Goal: Use online tool/utility: Utilize a website feature to perform a specific function

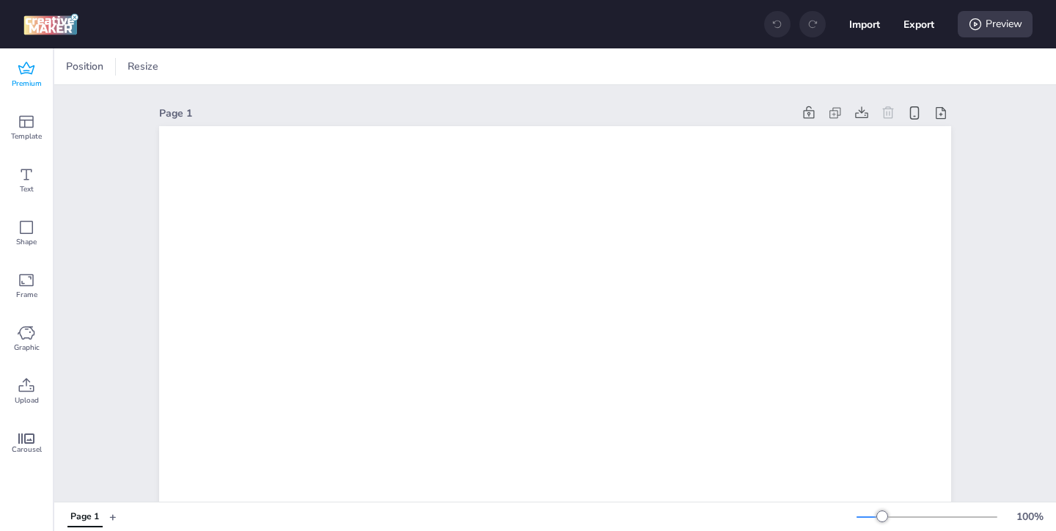
click at [30, 78] on span "Premium" at bounding box center [27, 84] width 30 height 12
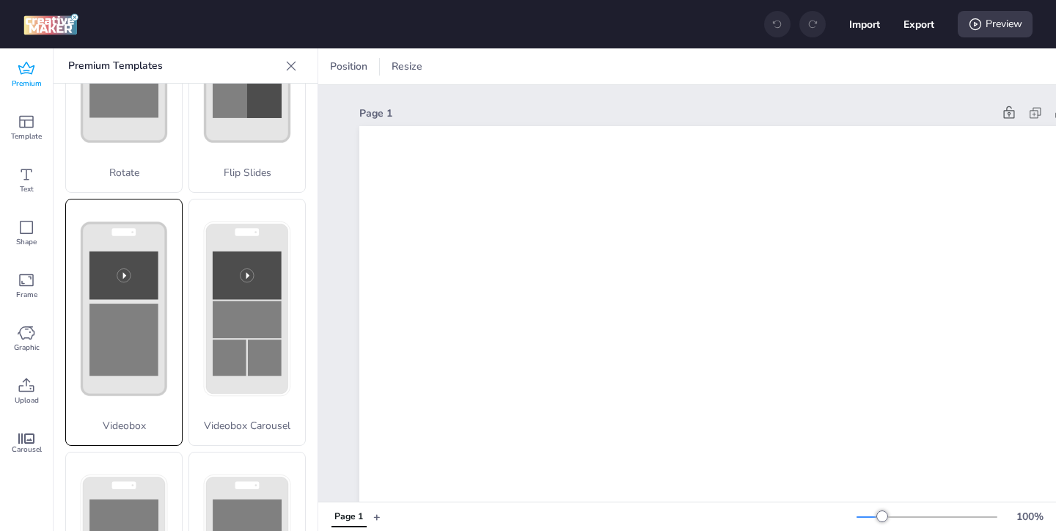
scroll to position [407, 0]
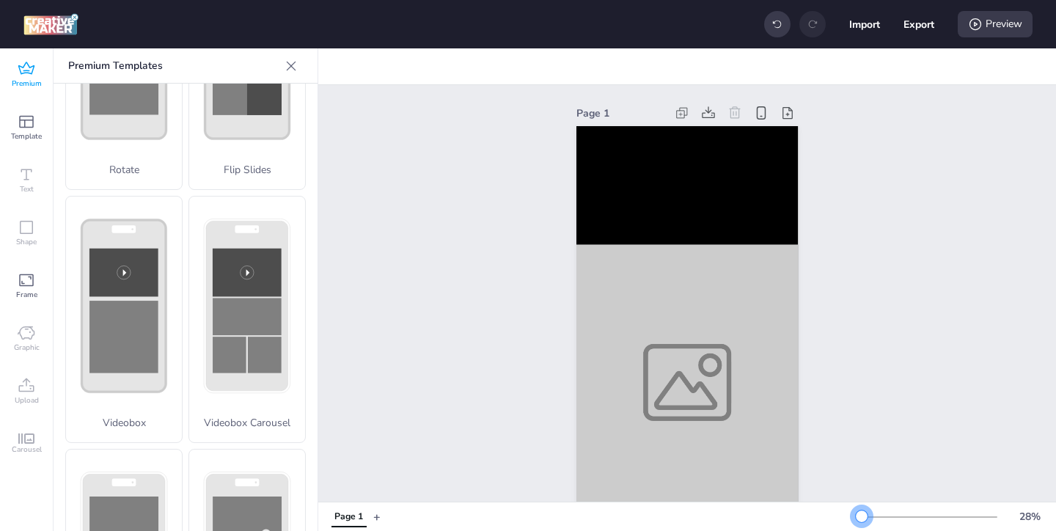
drag, startPoint x: 882, startPoint y: 515, endPoint x: 862, endPoint y: 518, distance: 20.6
click at [862, 518] on div at bounding box center [862, 516] width 12 height 12
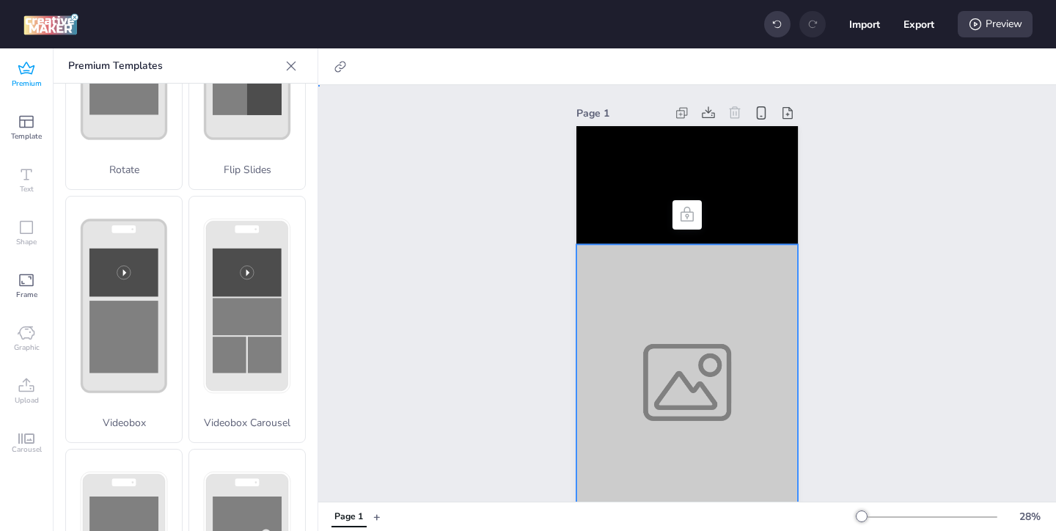
click at [716, 405] on div at bounding box center [686, 382] width 221 height 276
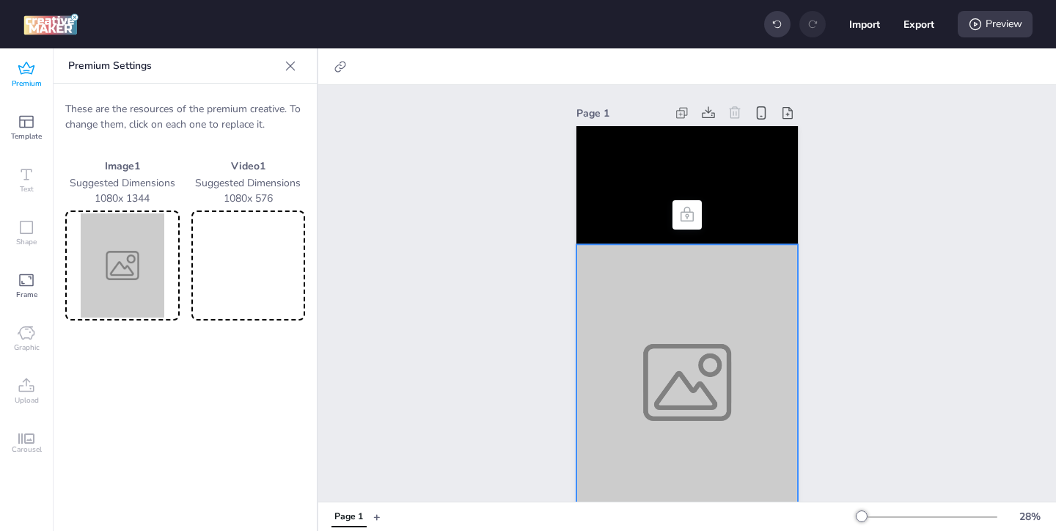
click at [148, 259] on img at bounding box center [122, 265] width 109 height 104
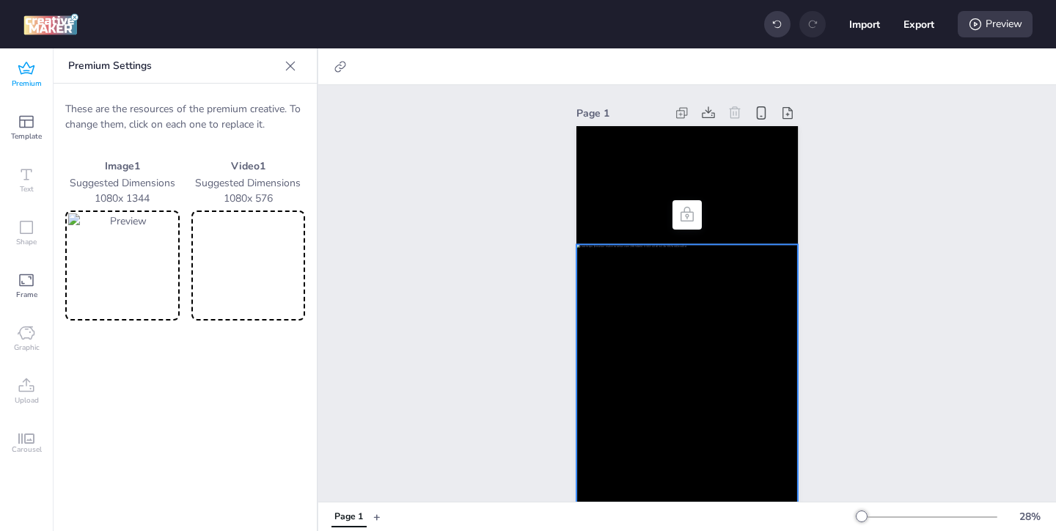
click at [263, 283] on video at bounding box center [248, 265] width 109 height 104
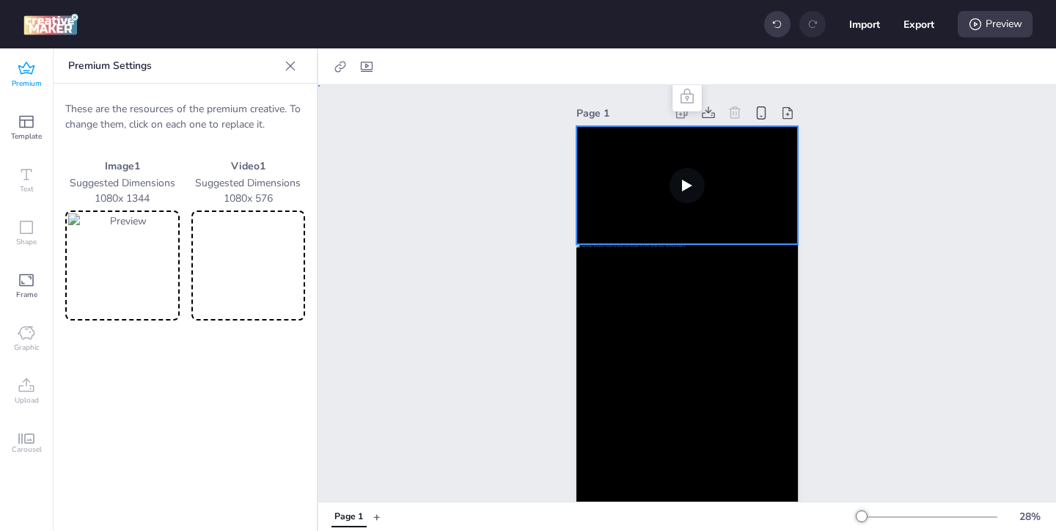
click at [648, 210] on video at bounding box center [686, 185] width 221 height 118
click at [370, 67] on icon at bounding box center [366, 66] width 15 height 15
select select "contain"
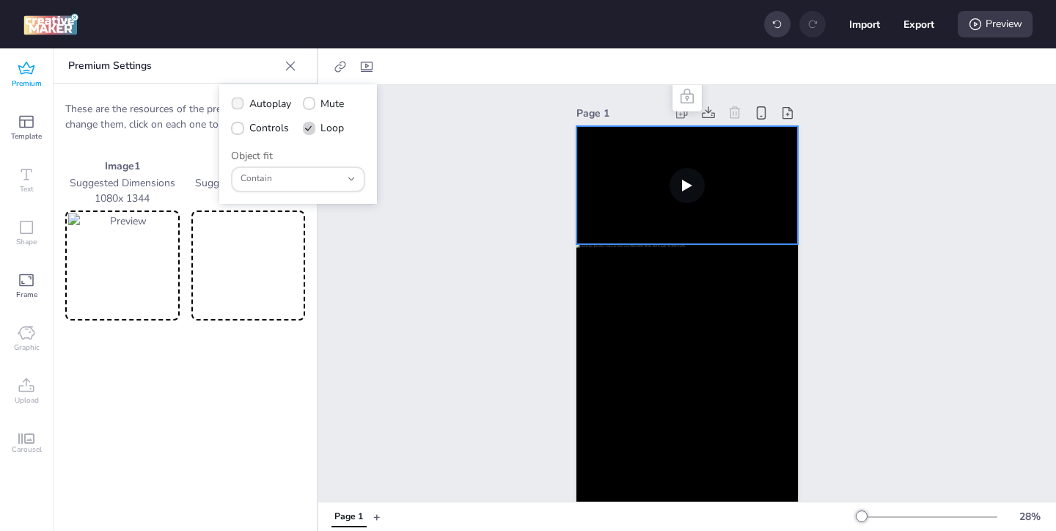
click at [244, 104] on label "Autoplay" at bounding box center [261, 104] width 70 height 26
click at [240, 105] on input "Autoplay" at bounding box center [235, 110] width 10 height 10
checkbox input "true"
click at [240, 127] on icon at bounding box center [237, 128] width 10 height 7
click at [240, 129] on input "Controls" at bounding box center [235, 134] width 10 height 10
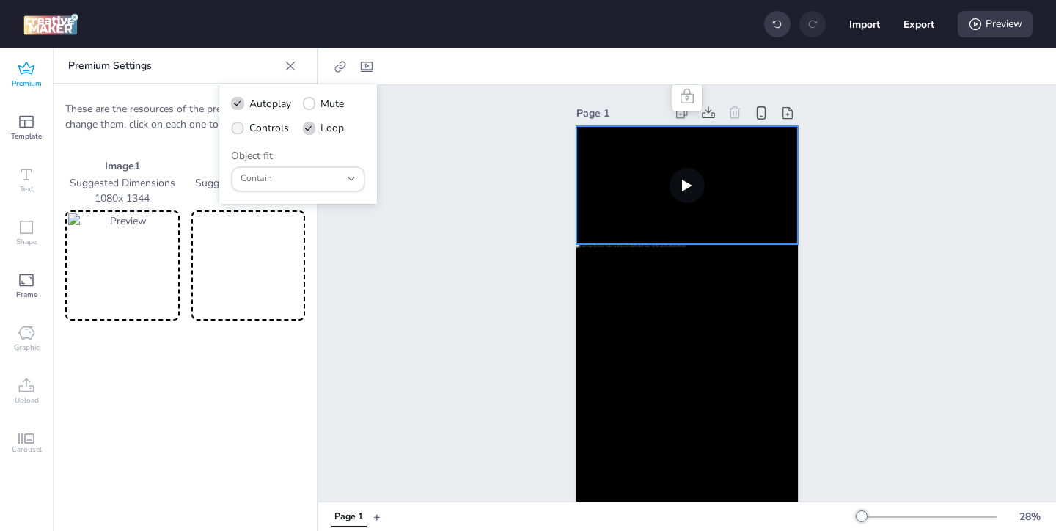
checkbox input "true"
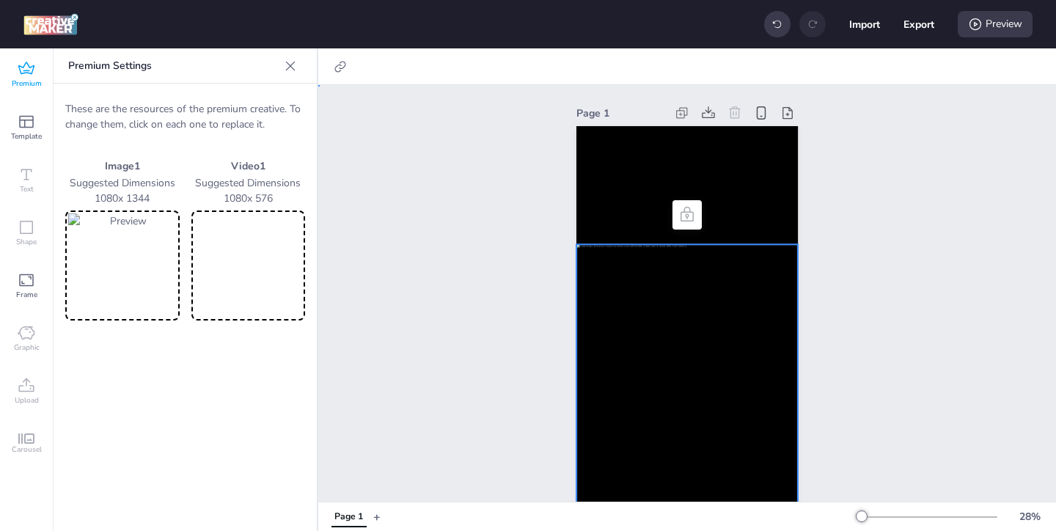
click at [697, 258] on div at bounding box center [686, 382] width 221 height 276
click at [334, 67] on icon at bounding box center [339, 66] width 11 height 11
click at [265, 99] on span "Activate hyperlink" at bounding box center [245, 103] width 81 height 15
click at [195, 105] on input "Activate hyperlink" at bounding box center [190, 110] width 10 height 10
checkbox input "true"
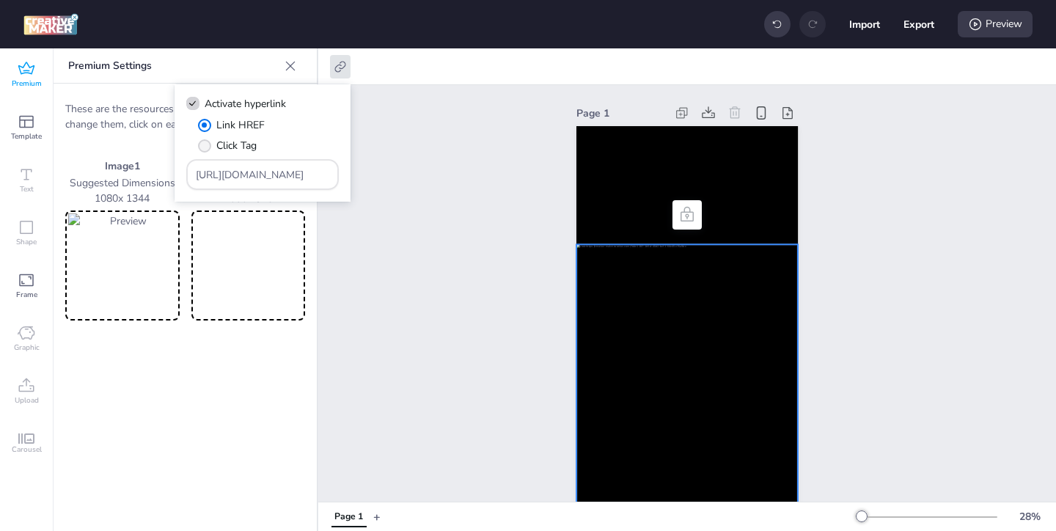
click at [244, 146] on span "Click Tag" at bounding box center [236, 145] width 40 height 15
click at [207, 147] on input "Click Tag" at bounding box center [202, 152] width 10 height 10
radio input "true"
drag, startPoint x: 306, startPoint y: 176, endPoint x: 208, endPoint y: 147, distance: 102.5
click at [212, 148] on div "Link HREF Click Tag [URL][DOMAIN_NAME]" at bounding box center [262, 153] width 153 height 73
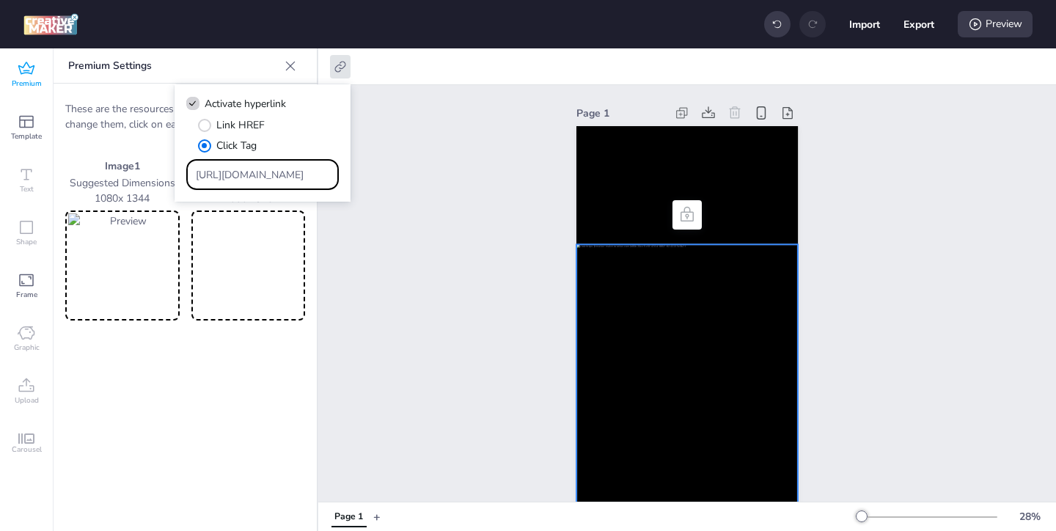
paste input "ad.doubleclick.net/ddm/trackclk/N1957659.3999883WORTISE/B33793897.426266005;dc_…"
type input "https://[DOMAIN_NAME]/ddm/trackclk/N1957659.3999883WORTISE/B33793897.426266005;…"
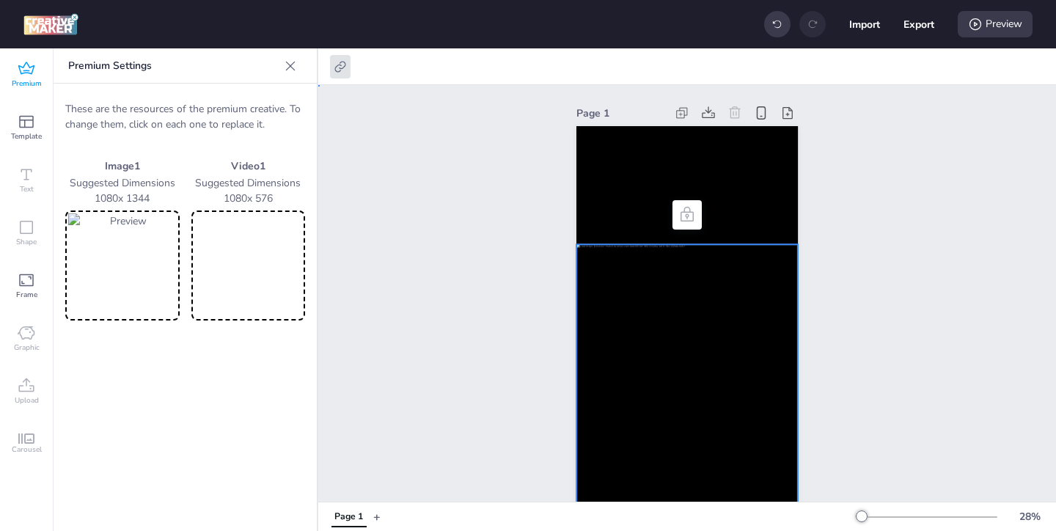
click at [375, 252] on div "Page 1" at bounding box center [687, 311] width 738 height 453
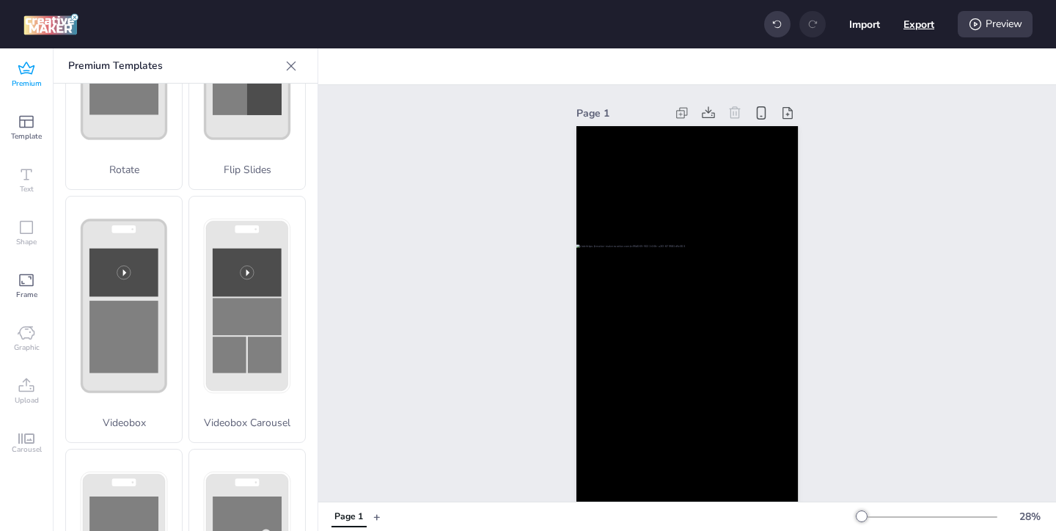
click at [910, 22] on button "Export" at bounding box center [918, 24] width 31 height 31
select select "html"
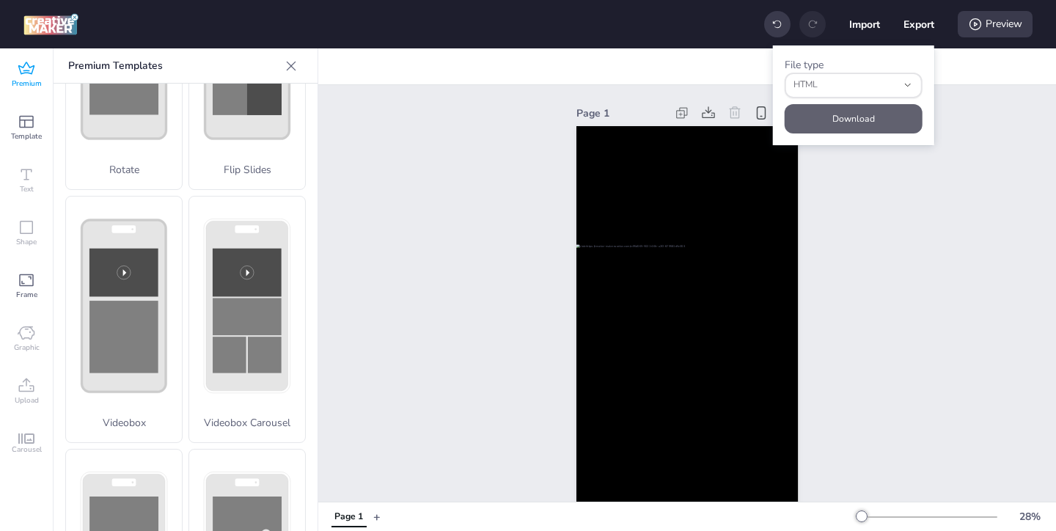
click at [862, 116] on button "Download" at bounding box center [854, 118] width 138 height 29
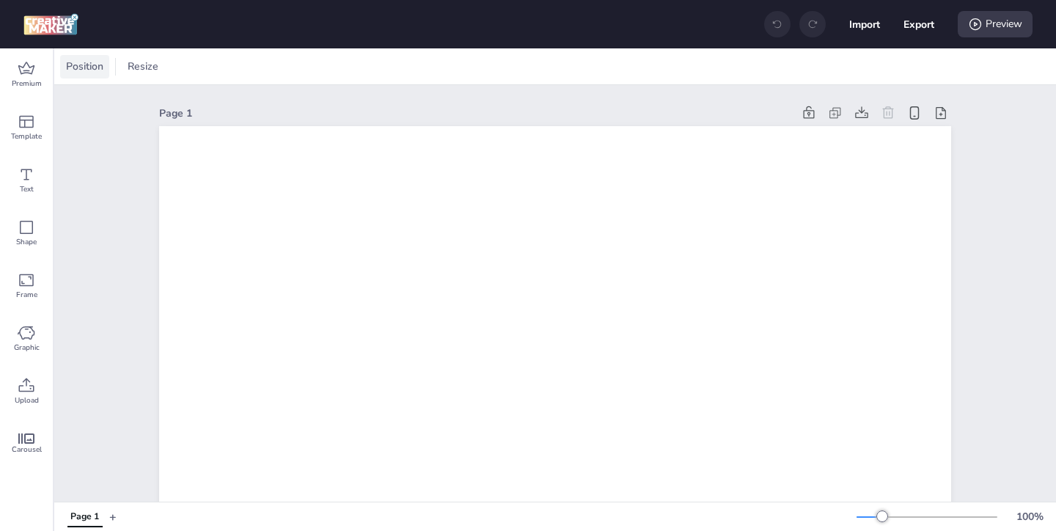
click at [92, 76] on div "Position" at bounding box center [84, 66] width 49 height 23
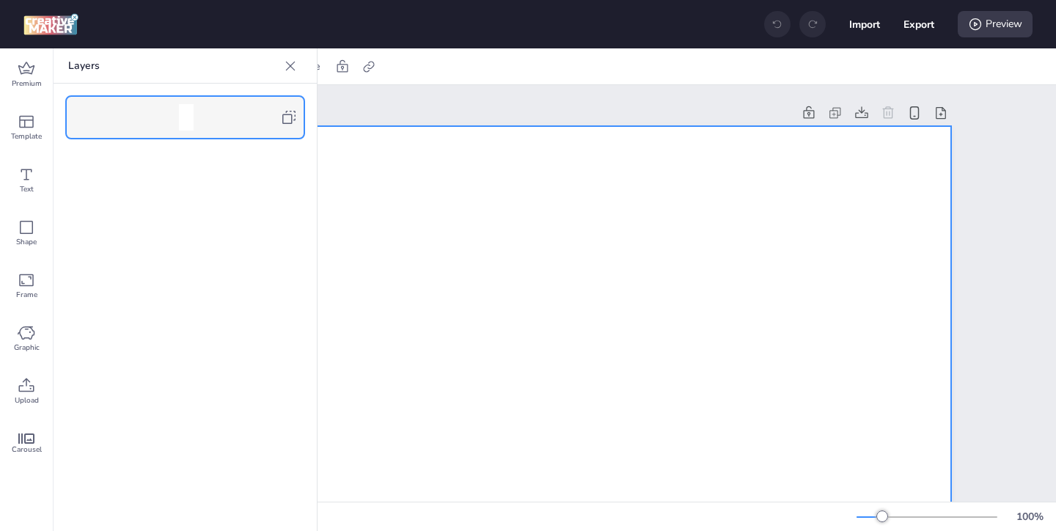
click at [290, 111] on icon at bounding box center [289, 118] width 18 height 18
click at [290, 72] on icon at bounding box center [290, 66] width 15 height 15
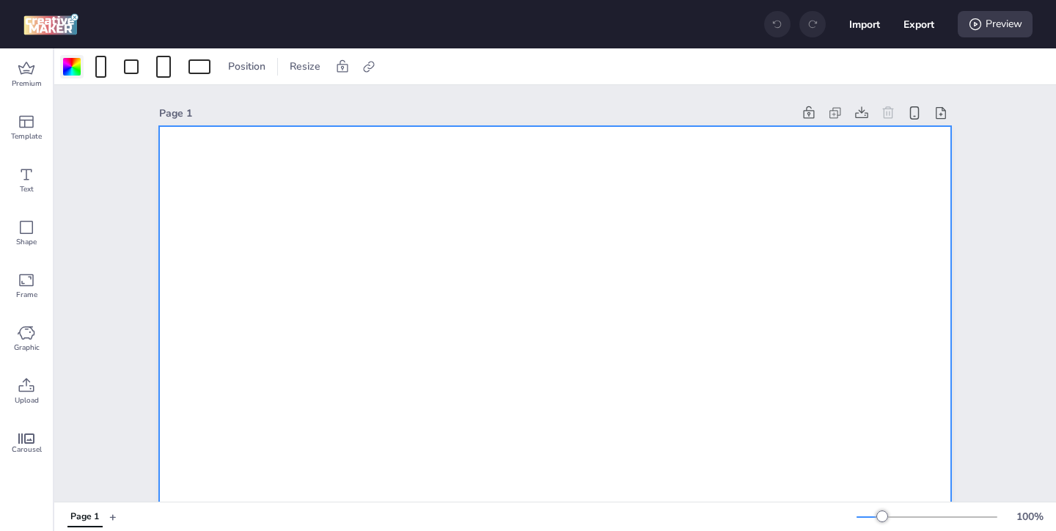
click at [75, 66] on div at bounding box center [72, 67] width 18 height 18
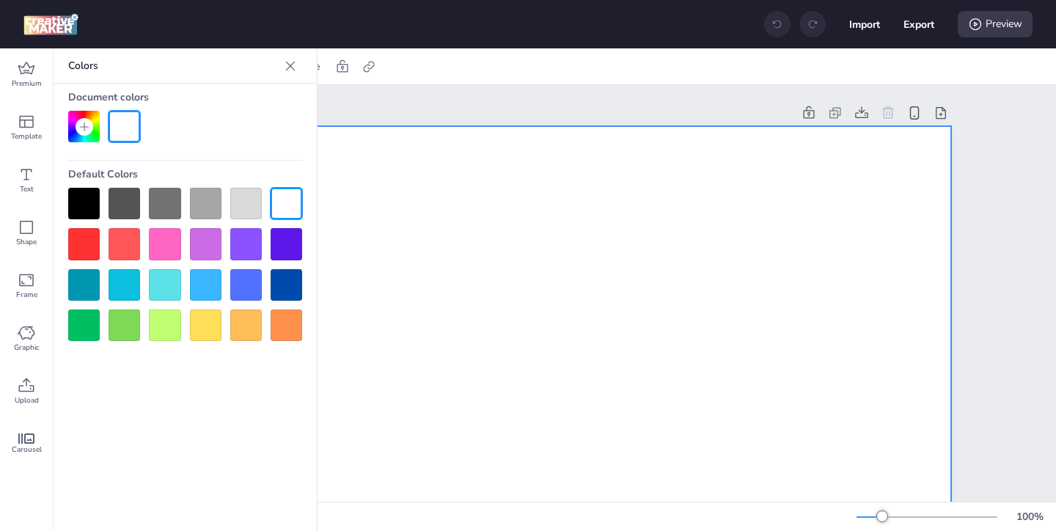
click at [88, 198] on div at bounding box center [84, 204] width 32 height 32
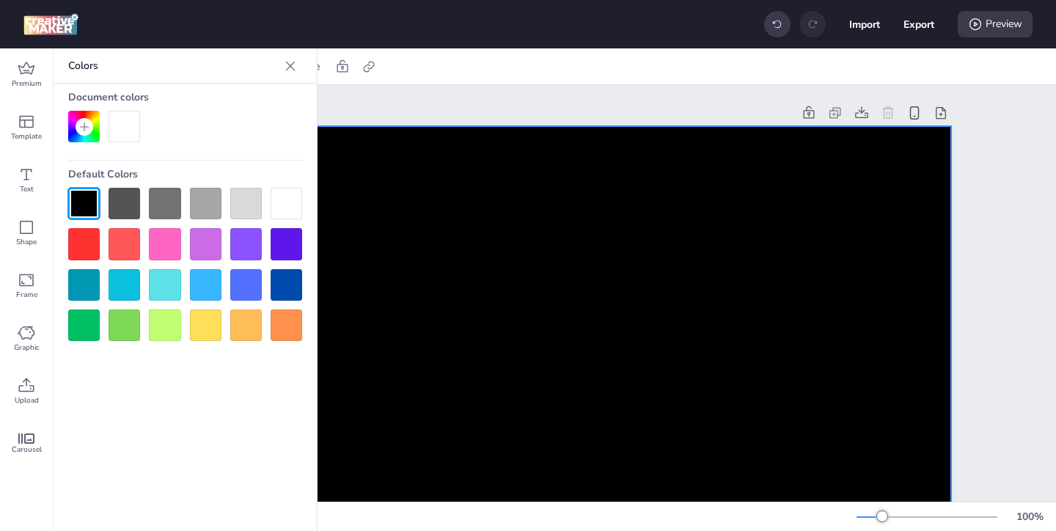
click at [290, 67] on icon at bounding box center [290, 66] width 15 height 15
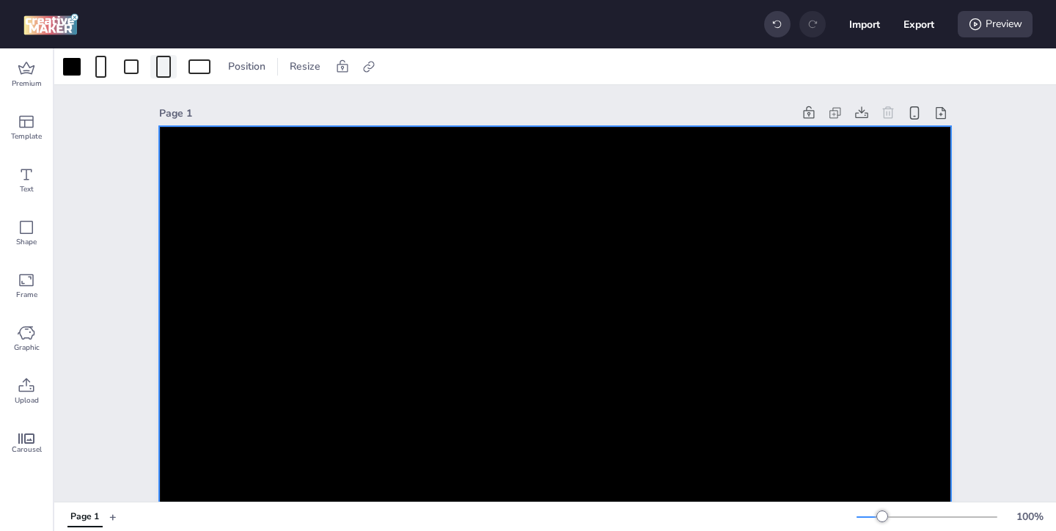
click at [153, 72] on span at bounding box center [163, 67] width 21 height 22
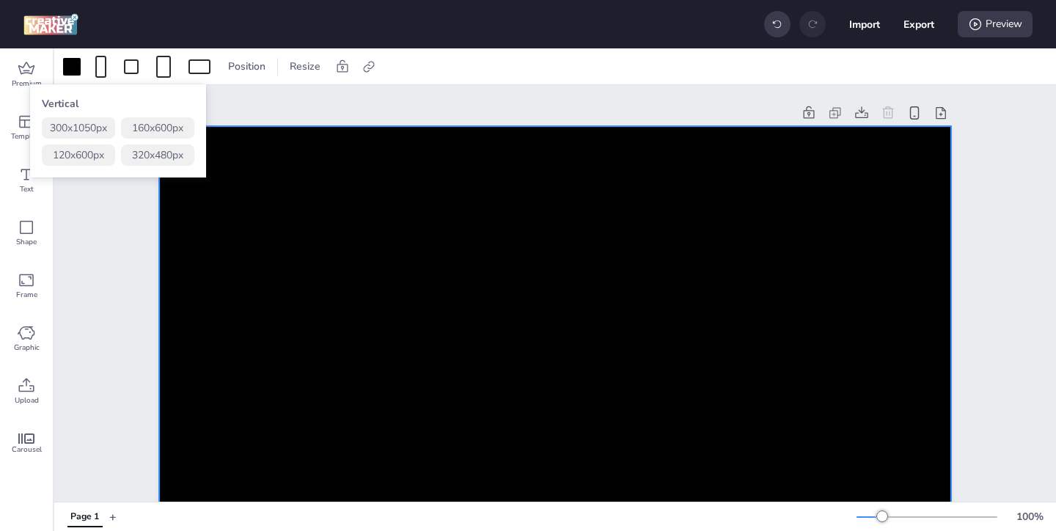
click at [169, 152] on button "320 x 480 px" at bounding box center [157, 154] width 73 height 21
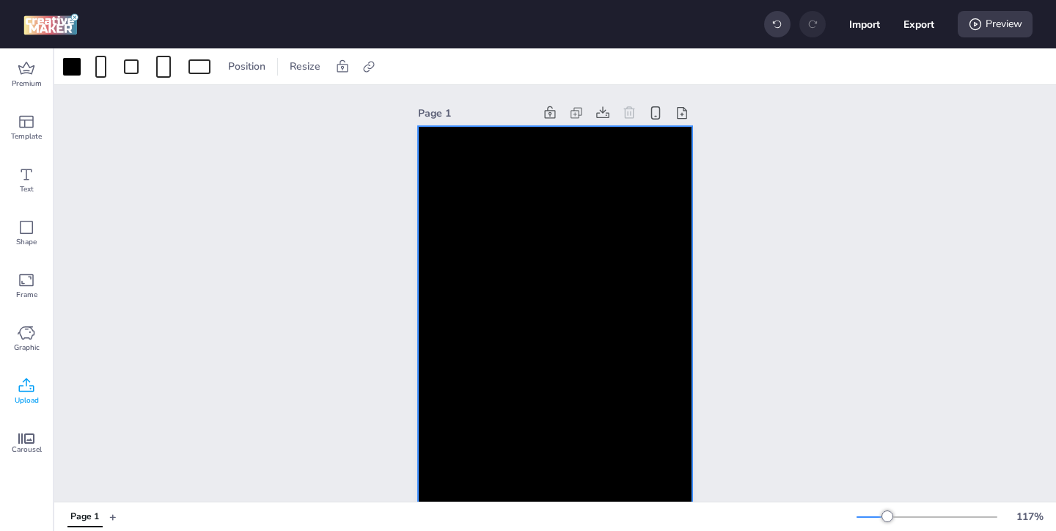
click at [25, 392] on icon at bounding box center [27, 386] width 18 height 18
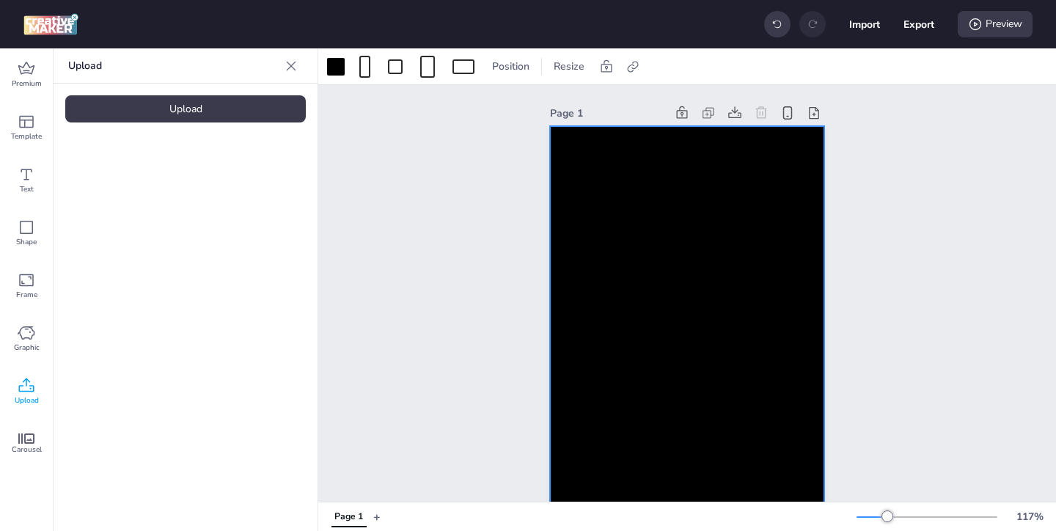
click at [245, 124] on div "Upload Upload" at bounding box center [186, 289] width 264 height 482
click at [244, 110] on div "Upload" at bounding box center [185, 108] width 240 height 27
click at [155, 218] on video at bounding box center [123, 204] width 117 height 59
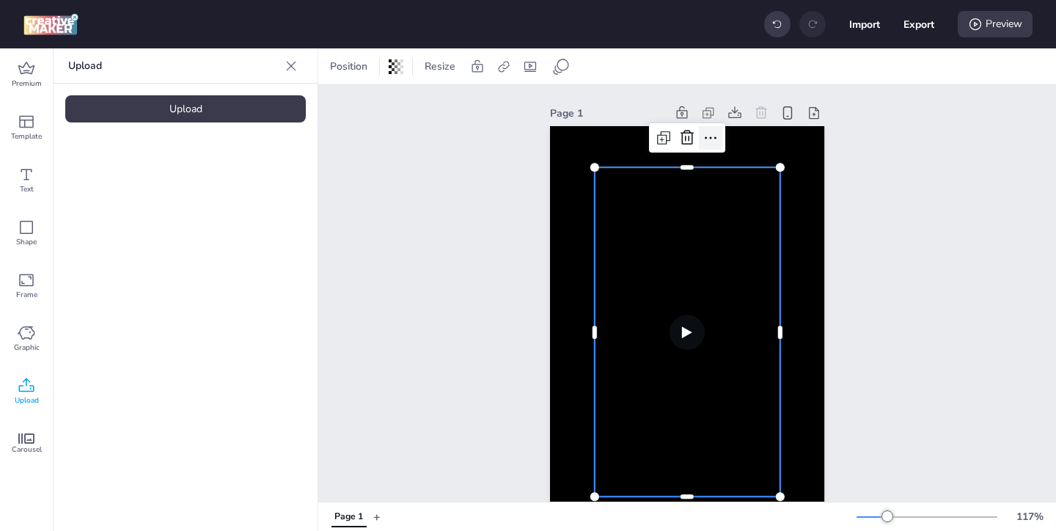
click at [711, 140] on icon at bounding box center [711, 138] width 18 height 18
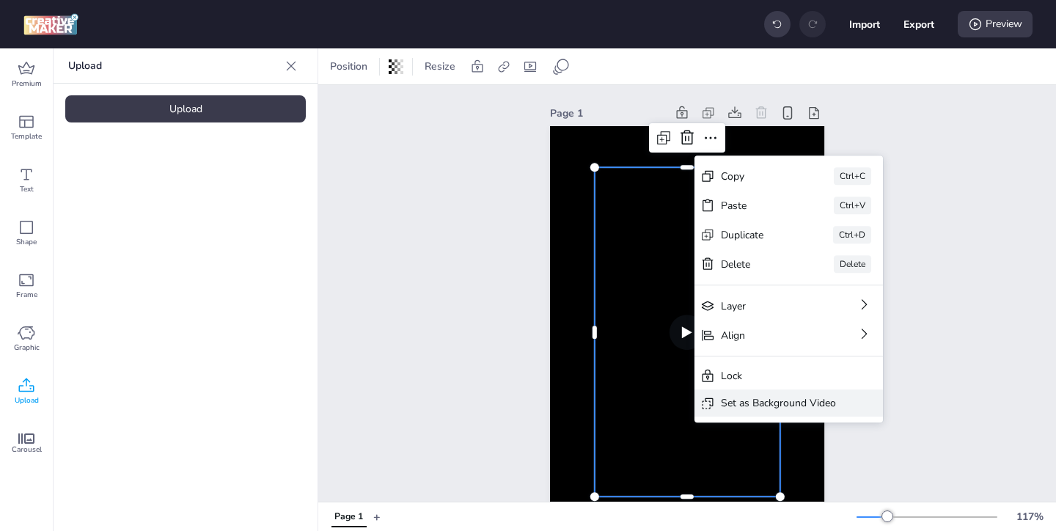
click at [764, 400] on div "Set as Background Video" at bounding box center [778, 402] width 115 height 15
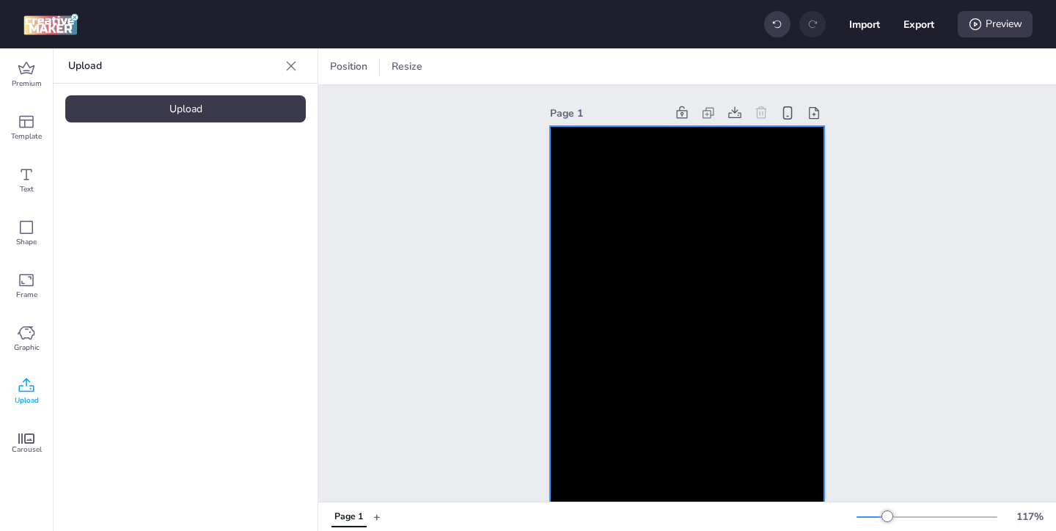
scroll to position [54, 0]
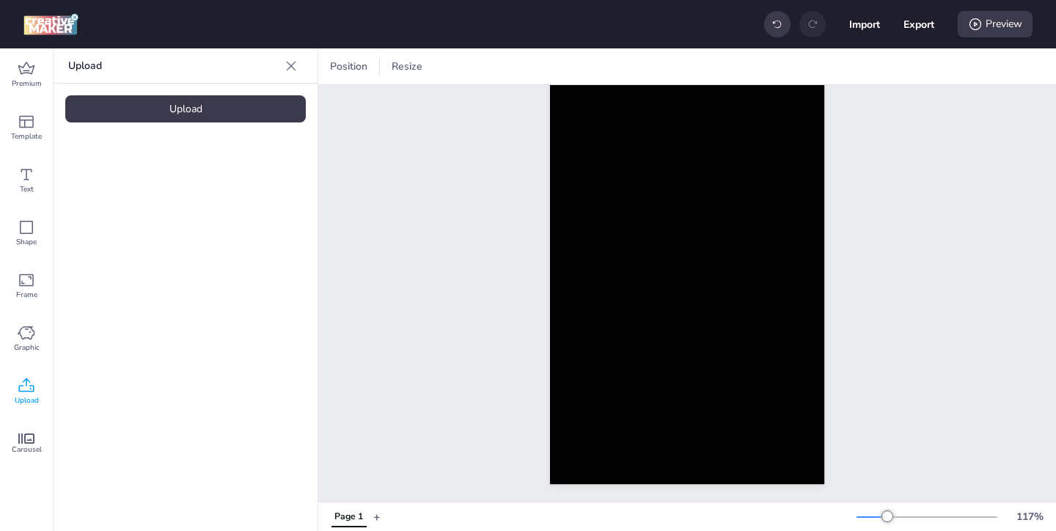
click at [139, 216] on video at bounding box center [123, 204] width 117 height 59
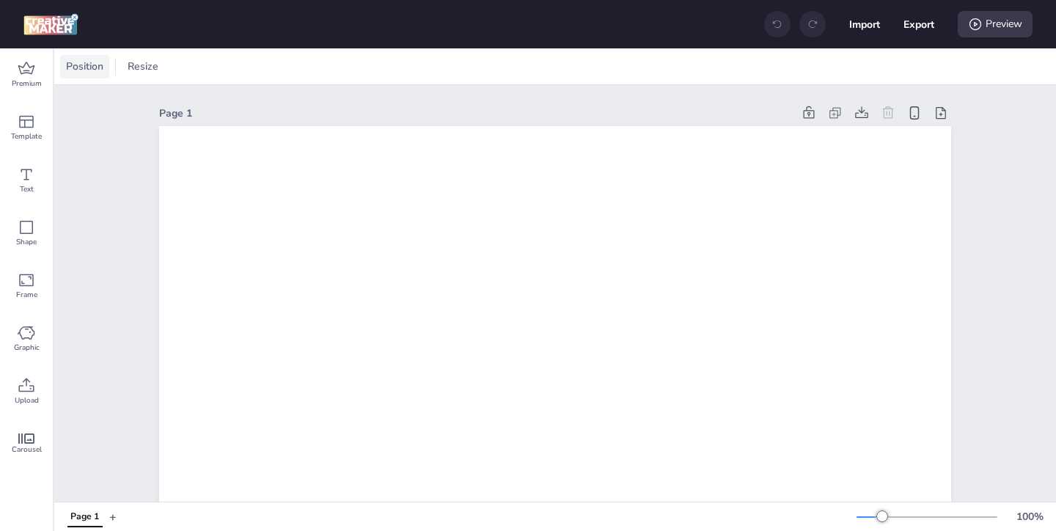
click at [90, 72] on span "Position" at bounding box center [84, 66] width 43 height 15
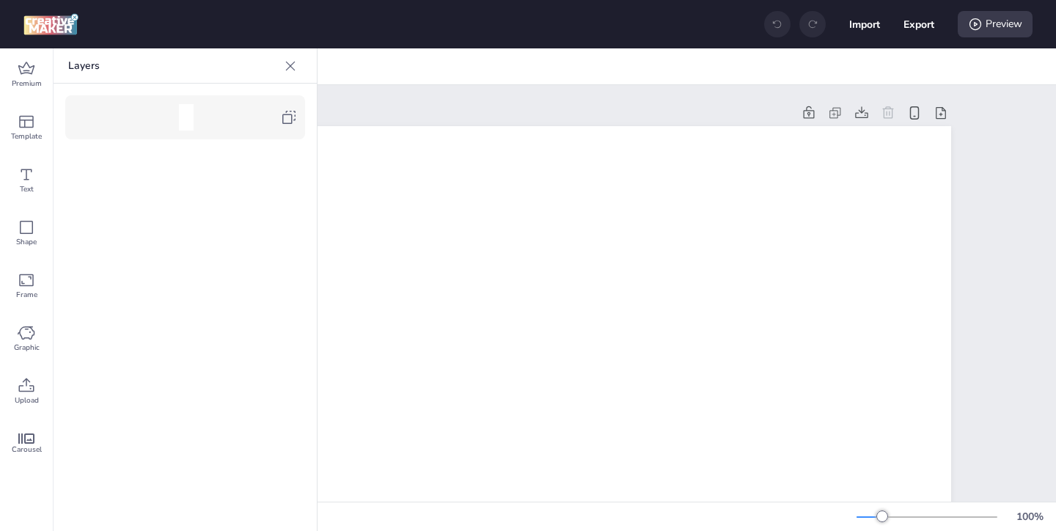
click at [286, 125] on icon at bounding box center [289, 118] width 18 height 18
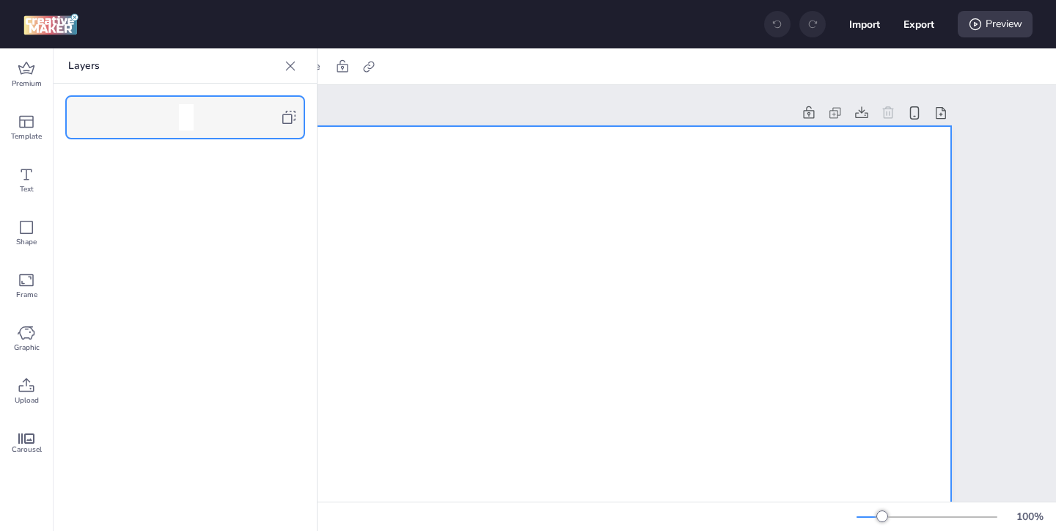
click at [288, 70] on icon at bounding box center [290, 66] width 15 height 15
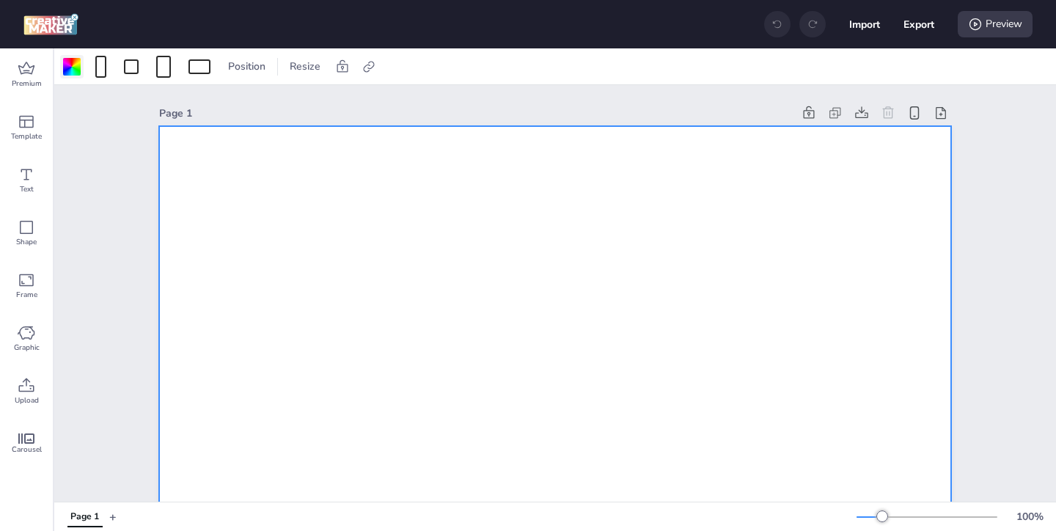
click at [66, 64] on div at bounding box center [72, 67] width 18 height 18
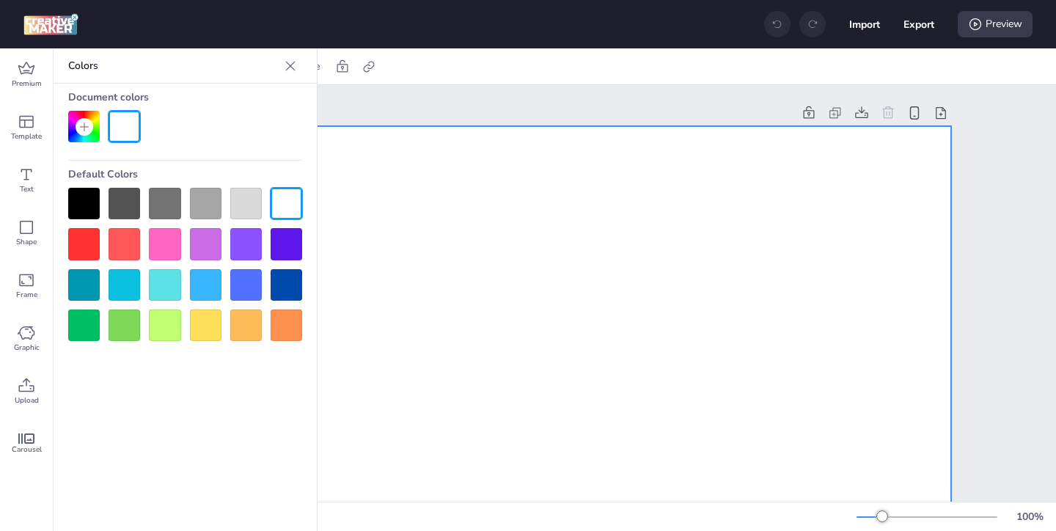
click at [92, 205] on div at bounding box center [84, 204] width 32 height 32
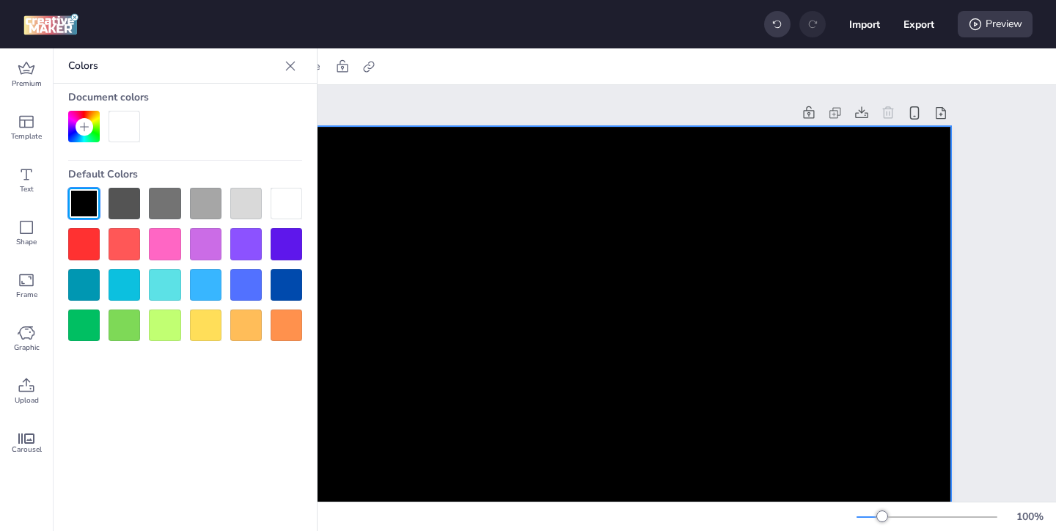
click at [297, 64] on icon at bounding box center [290, 66] width 15 height 15
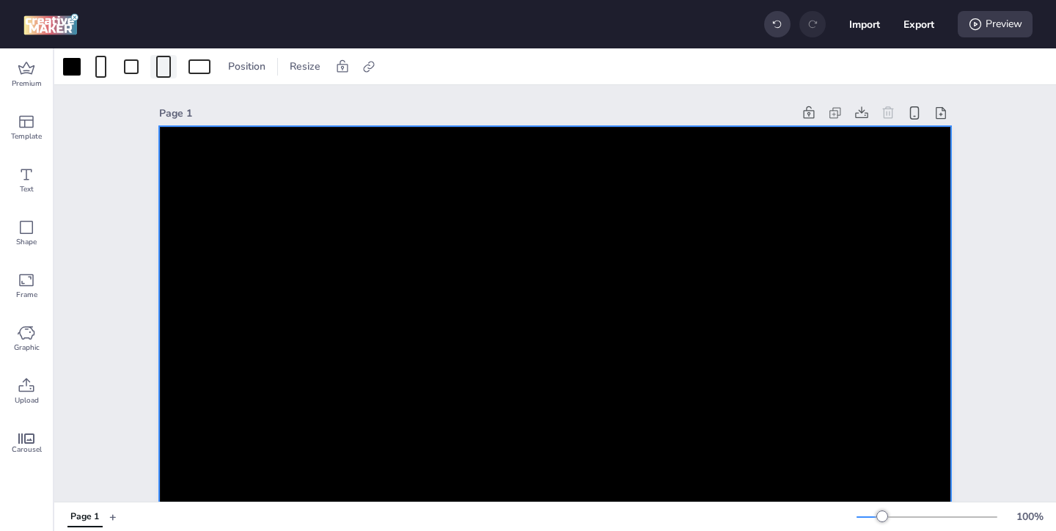
click at [166, 69] on div at bounding box center [163, 67] width 15 height 22
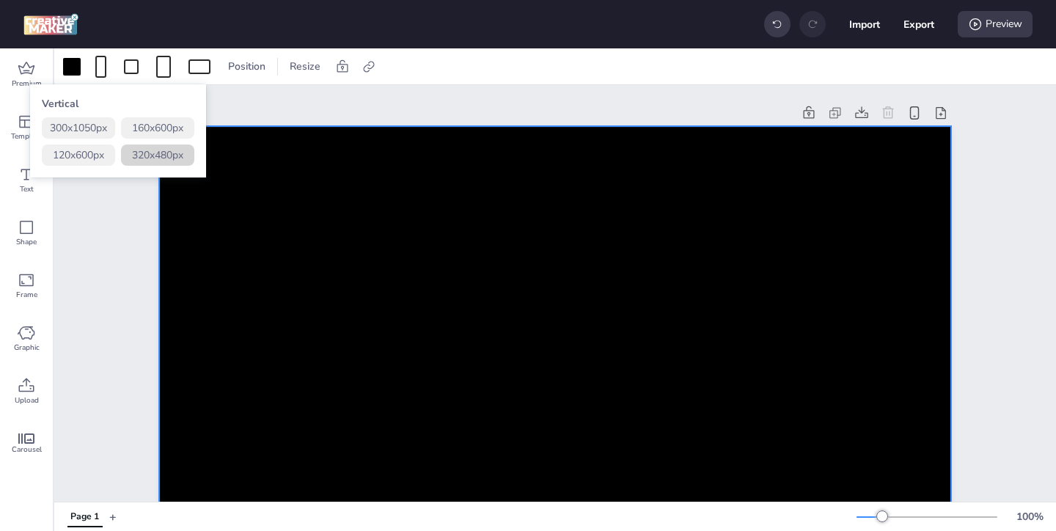
click at [152, 151] on button "320 x 480 px" at bounding box center [157, 154] width 73 height 21
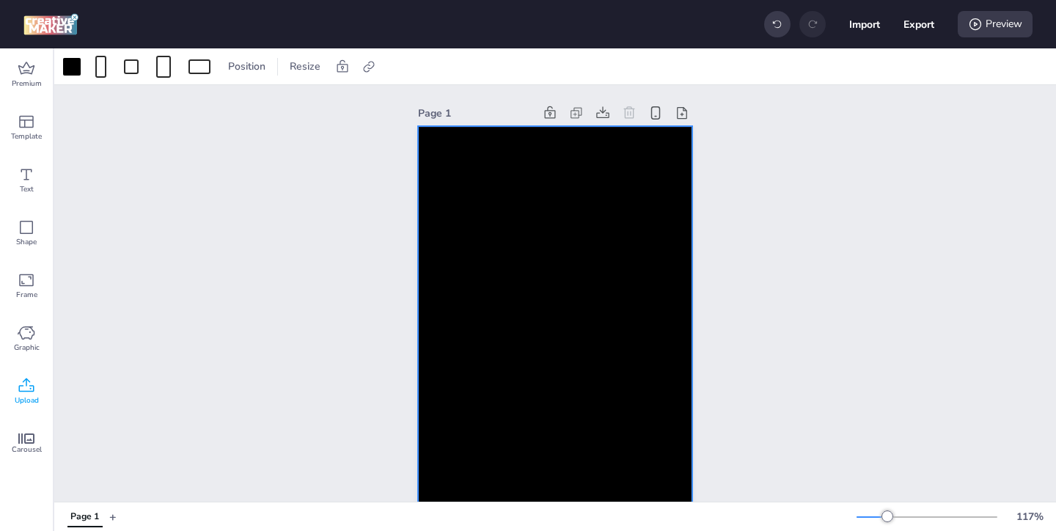
click at [32, 392] on icon at bounding box center [27, 386] width 18 height 18
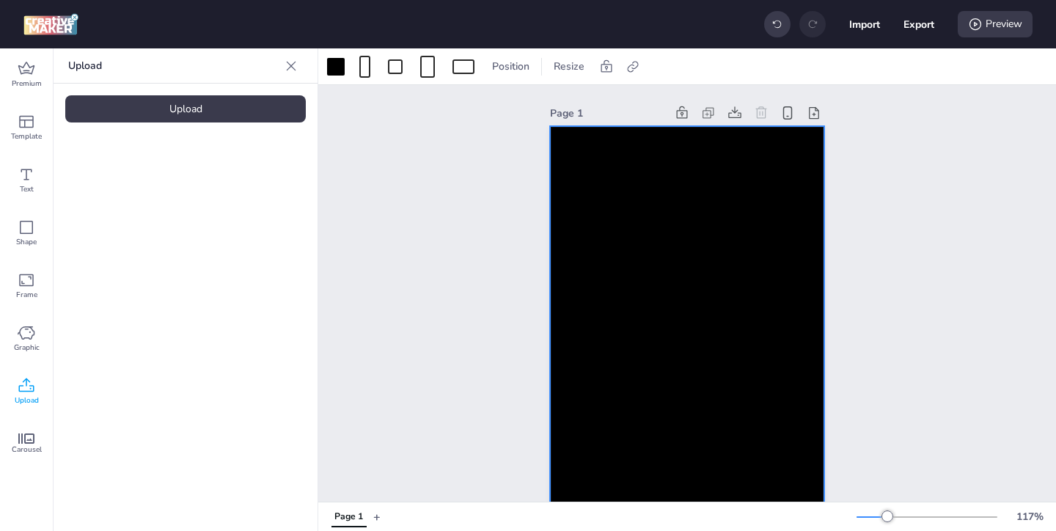
click at [249, 113] on div "Upload" at bounding box center [185, 108] width 240 height 27
click at [147, 210] on video at bounding box center [123, 204] width 117 height 59
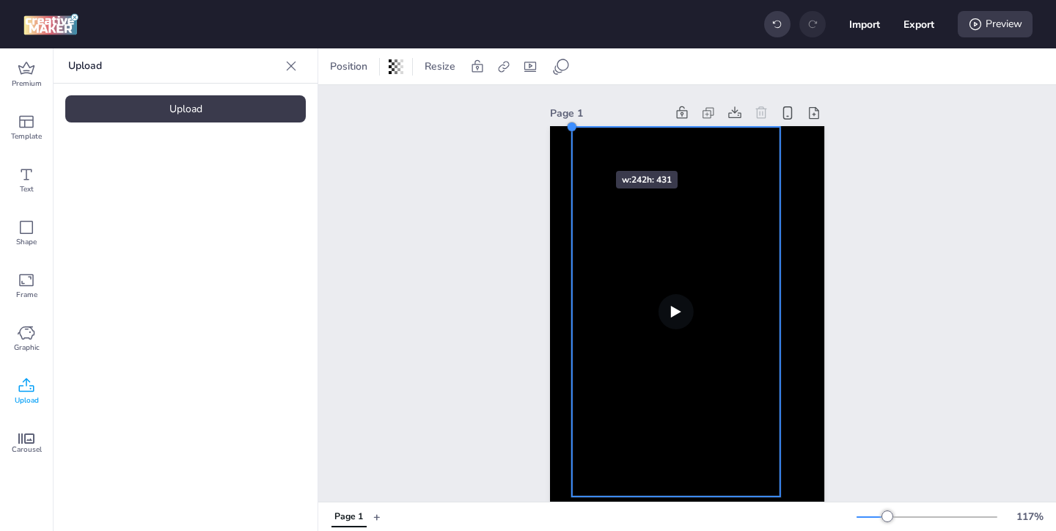
drag, startPoint x: 595, startPoint y: 170, endPoint x: 572, endPoint y: 144, distance: 34.3
click at [572, 144] on div at bounding box center [687, 332] width 274 height 412
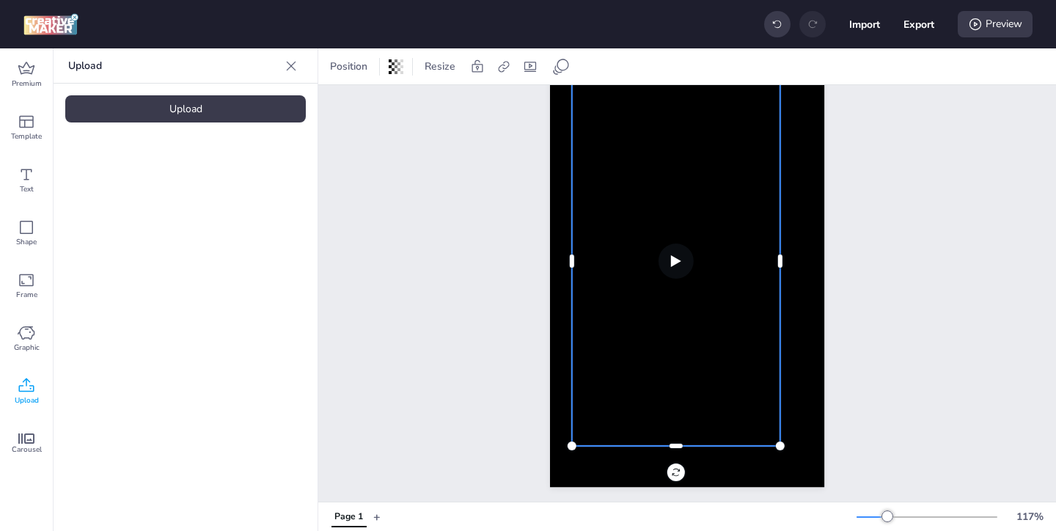
scroll to position [54, 0]
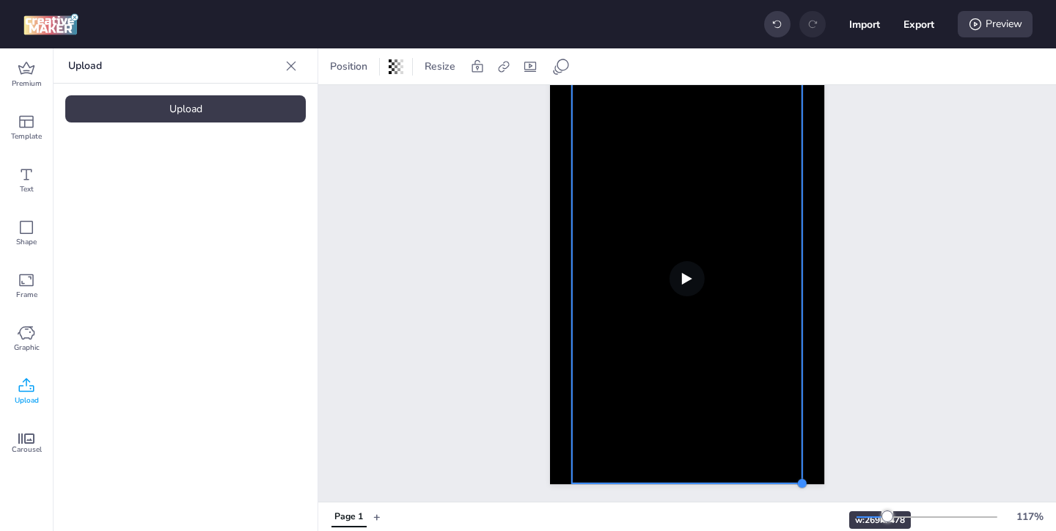
drag, startPoint x: 783, startPoint y: 444, endPoint x: 805, endPoint y: 485, distance: 45.9
click at [805, 485] on div at bounding box center [802, 483] width 12 height 12
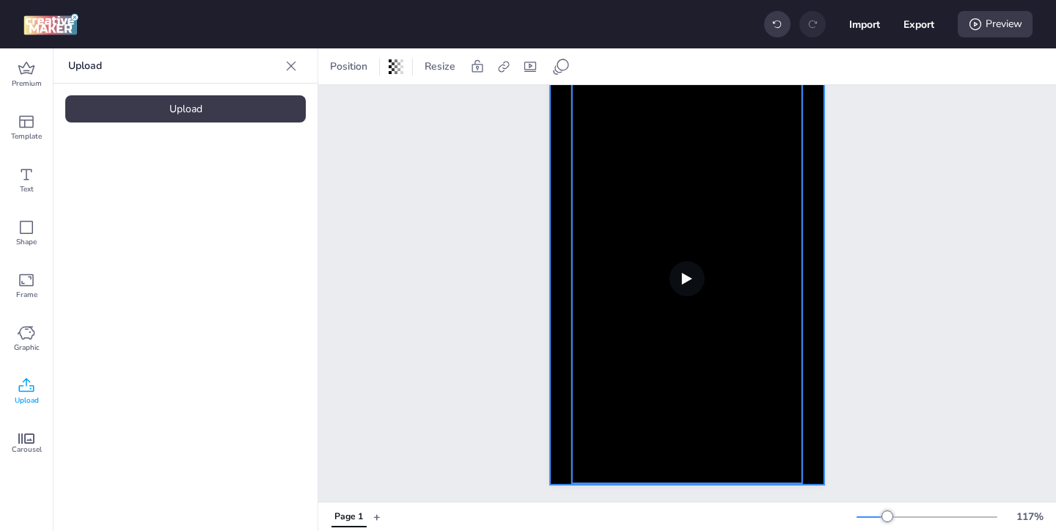
click at [816, 322] on div at bounding box center [687, 279] width 274 height 412
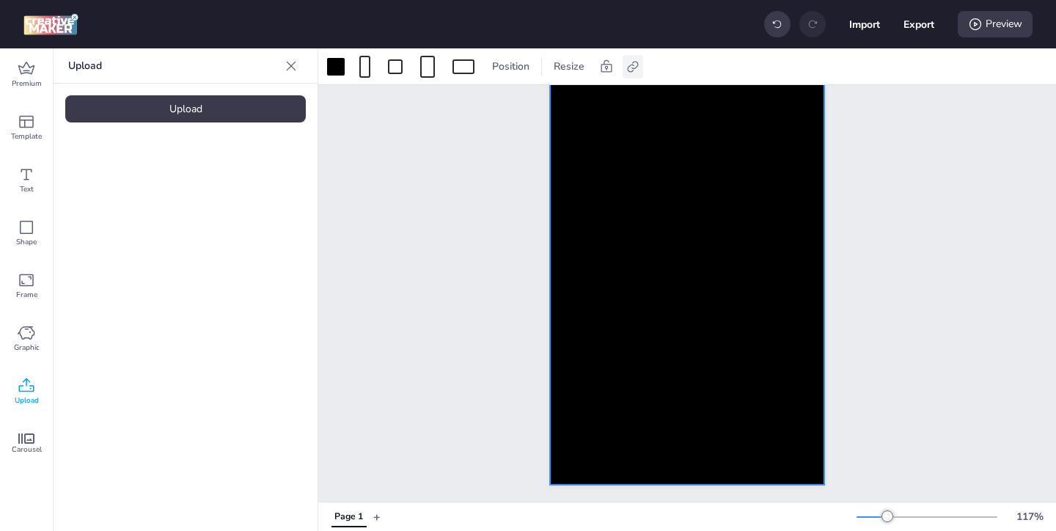
click at [632, 70] on icon at bounding box center [632, 66] width 11 height 11
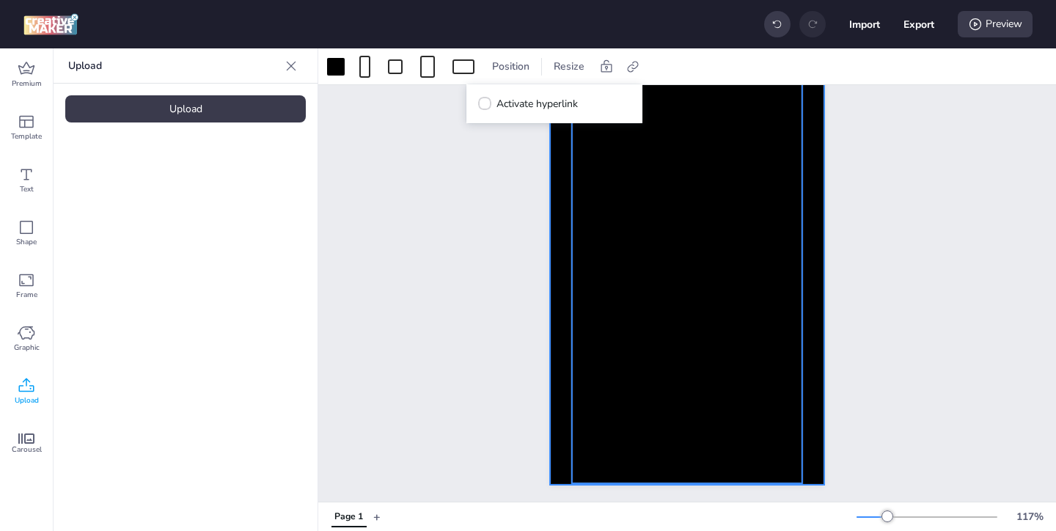
click at [675, 214] on video at bounding box center [687, 278] width 231 height 410
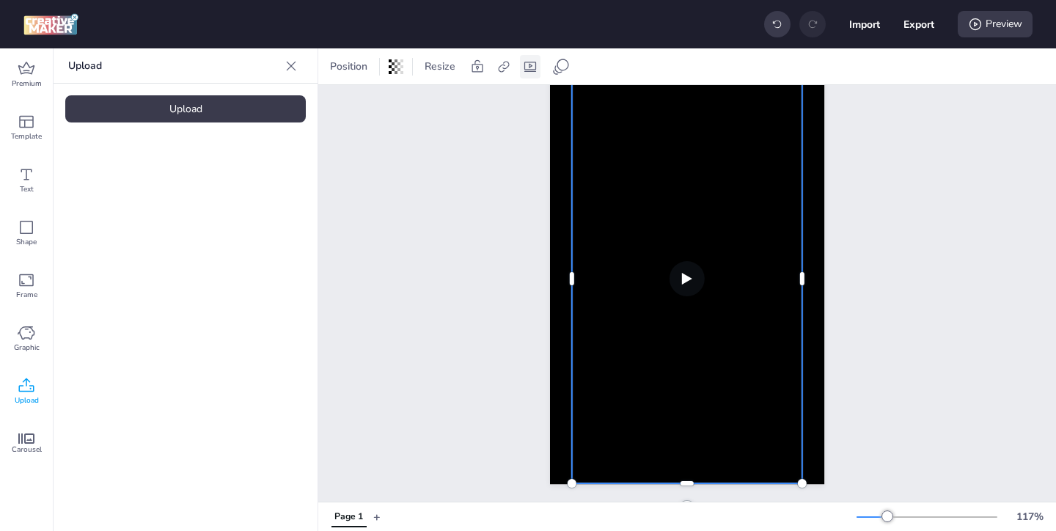
click at [529, 66] on icon at bounding box center [530, 67] width 12 height 10
select select "contain"
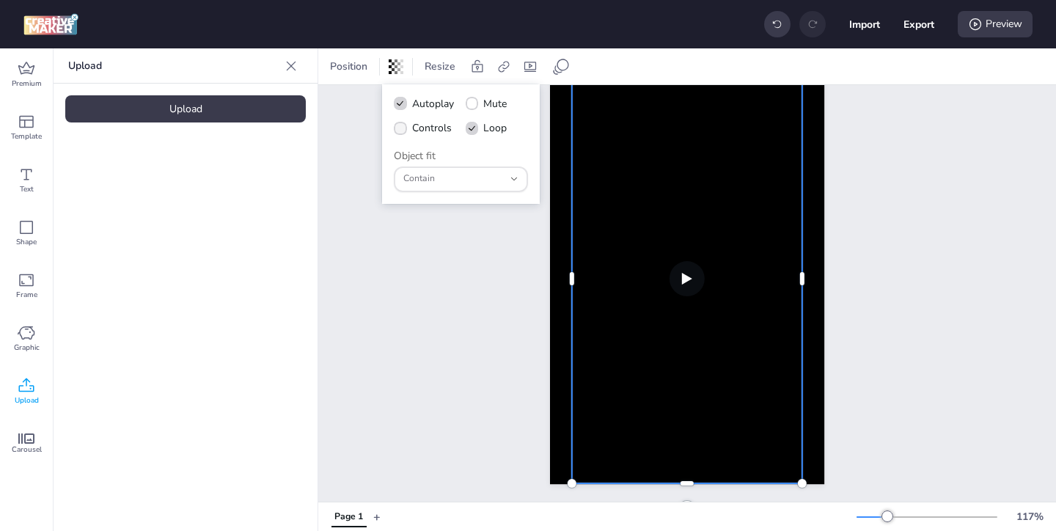
click at [396, 128] on icon at bounding box center [400, 129] width 10 height 8
click at [396, 129] on input "Controls" at bounding box center [398, 134] width 10 height 10
checkbox input "true"
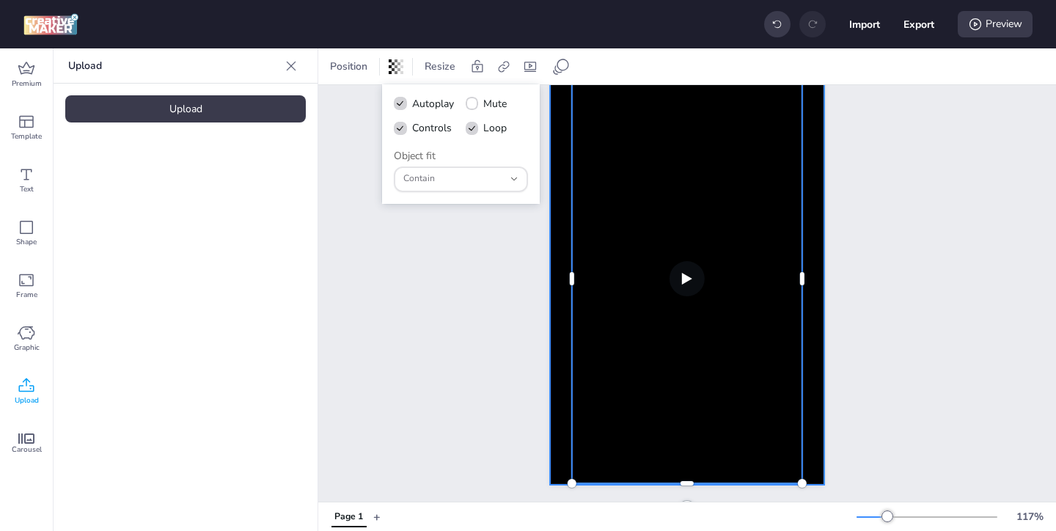
click at [563, 251] on div at bounding box center [687, 279] width 274 height 412
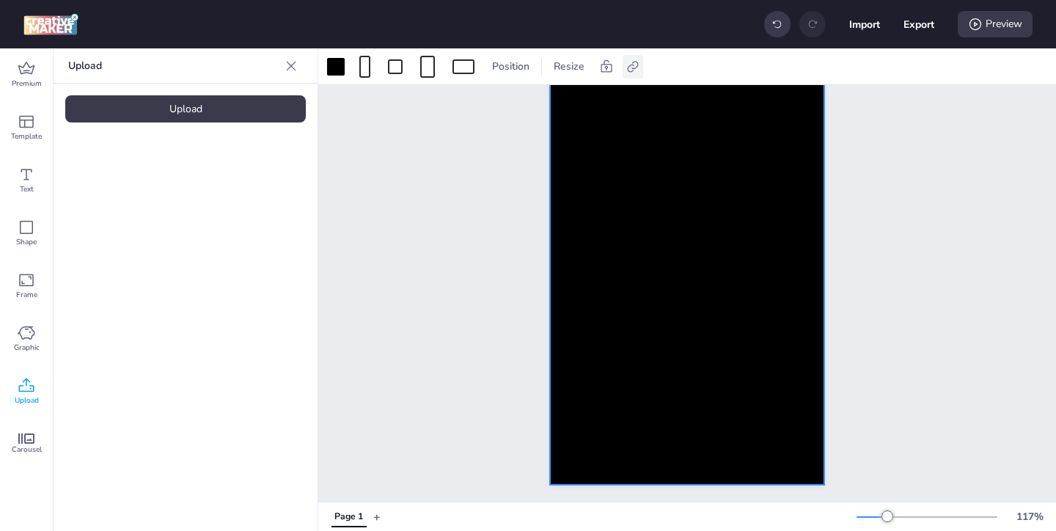
click at [633, 66] on icon at bounding box center [632, 66] width 15 height 15
click at [506, 103] on span "Activate hyperlink" at bounding box center [536, 103] width 81 height 15
click at [487, 105] on input "Activate hyperlink" at bounding box center [482, 110] width 10 height 10
checkbox input "true"
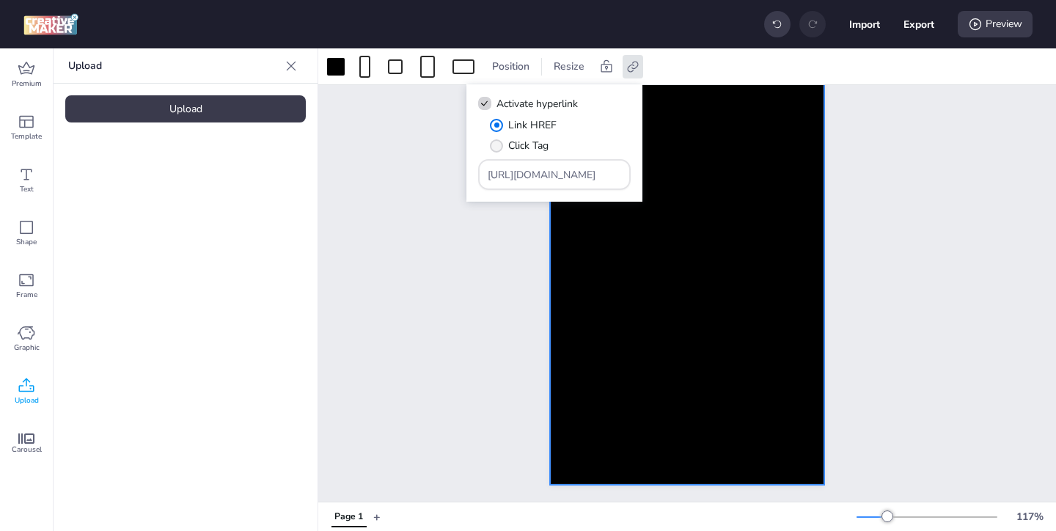
click at [507, 147] on label "Click Tag" at bounding box center [519, 146] width 69 height 26
click at [499, 147] on input "Click Tag" at bounding box center [494, 152] width 10 height 10
radio input "true"
drag, startPoint x: 586, startPoint y: 179, endPoint x: 521, endPoint y: 143, distance: 74.5
click at [524, 144] on div "Link HREF Click Tag https://wortise.com" at bounding box center [554, 153] width 153 height 73
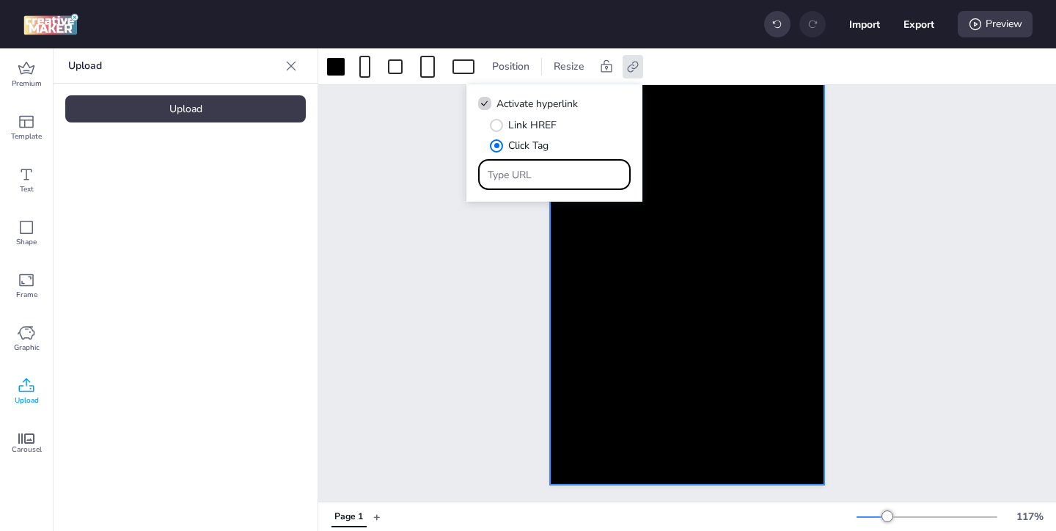
click at [538, 177] on input "Type URL" at bounding box center [555, 174] width 134 height 15
paste input "https://ad.doubleclick.net/ddm/trackclk/N1957659.3999883WORTISE/B33793897.42626…"
type input "https://ad.doubleclick.net/ddm/trackclk/N1957659.3999883WORTISE/B33793897.42626…"
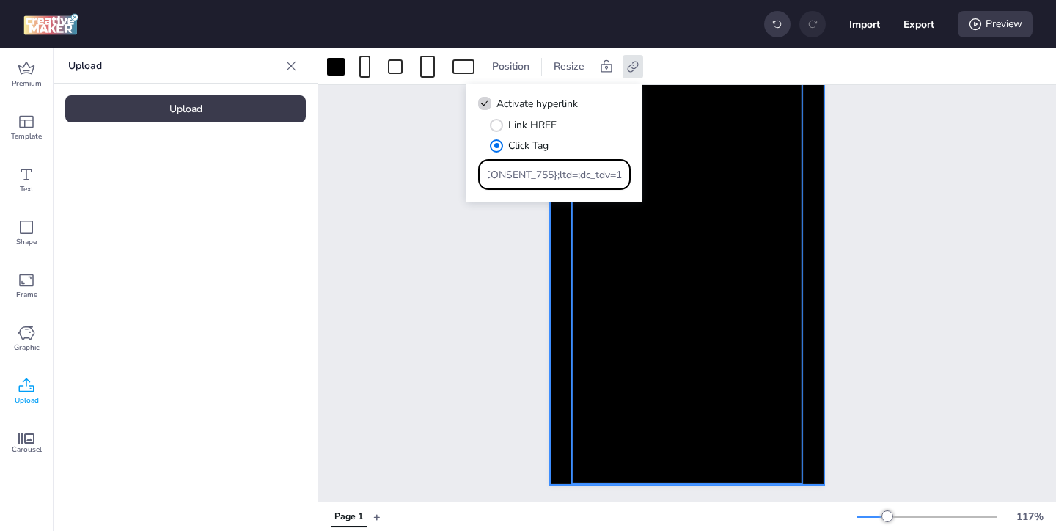
click at [607, 280] on video at bounding box center [687, 278] width 231 height 410
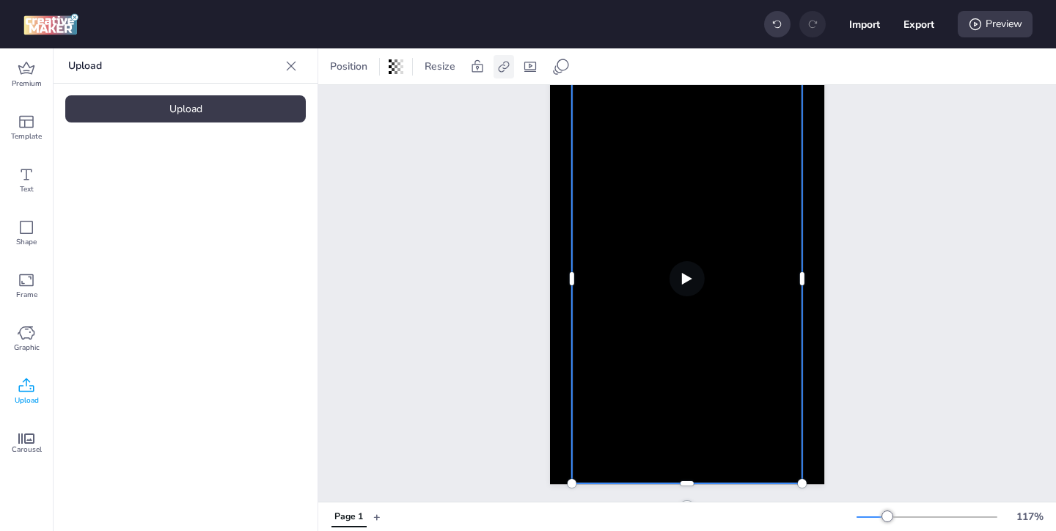
click at [504, 66] on icon at bounding box center [503, 66] width 15 height 15
click at [420, 100] on span "Activate hyperlink" at bounding box center [407, 103] width 81 height 15
click at [358, 105] on input "Activate hyperlink" at bounding box center [353, 110] width 10 height 10
checkbox input "true"
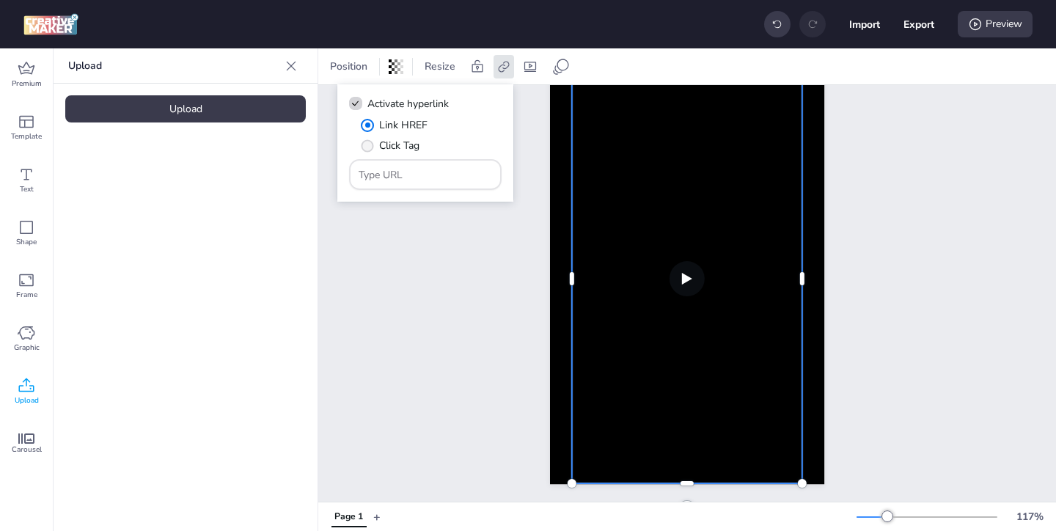
click at [399, 143] on span "Click Tag" at bounding box center [399, 145] width 40 height 15
click at [370, 147] on input "Click Tag" at bounding box center [365, 152] width 10 height 10
radio input "true"
click at [413, 173] on input "Type URL" at bounding box center [426, 174] width 134 height 15
paste input "https://ad.doubleclick.net/ddm/trackclk/N1957659.3999883WORTISE/B33793897.42626…"
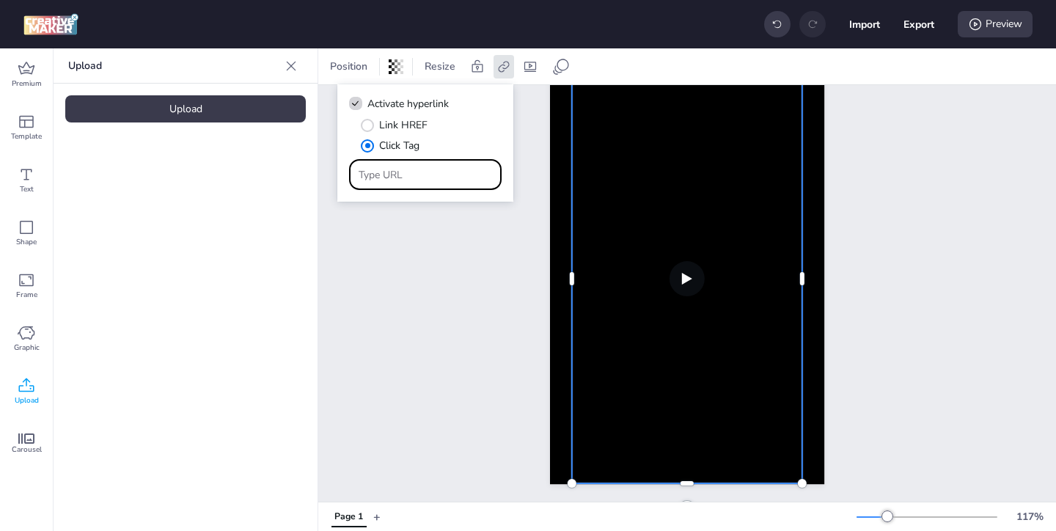
type input "https://ad.doubleclick.net/ddm/trackclk/N1957659.3999883WORTISE/B33793897.42626…"
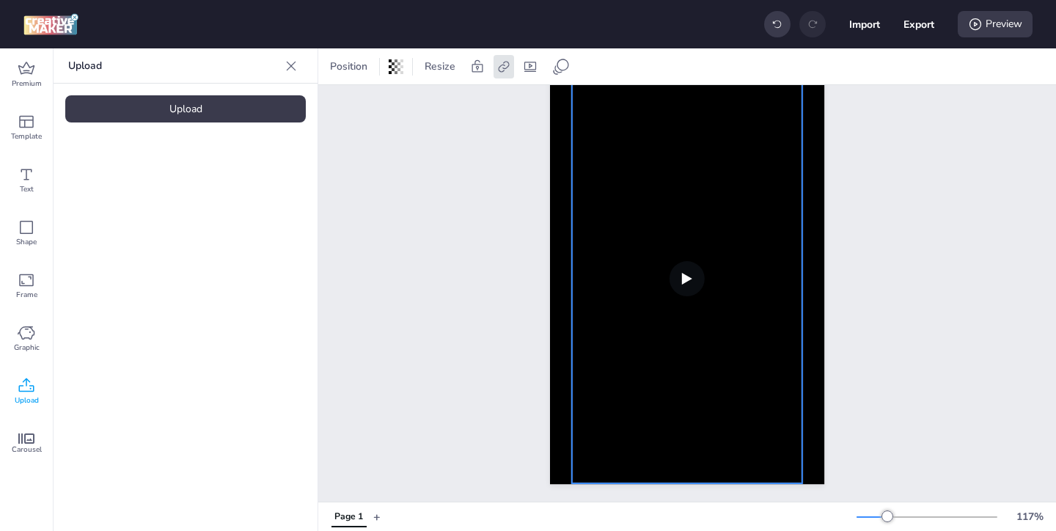
click at [466, 252] on div "Page 1" at bounding box center [687, 267] width 738 height 471
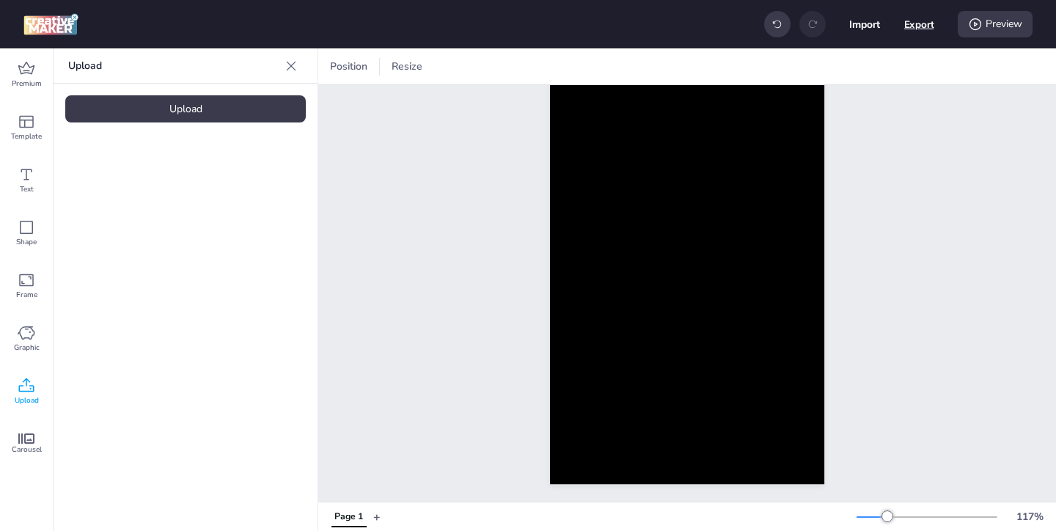
click at [919, 22] on button "Export" at bounding box center [919, 25] width 30 height 30
select select "html"
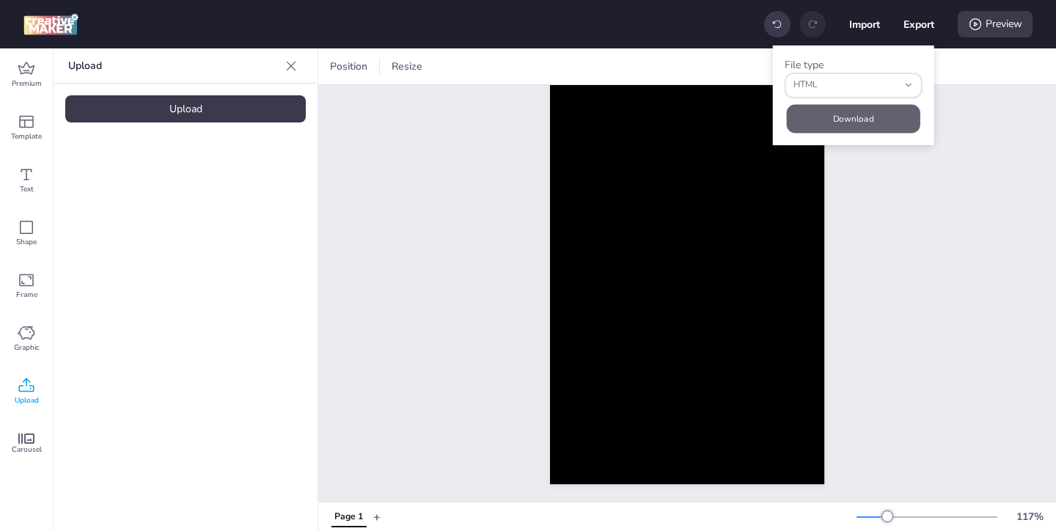
click at [873, 120] on button "Download" at bounding box center [853, 118] width 133 height 29
click at [971, 27] on icon at bounding box center [975, 24] width 15 height 15
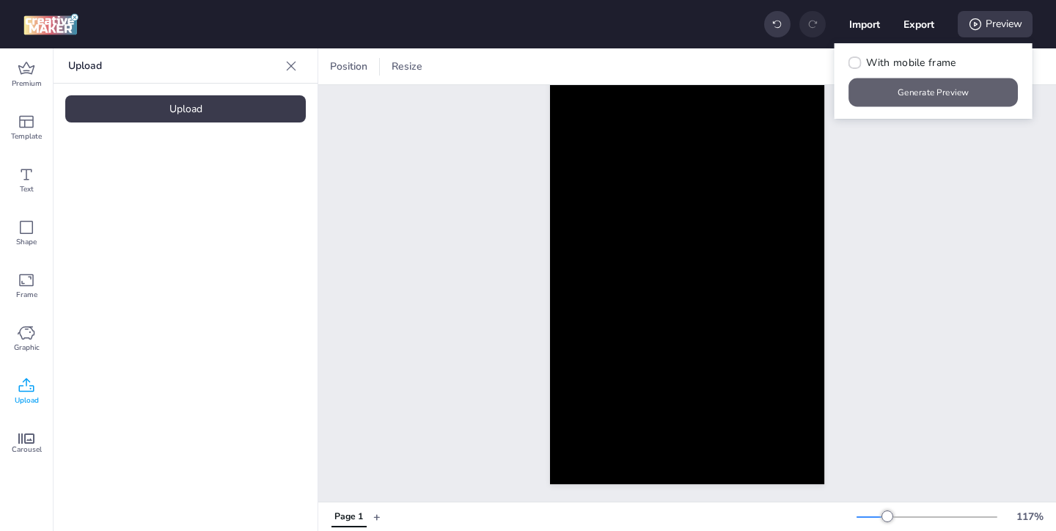
click at [933, 89] on button "Generate Preview" at bounding box center [933, 92] width 169 height 29
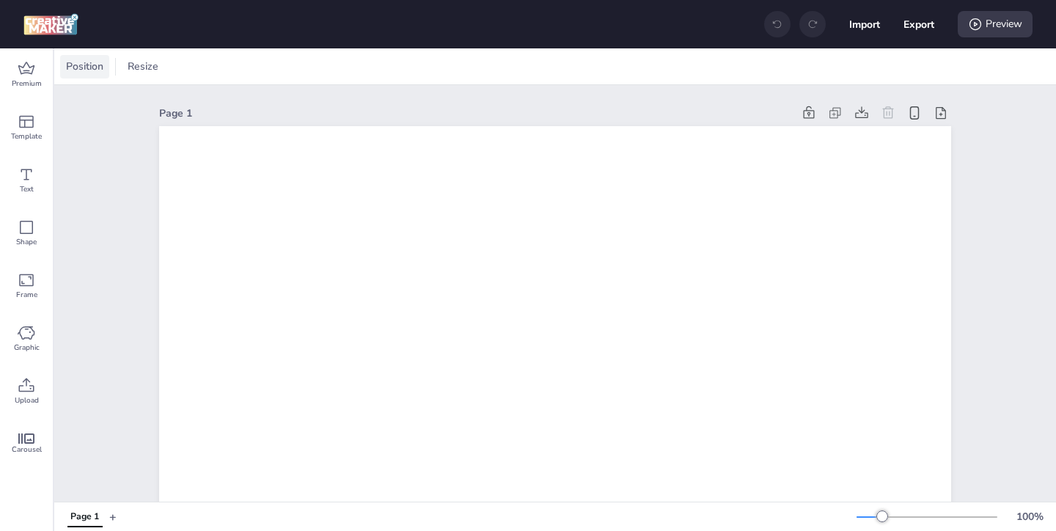
click at [93, 72] on span "Position" at bounding box center [84, 66] width 43 height 15
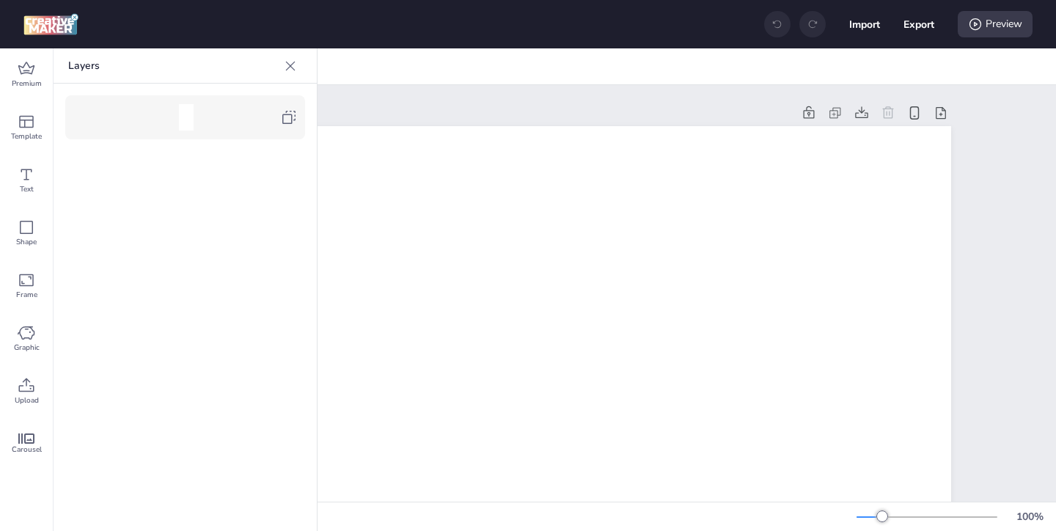
click at [279, 117] on div at bounding box center [191, 117] width 178 height 26
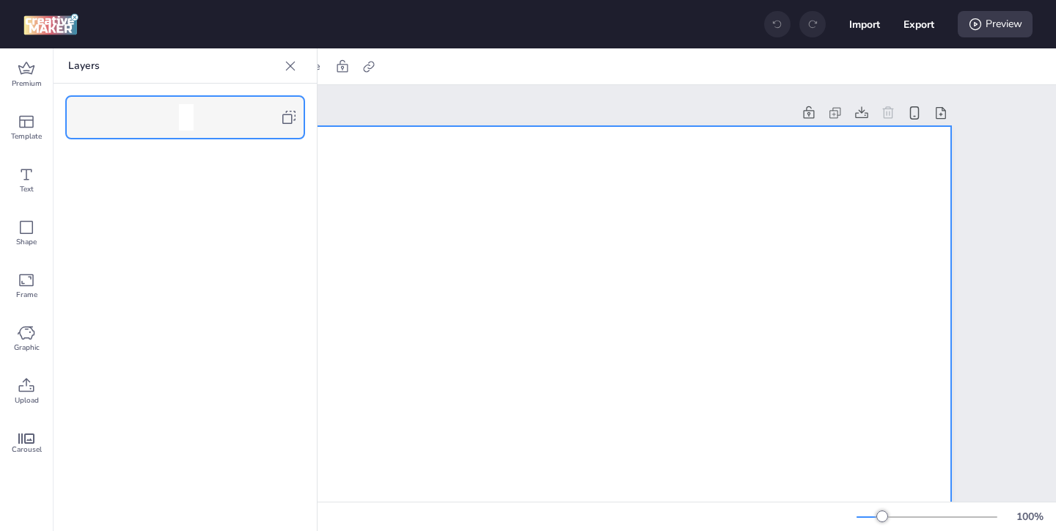
click at [289, 62] on icon at bounding box center [290, 66] width 15 height 15
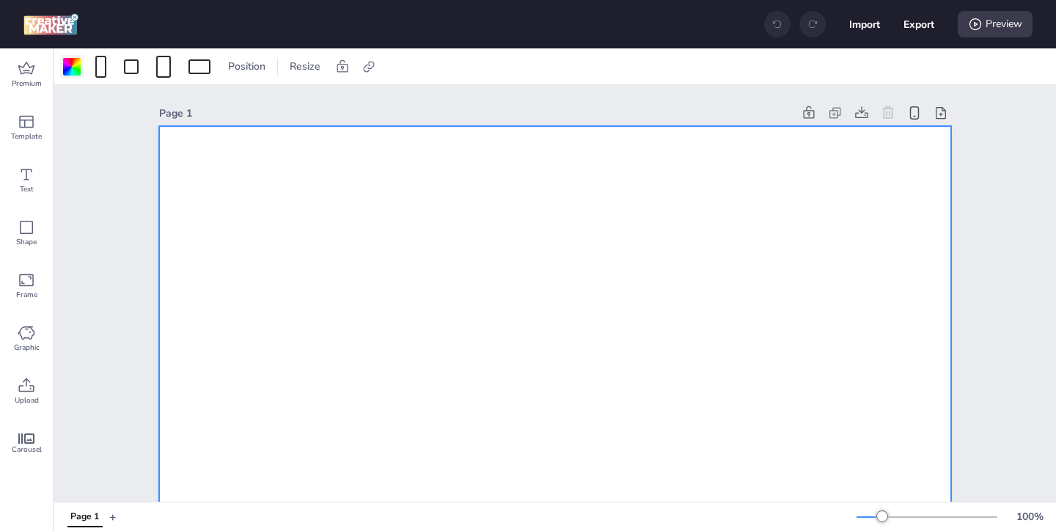
click at [73, 73] on div at bounding box center [72, 67] width 18 height 18
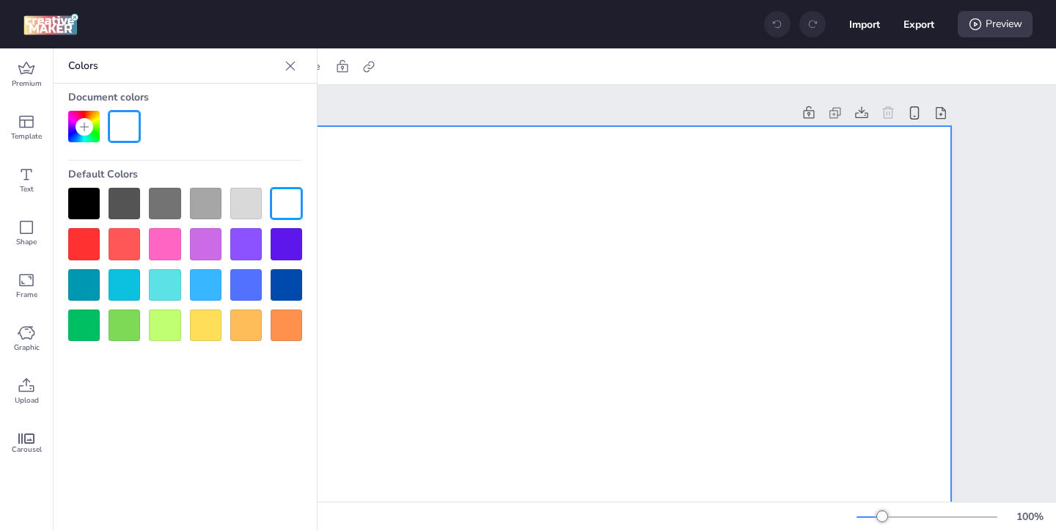
click at [84, 208] on div at bounding box center [84, 204] width 32 height 32
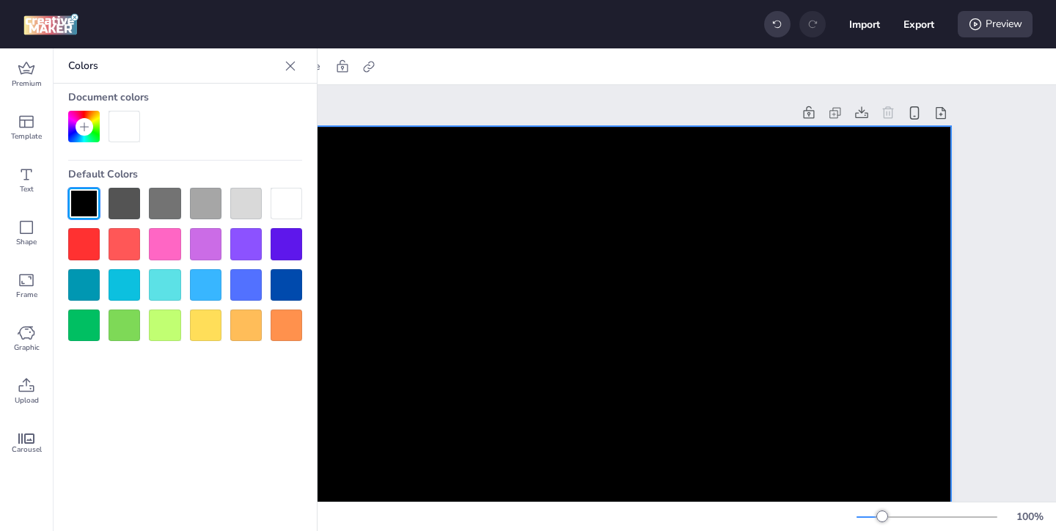
click at [290, 65] on icon at bounding box center [291, 66] width 10 height 10
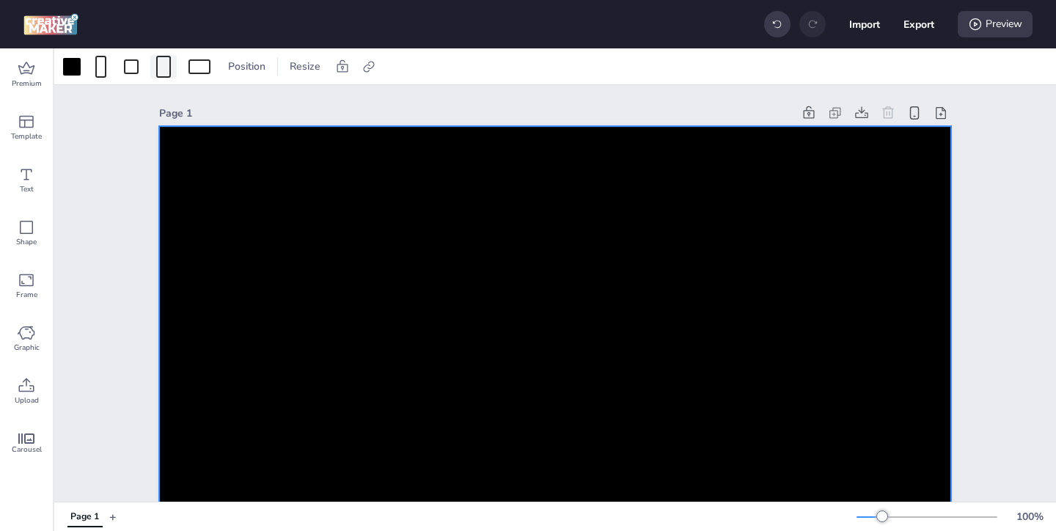
click at [169, 74] on div at bounding box center [163, 67] width 15 height 22
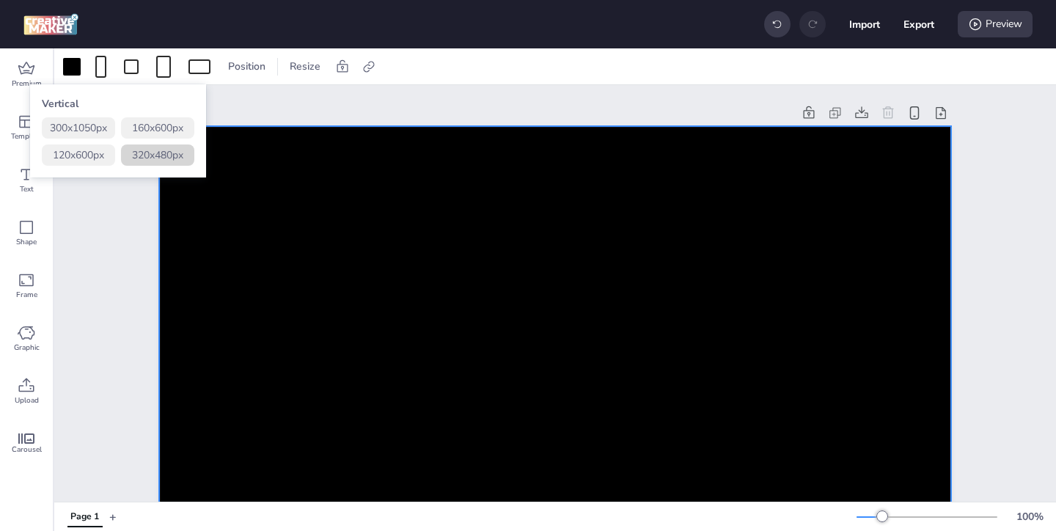
click at [167, 150] on button "320 x 480 px" at bounding box center [157, 154] width 73 height 21
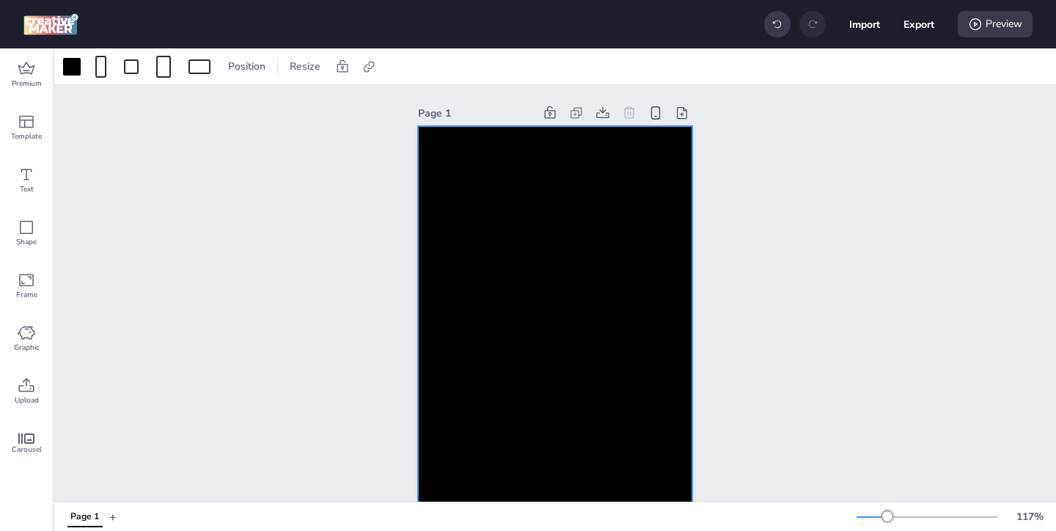
click at [616, 278] on div at bounding box center [555, 332] width 274 height 412
click at [375, 67] on icon at bounding box center [368, 66] width 15 height 15
click at [346, 109] on div "Activate hyperlink" at bounding box center [290, 104] width 153 height 16
click at [221, 103] on icon at bounding box center [221, 103] width 10 height 7
click at [221, 105] on input "Activate hyperlink" at bounding box center [218, 110] width 10 height 10
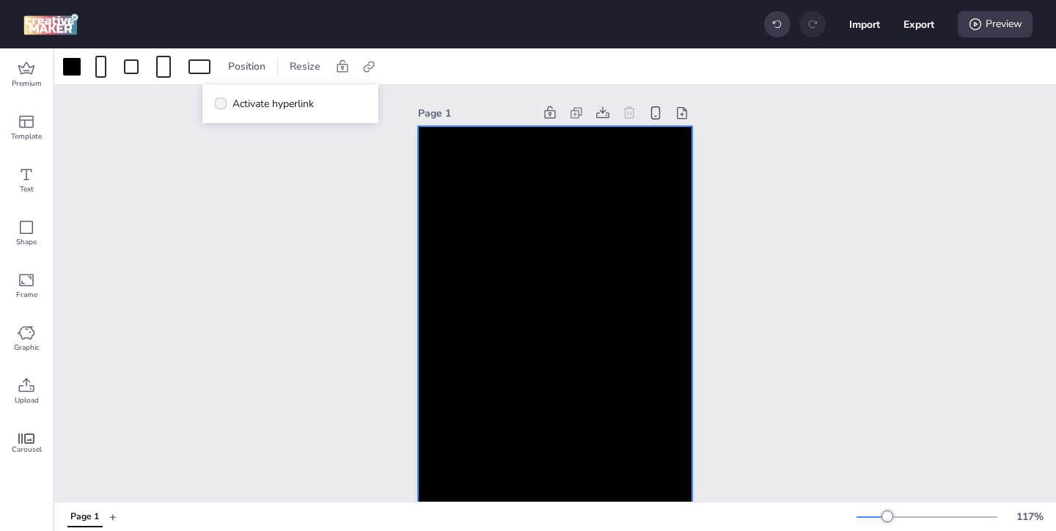
checkbox input "true"
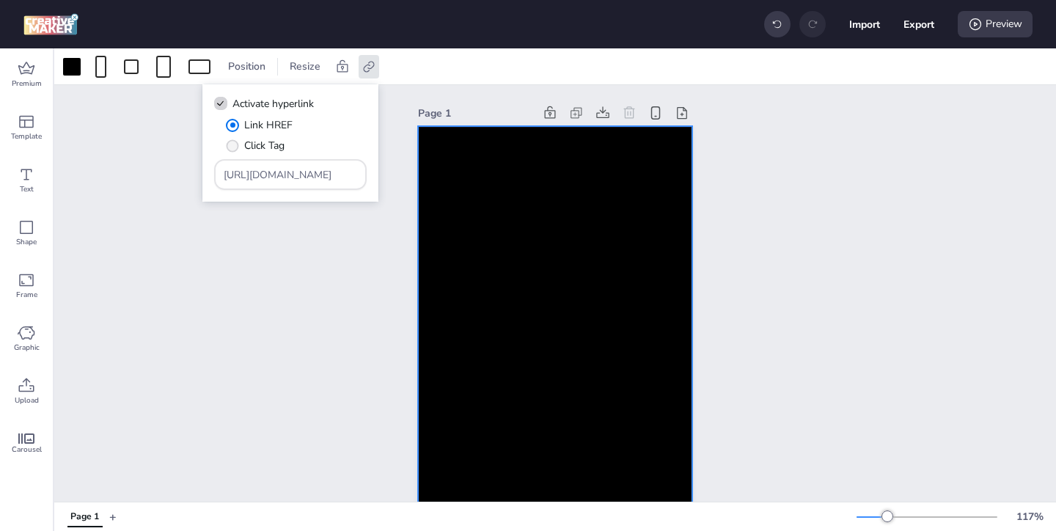
click at [231, 144] on span "" at bounding box center [233, 145] width 12 height 12
click at [231, 147] on input "Click Tag" at bounding box center [230, 152] width 10 height 10
radio input "true"
drag, startPoint x: 322, startPoint y: 176, endPoint x: 244, endPoint y: 142, distance: 85.0
click at [253, 146] on div "Link HREF Click Tag [URL][DOMAIN_NAME]" at bounding box center [290, 153] width 153 height 73
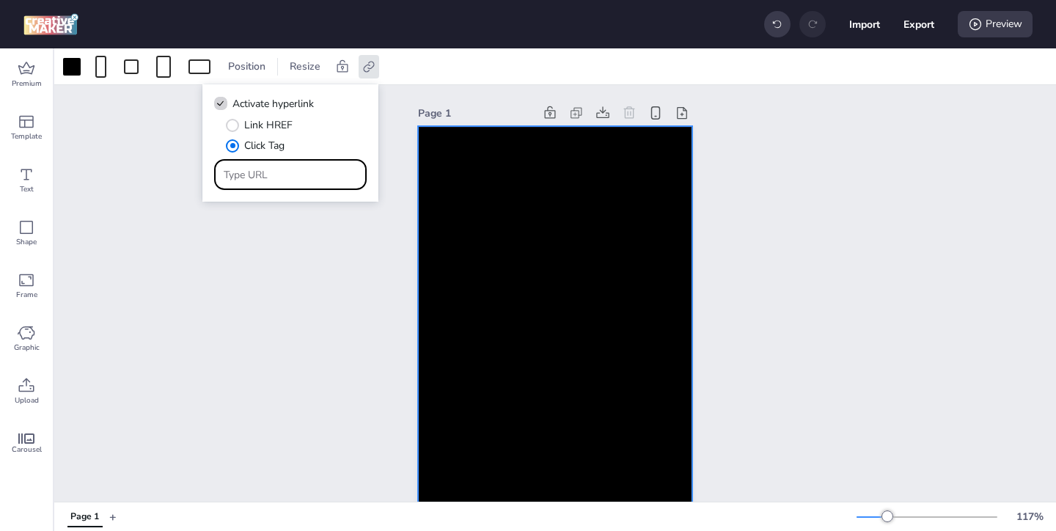
paste input "https://[DOMAIN_NAME]/ddm/trackclk/N1957659.3999883WORTISE/B33793897.426266005;…"
type input "https://[DOMAIN_NAME]/ddm/trackclk/N1957659.3999883WORTISE/B33793897.426266005;…"
click at [393, 277] on div "Page 1" at bounding box center [555, 320] width 356 height 471
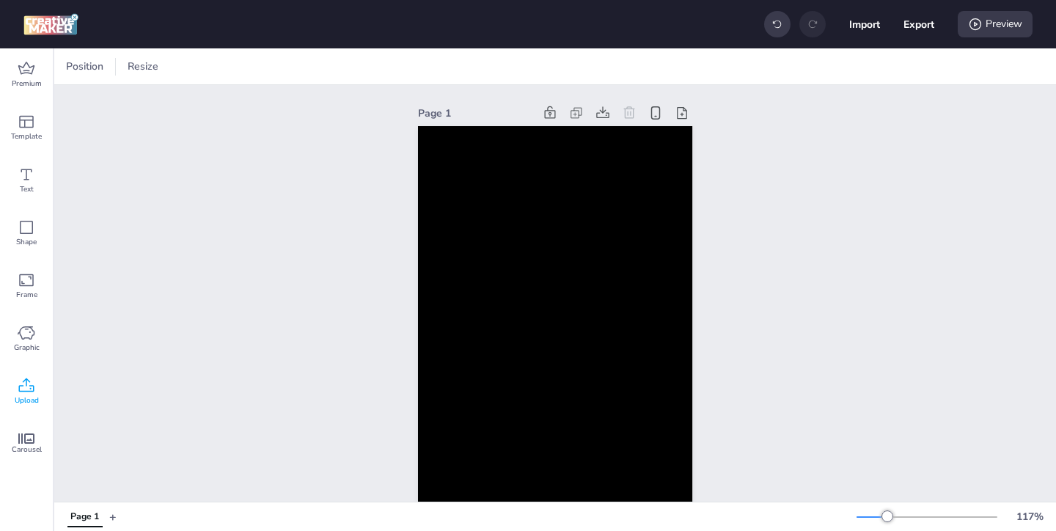
click at [23, 390] on icon at bounding box center [27, 386] width 18 height 18
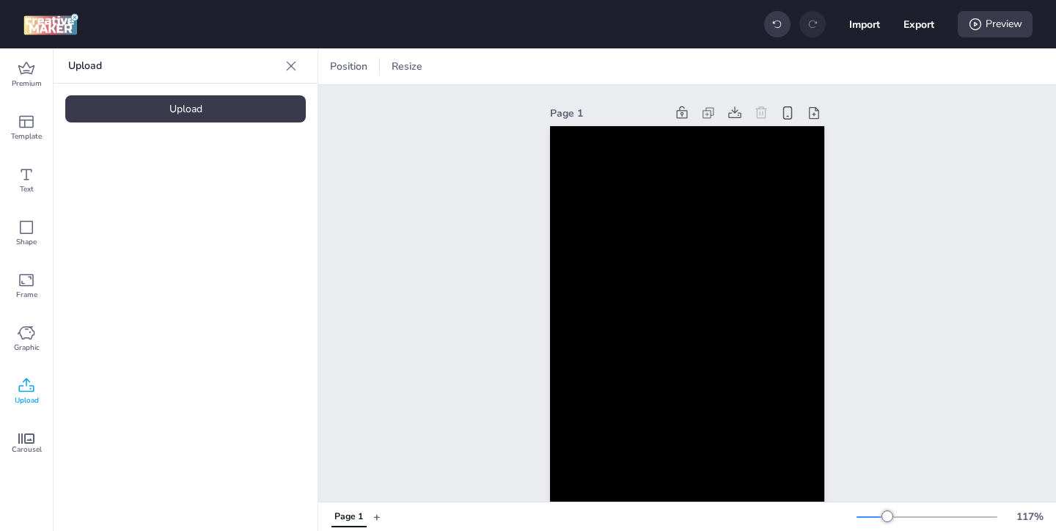
click at [241, 113] on div "Upload" at bounding box center [185, 108] width 240 height 27
click at [147, 233] on video at bounding box center [123, 204] width 117 height 59
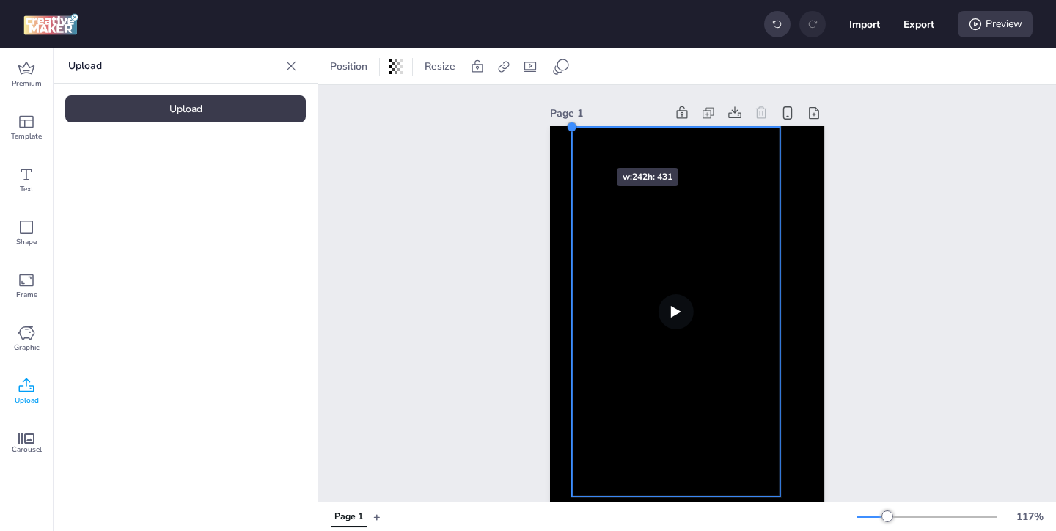
drag, startPoint x: 595, startPoint y: 167, endPoint x: 573, endPoint y: 142, distance: 34.3
click at [573, 142] on div at bounding box center [687, 332] width 274 height 412
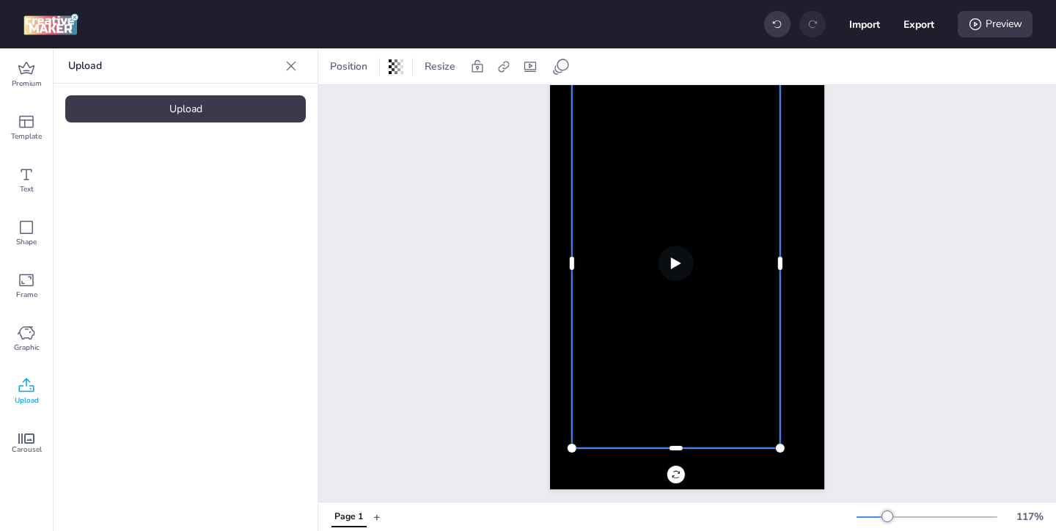
scroll to position [54, 0]
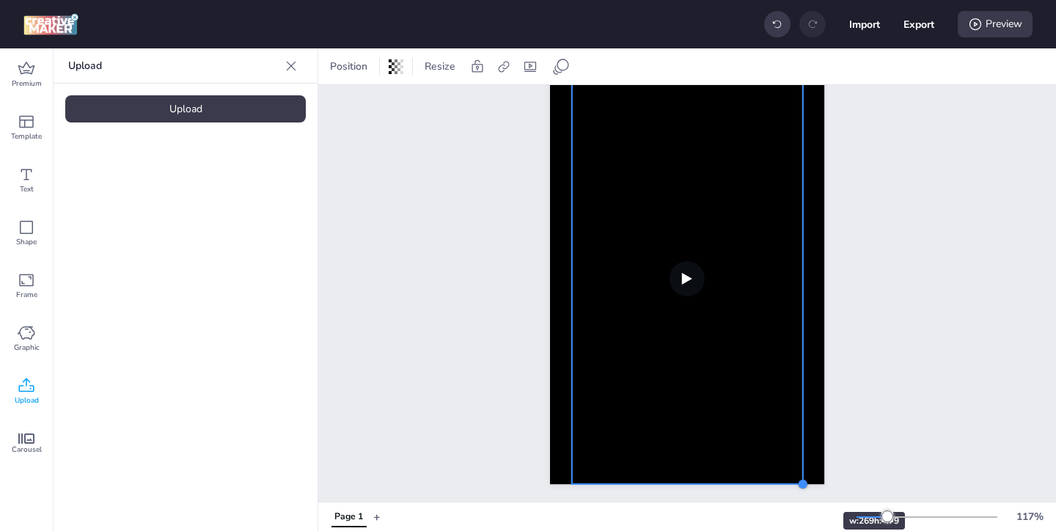
drag, startPoint x: 782, startPoint y: 444, endPoint x: 799, endPoint y: 485, distance: 44.4
click at [799, 485] on div at bounding box center [803, 484] width 12 height 12
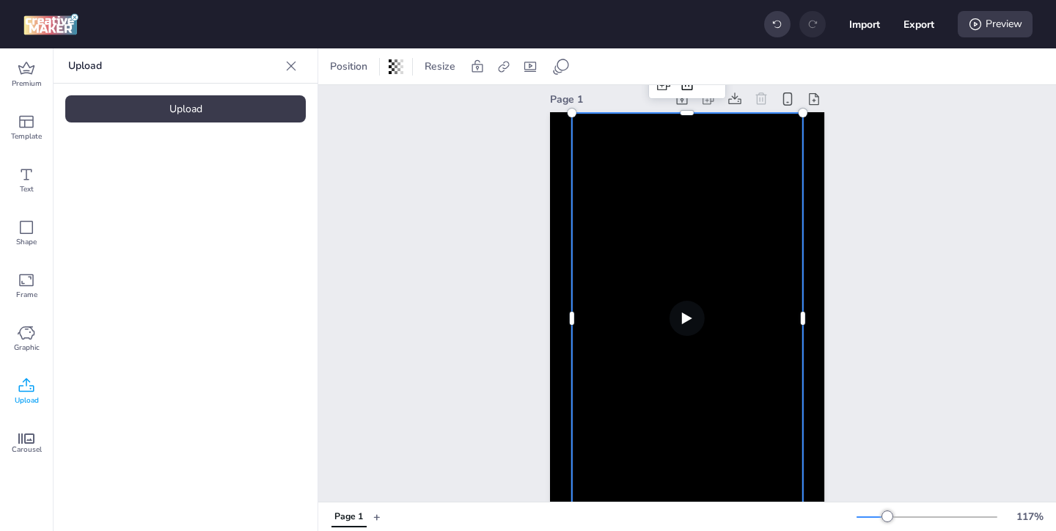
scroll to position [12, 0]
click at [595, 315] on video at bounding box center [687, 319] width 231 height 411
click at [533, 66] on icon at bounding box center [530, 66] width 15 height 15
select select "contain"
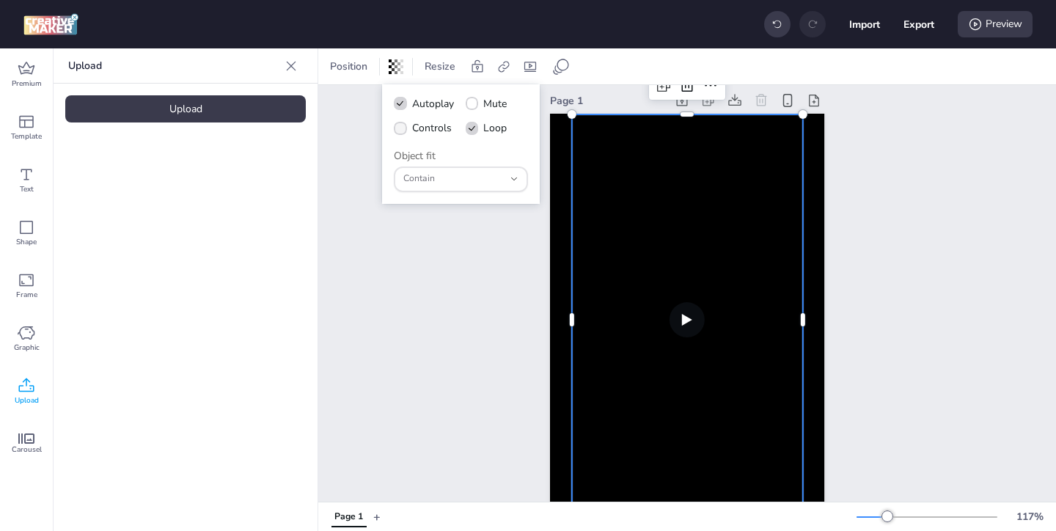
click at [403, 130] on icon at bounding box center [400, 129] width 10 height 8
click at [403, 130] on input "Controls" at bounding box center [398, 134] width 10 height 10
checkbox input "true"
click at [674, 228] on video at bounding box center [687, 319] width 231 height 411
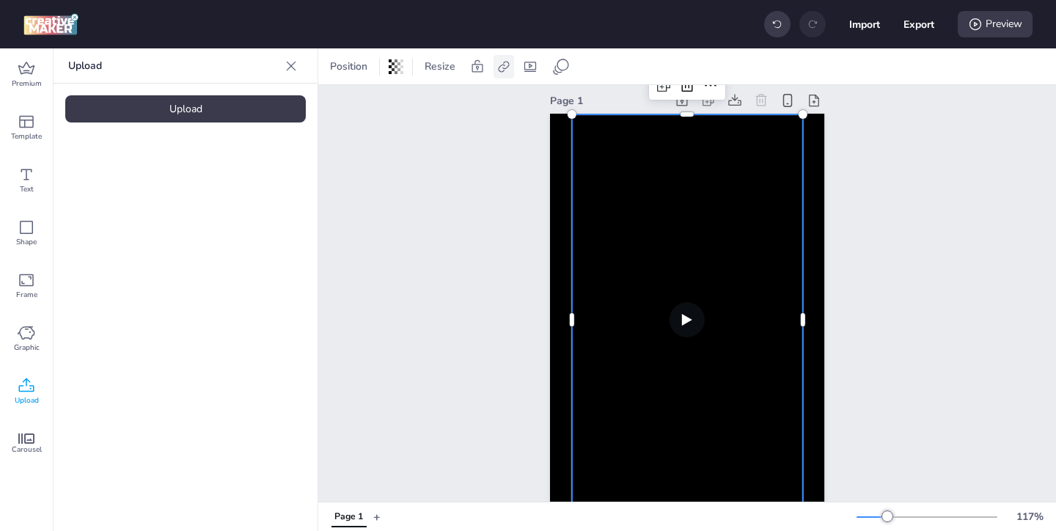
click at [501, 66] on icon at bounding box center [503, 66] width 15 height 15
click at [450, 104] on label "Activate hyperlink" at bounding box center [399, 104] width 110 height 26
click at [358, 105] on input "Activate hyperlink" at bounding box center [353, 110] width 10 height 10
checkbox input "true"
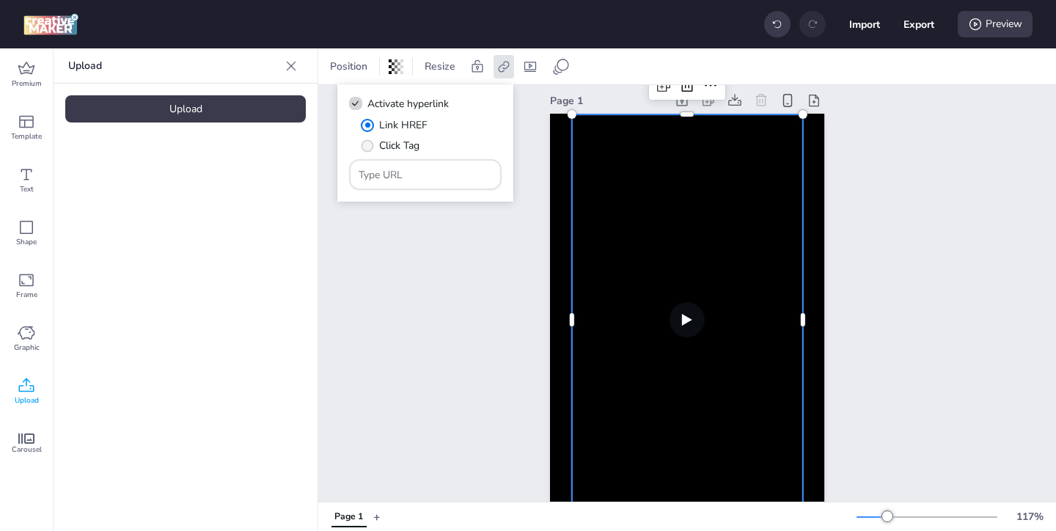
click at [414, 143] on span "Click Tag" at bounding box center [399, 145] width 40 height 15
click at [370, 147] on input "Click Tag" at bounding box center [365, 152] width 10 height 10
radio input "true"
click at [435, 172] on input "Type URL" at bounding box center [426, 174] width 134 height 15
paste input "https://[DOMAIN_NAME]/ddm/trackclk/N1957659.3999883WORTISE/B33793897.426266005;…"
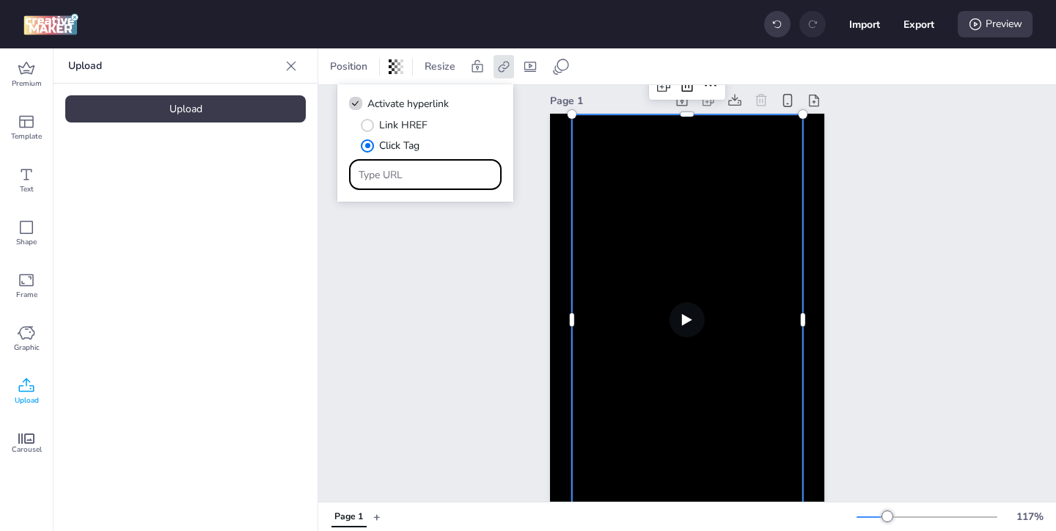
type input "https://[DOMAIN_NAME]/ddm/trackclk/N1957659.3999883WORTISE/B33793897.426266005;…"
click at [496, 275] on div "Page 1" at bounding box center [687, 308] width 738 height 471
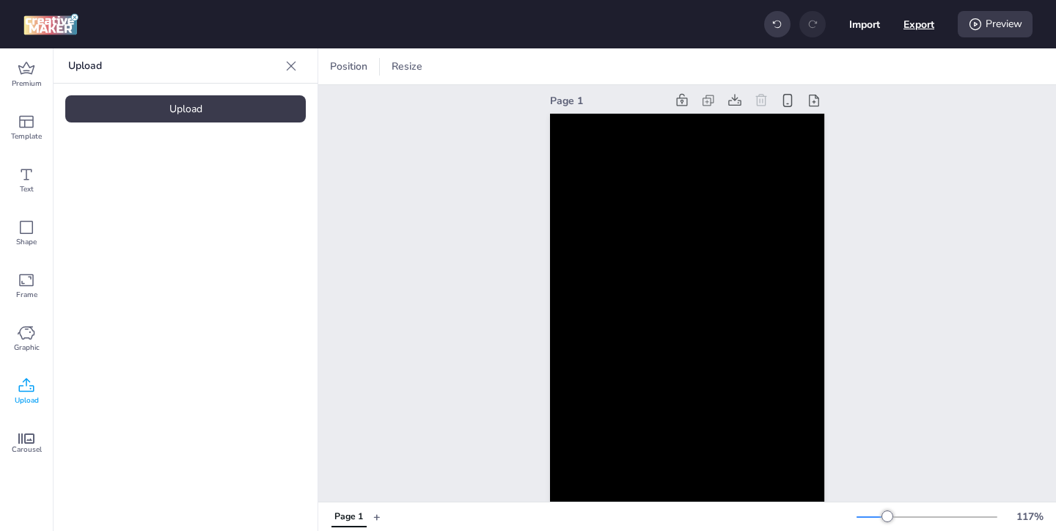
click at [925, 31] on button "Export" at bounding box center [918, 24] width 31 height 31
select select "html"
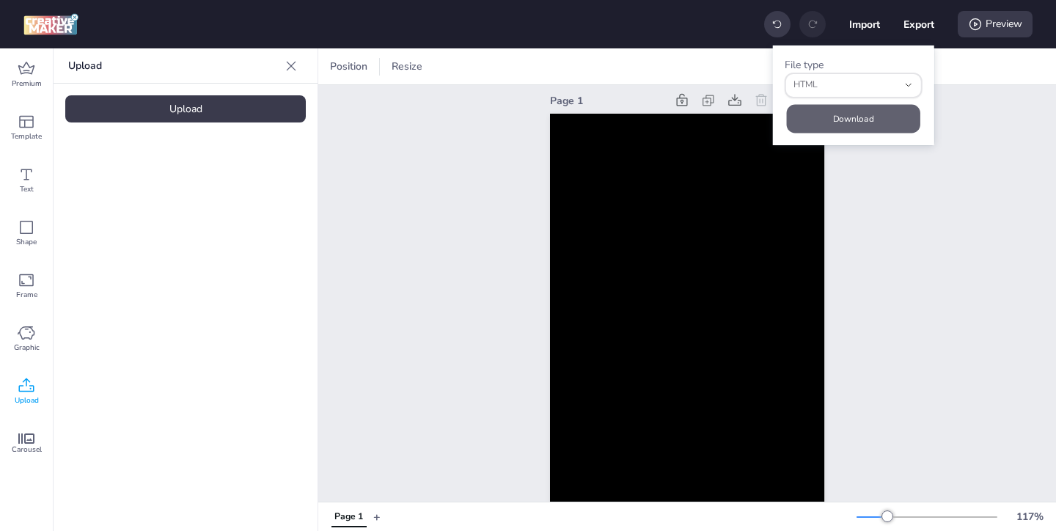
click at [869, 117] on button "Download" at bounding box center [853, 118] width 133 height 29
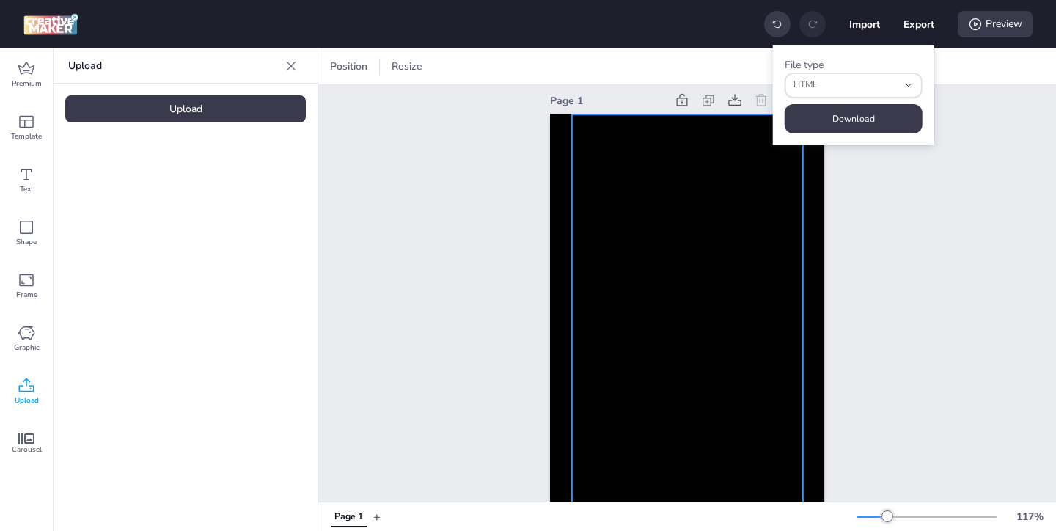
click at [578, 169] on video at bounding box center [687, 319] width 231 height 411
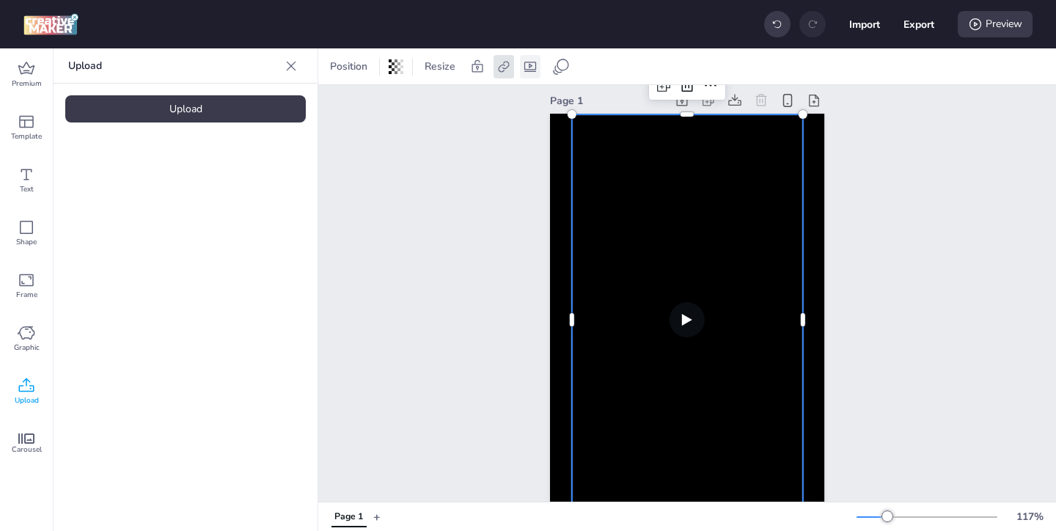
click at [523, 72] on icon at bounding box center [530, 66] width 15 height 15
select select "contain"
click at [982, 30] on div "Preview" at bounding box center [995, 24] width 75 height 26
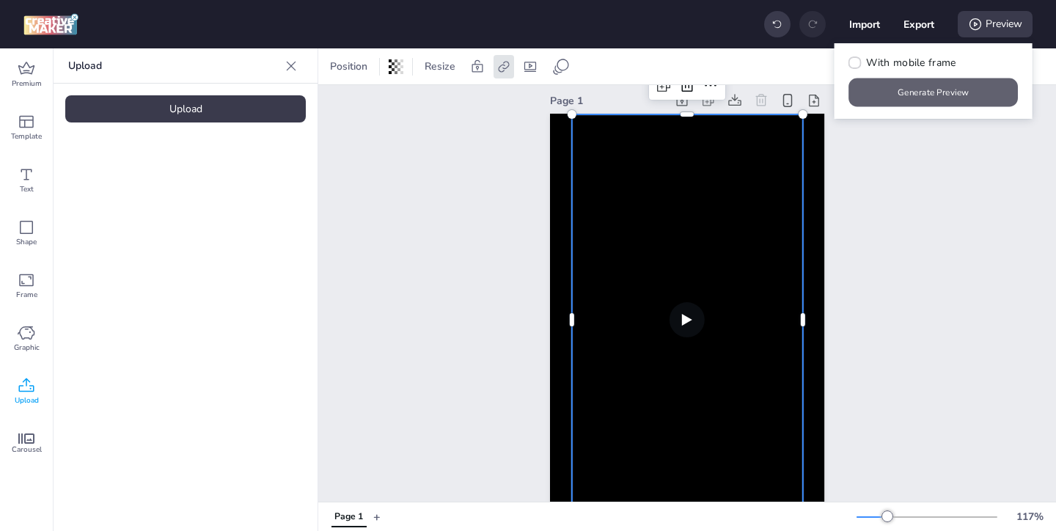
click at [941, 96] on button "Generate Preview" at bounding box center [933, 92] width 169 height 29
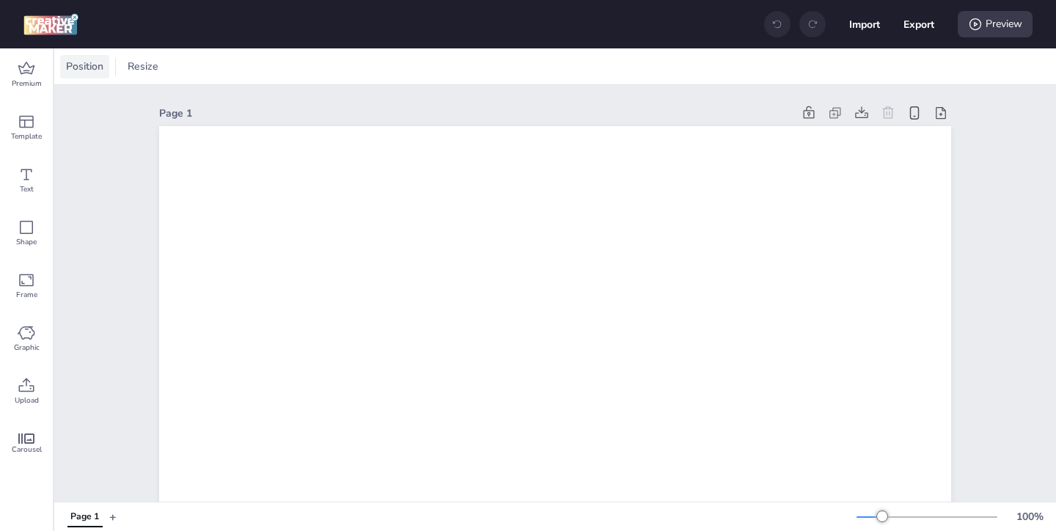
click at [89, 67] on span "Position" at bounding box center [84, 66] width 43 height 15
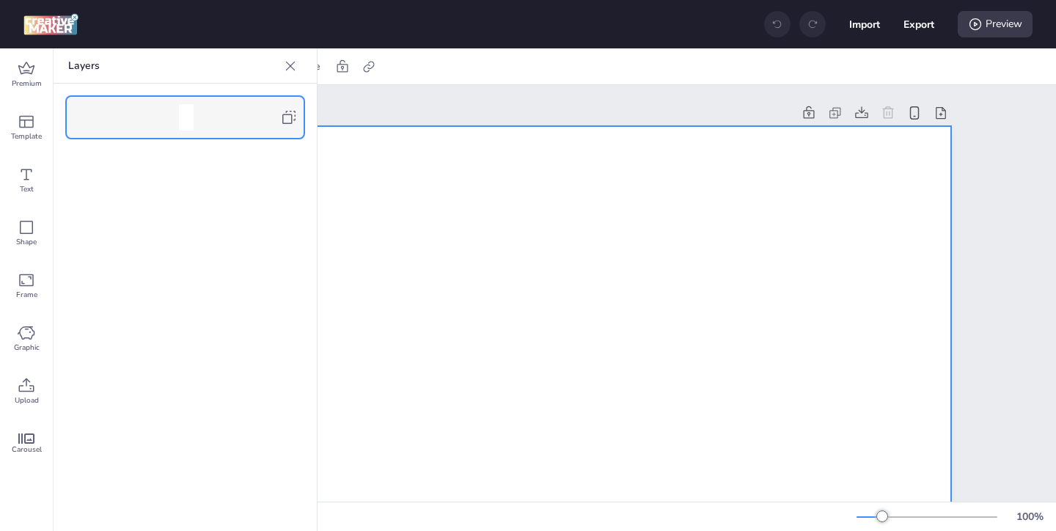
click at [290, 111] on icon at bounding box center [288, 117] width 13 height 13
click at [290, 70] on icon at bounding box center [290, 66] width 15 height 15
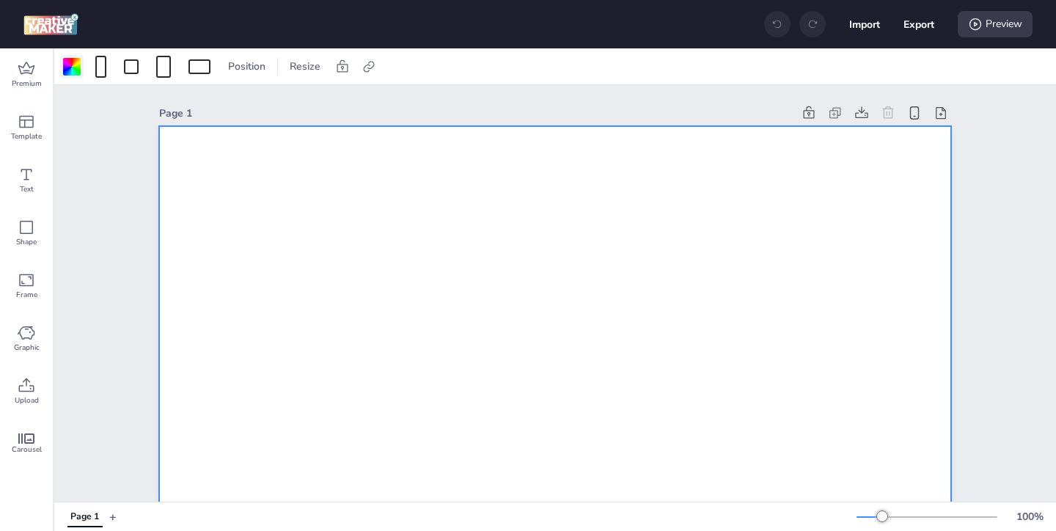
click at [70, 74] on div at bounding box center [72, 67] width 18 height 18
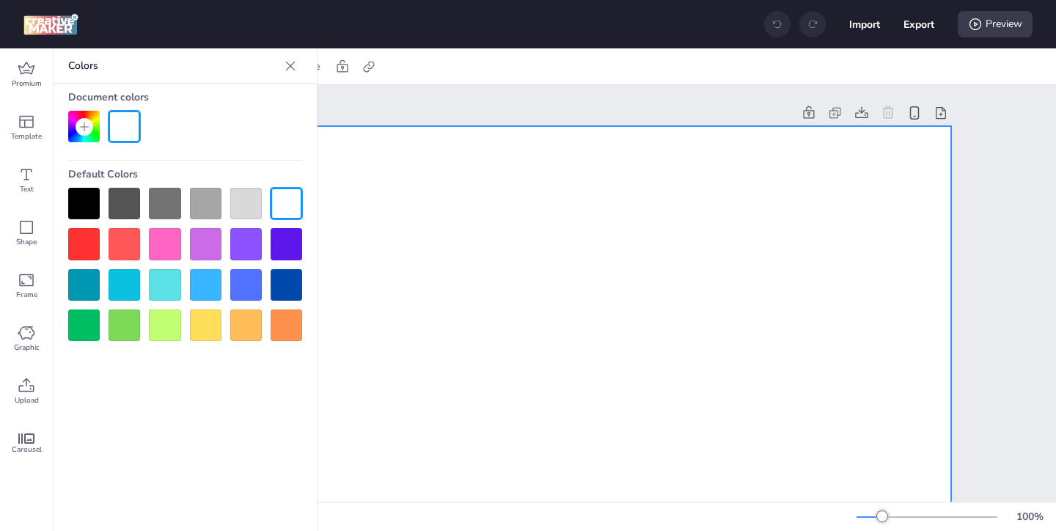
click at [84, 212] on div at bounding box center [84, 204] width 32 height 32
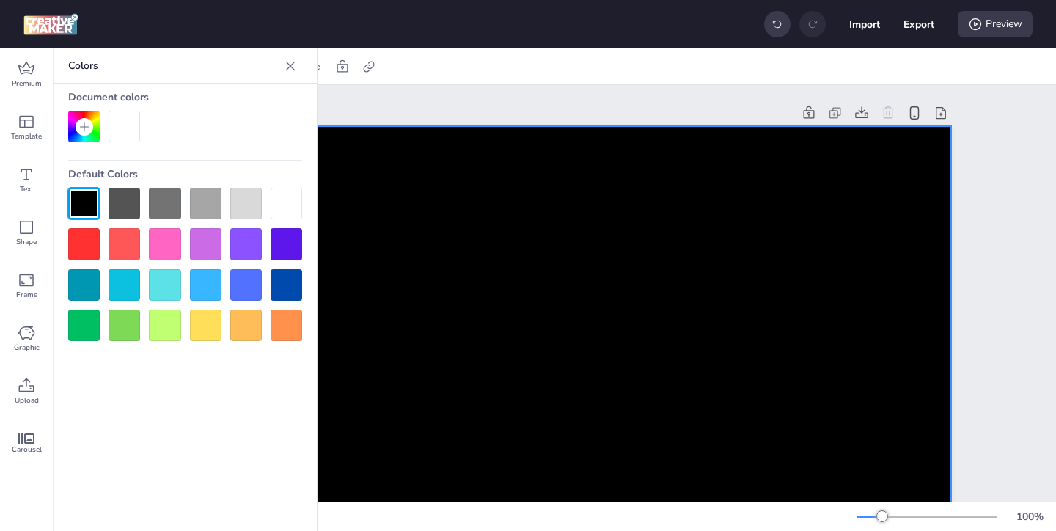
click at [291, 65] on icon at bounding box center [290, 66] width 15 height 15
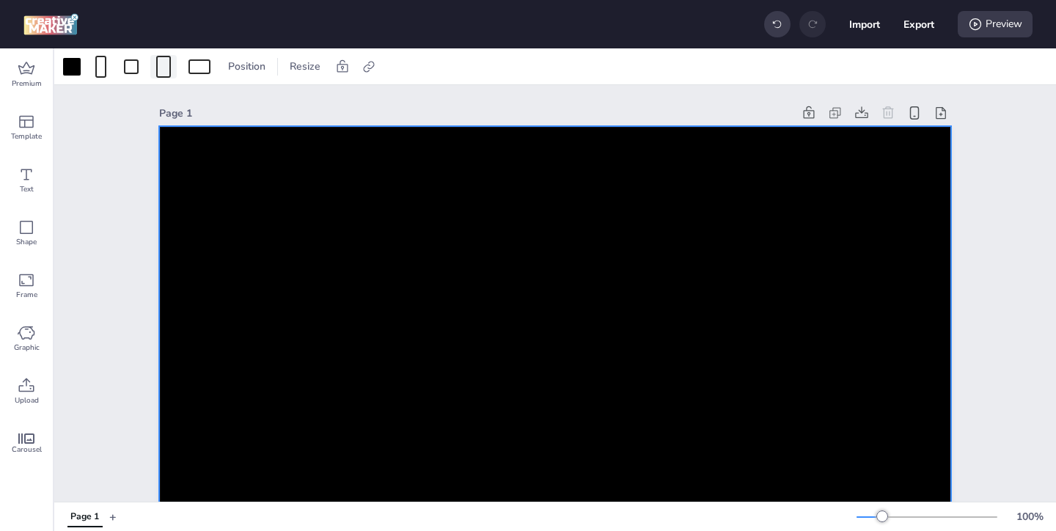
click at [169, 65] on div at bounding box center [163, 67] width 15 height 22
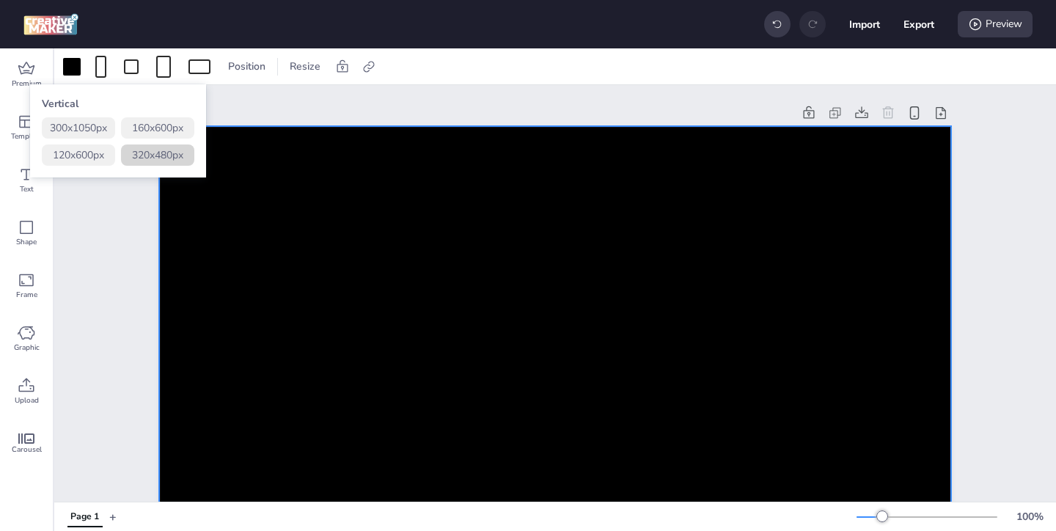
click at [175, 152] on button "320 x 480 px" at bounding box center [157, 154] width 73 height 21
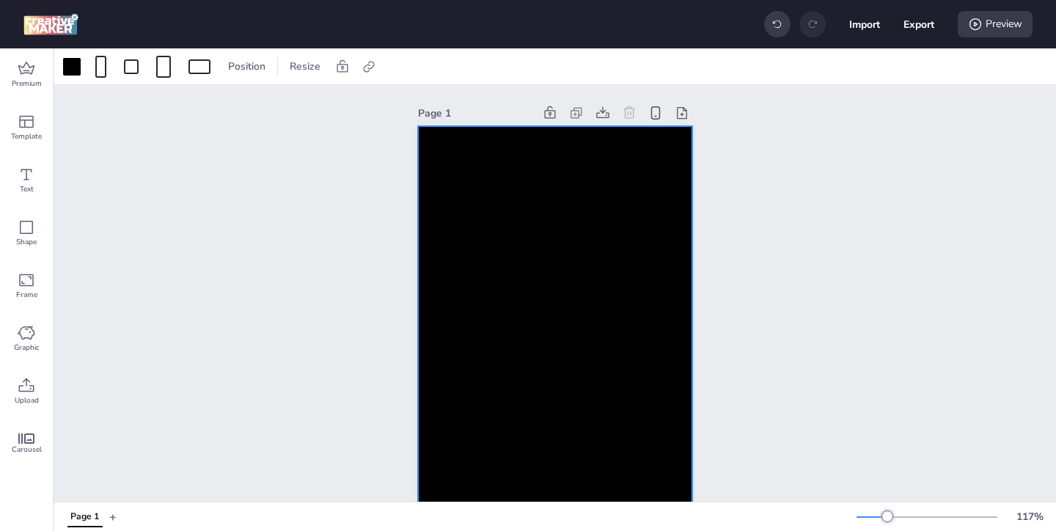
click at [532, 253] on div at bounding box center [555, 332] width 274 height 412
click at [362, 62] on icon at bounding box center [368, 66] width 15 height 15
click at [243, 107] on span "Activate hyperlink" at bounding box center [272, 103] width 81 height 15
click at [223, 107] on input "Activate hyperlink" at bounding box center [218, 110] width 10 height 10
checkbox input "true"
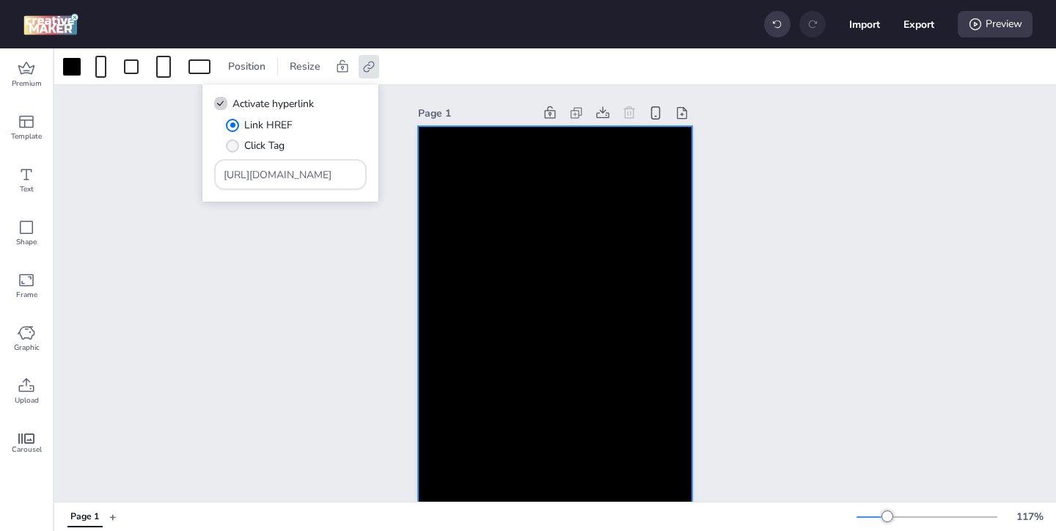
click at [244, 146] on span "Click Tag" at bounding box center [264, 145] width 40 height 15
click at [235, 147] on input "Click Tag" at bounding box center [230, 152] width 10 height 10
radio input "true"
drag, startPoint x: 335, startPoint y: 186, endPoint x: 268, endPoint y: 142, distance: 80.5
click at [270, 145] on div "Link HREF Click Tag [URL][DOMAIN_NAME]" at bounding box center [290, 153] width 153 height 73
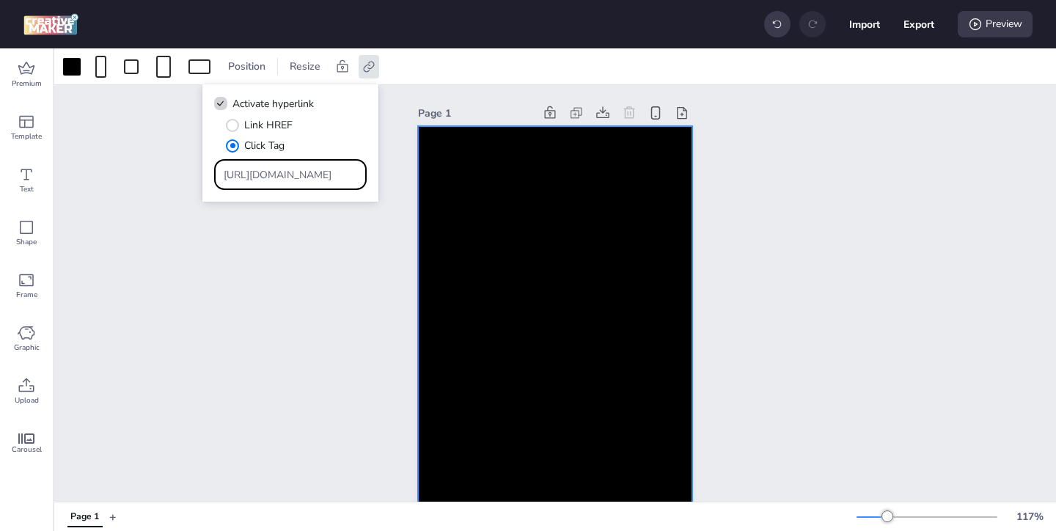
drag, startPoint x: 312, startPoint y: 172, endPoint x: 231, endPoint y: 142, distance: 87.0
click at [239, 146] on div "Link HREF Click Tag [URL][DOMAIN_NAME]" at bounding box center [290, 153] width 153 height 73
click at [323, 176] on input "Type URL" at bounding box center [291, 174] width 134 height 15
paste input "https://[DOMAIN_NAME]/ddm/trackclk/N1957659.3999883WORTISE/B33793897.426266005;…"
type input "https://[DOMAIN_NAME]/ddm/trackclk/N1957659.3999883WORTISE/B33793897.426266005;…"
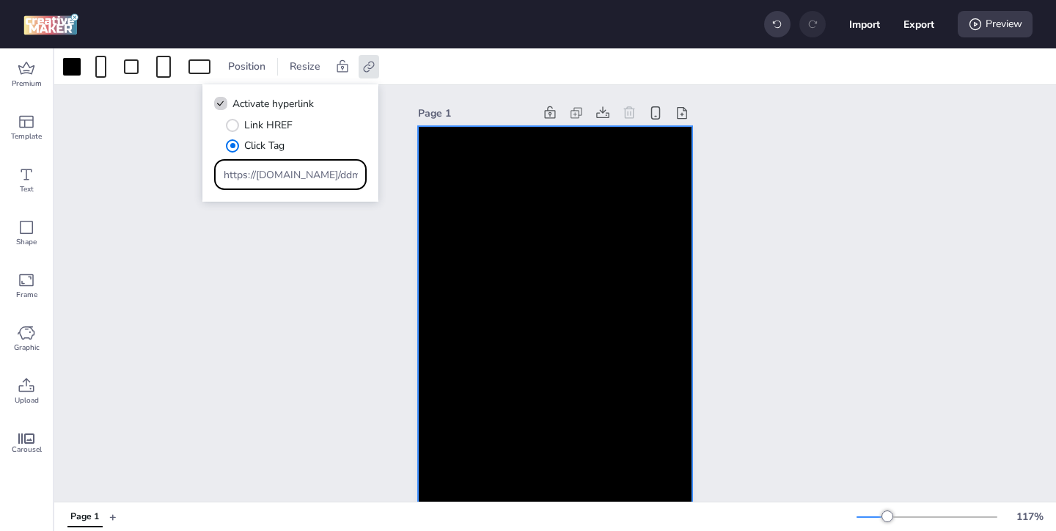
scroll to position [0, 1118]
click at [356, 256] on div "Page 1" at bounding box center [555, 320] width 1002 height 471
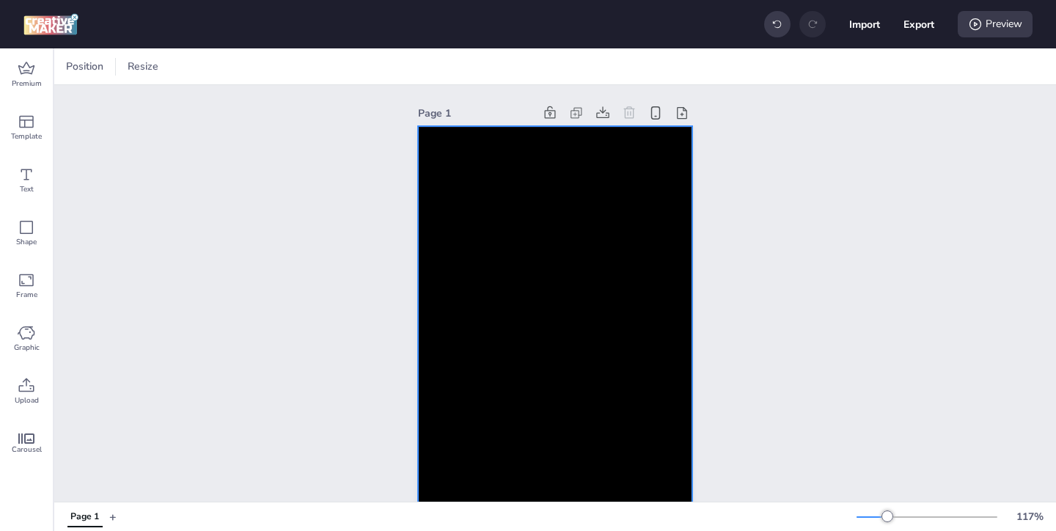
click at [458, 260] on div at bounding box center [555, 332] width 274 height 412
click at [36, 383] on div "Upload" at bounding box center [26, 391] width 53 height 53
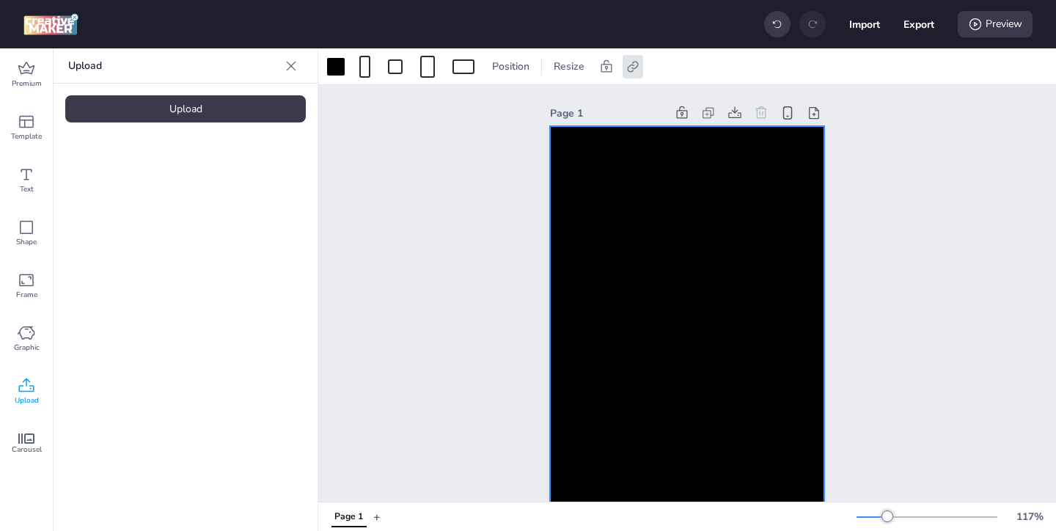
click at [244, 115] on div "Upload" at bounding box center [185, 108] width 240 height 27
click at [129, 214] on video at bounding box center [123, 204] width 117 height 59
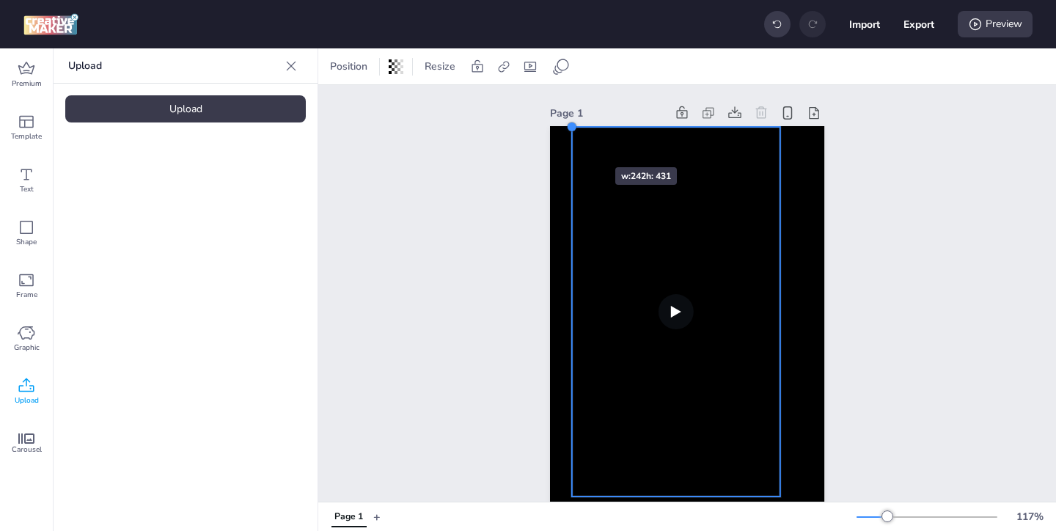
drag, startPoint x: 594, startPoint y: 166, endPoint x: 571, endPoint y: 141, distance: 33.7
click at [571, 141] on div at bounding box center [687, 332] width 274 height 412
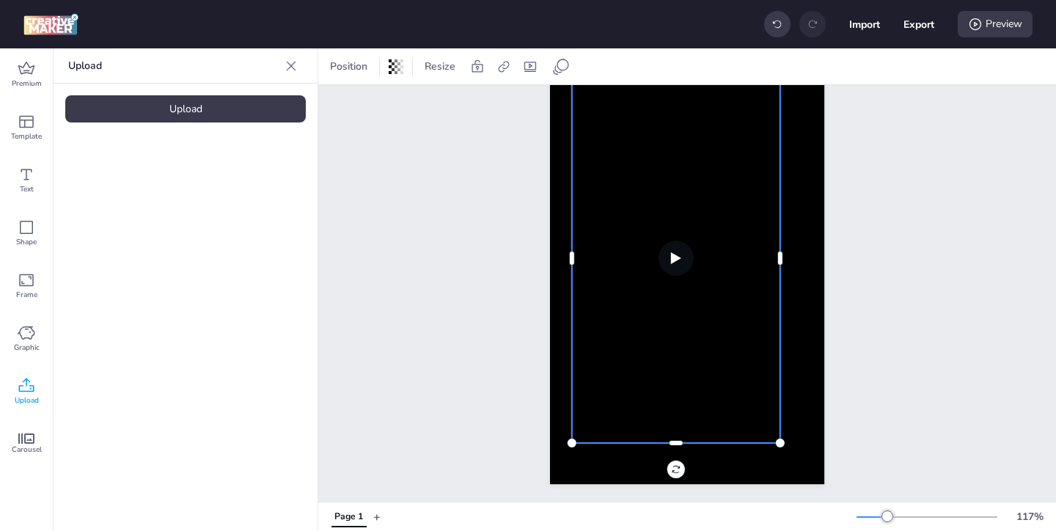
scroll to position [54, 0]
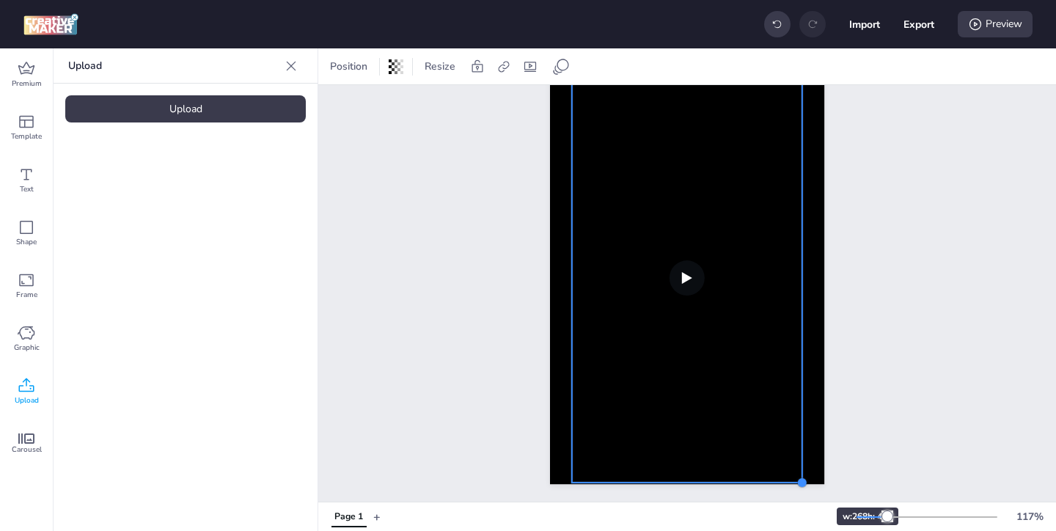
drag, startPoint x: 780, startPoint y: 441, endPoint x: 793, endPoint y: 481, distance: 41.5
click at [793, 481] on div at bounding box center [687, 279] width 274 height 412
click at [719, 376] on video at bounding box center [687, 277] width 230 height 409
click at [530, 70] on icon at bounding box center [530, 67] width 12 height 10
select select "contain"
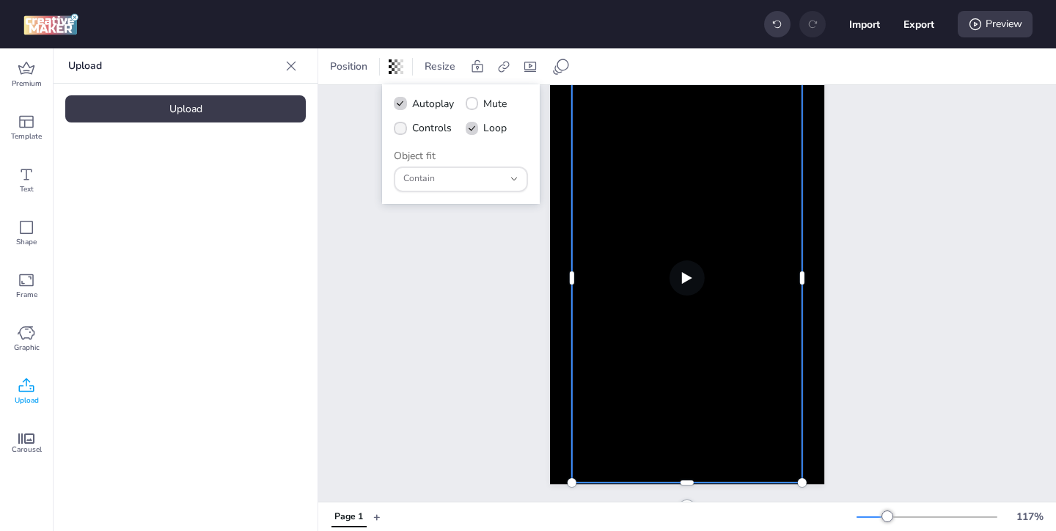
click at [400, 129] on icon at bounding box center [400, 129] width 10 height 8
click at [400, 129] on input "Controls" at bounding box center [398, 134] width 10 height 10
click at [401, 131] on icon at bounding box center [400, 128] width 10 height 7
click at [401, 131] on input "Controls" at bounding box center [398, 134] width 10 height 10
checkbox input "false"
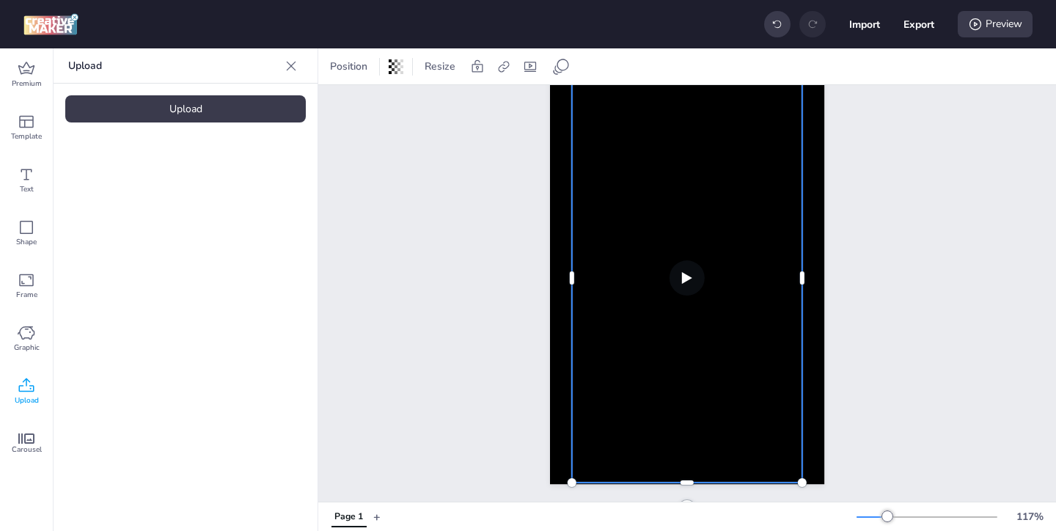
click at [611, 282] on video at bounding box center [687, 277] width 230 height 409
click at [504, 65] on icon at bounding box center [503, 66] width 11 height 11
click at [438, 98] on span "Activate hyperlink" at bounding box center [407, 103] width 81 height 15
click at [358, 105] on input "Activate hyperlink" at bounding box center [353, 110] width 10 height 10
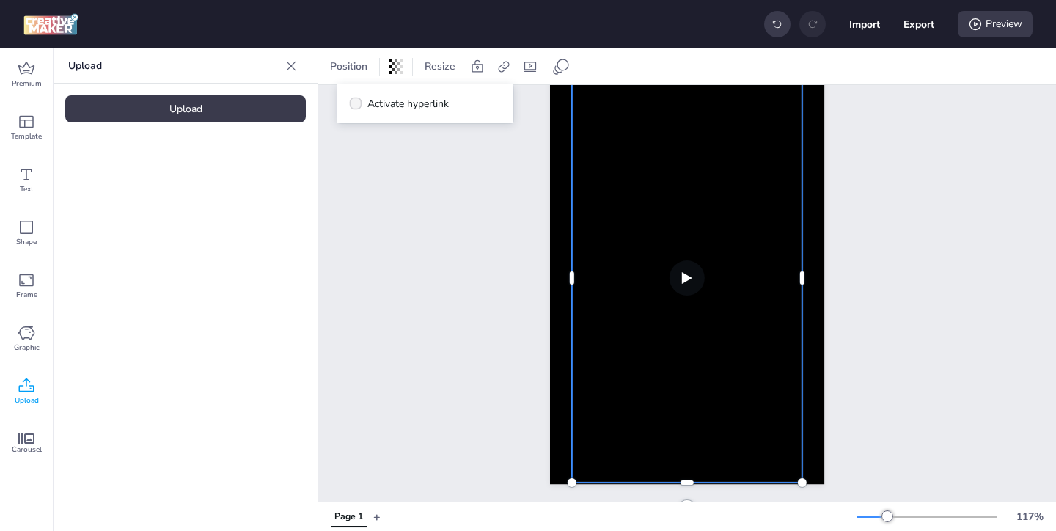
checkbox input "true"
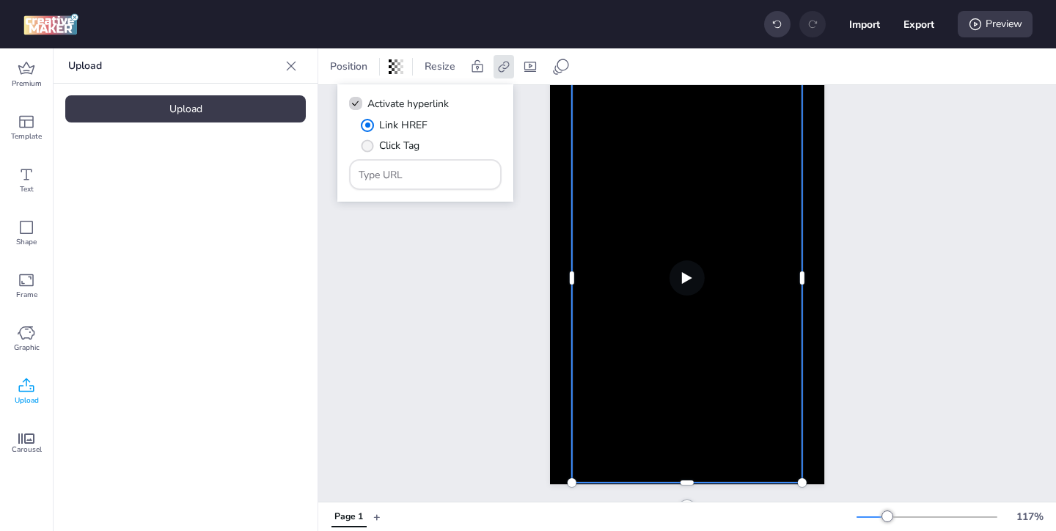
click at [389, 147] on span "Click Tag" at bounding box center [399, 145] width 40 height 15
click at [370, 147] on input "Click Tag" at bounding box center [365, 152] width 10 height 10
radio input "true"
click at [422, 171] on input "Type URL" at bounding box center [426, 174] width 134 height 15
paste input "https://[DOMAIN_NAME]/ddm/trackclk/N1957659.3999883WORTISE/B33793897.426266005;…"
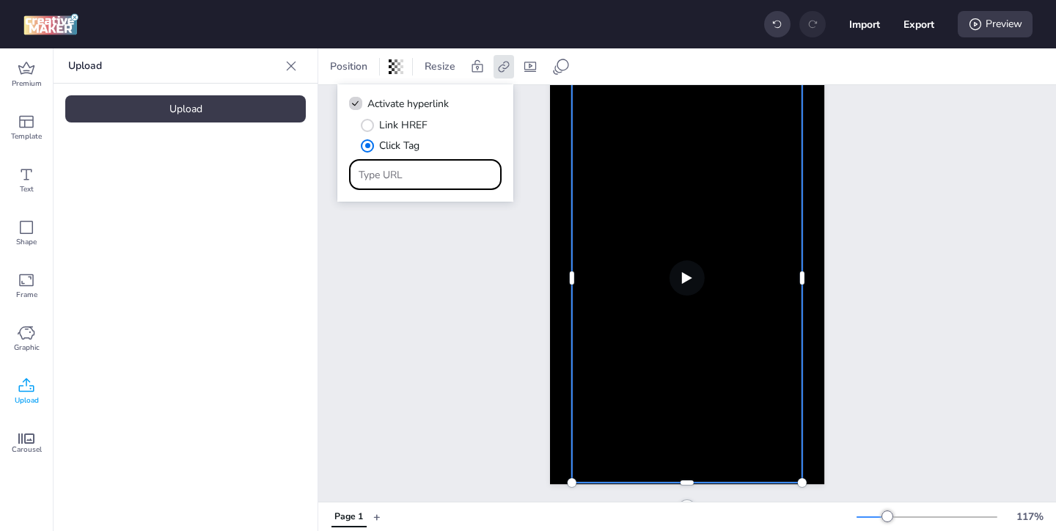
type input "https://[DOMAIN_NAME]/ddm/trackclk/N1957659.3999883WORTISE/B33793897.426266005;…"
click at [474, 262] on div "Page 1" at bounding box center [687, 267] width 738 height 471
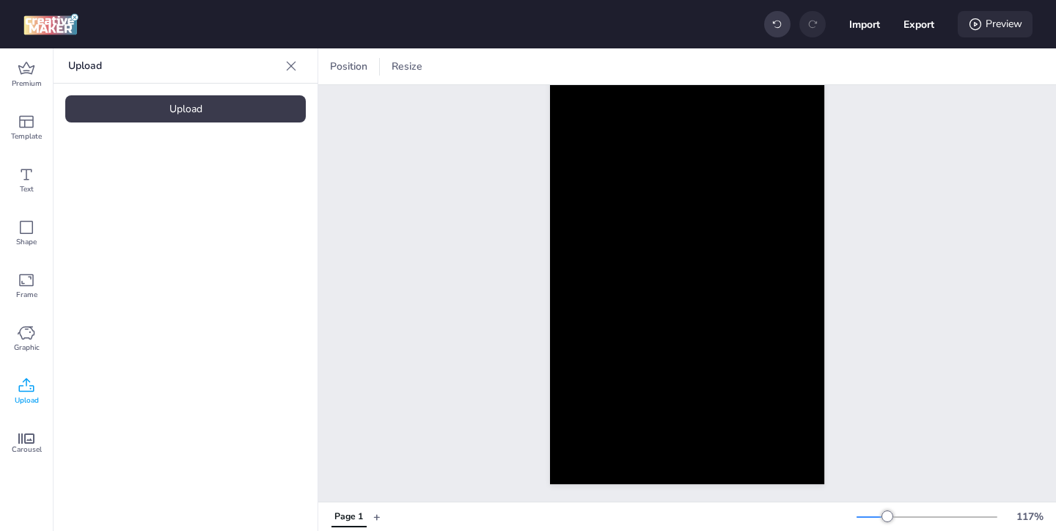
click at [984, 18] on div "Preview" at bounding box center [995, 24] width 75 height 26
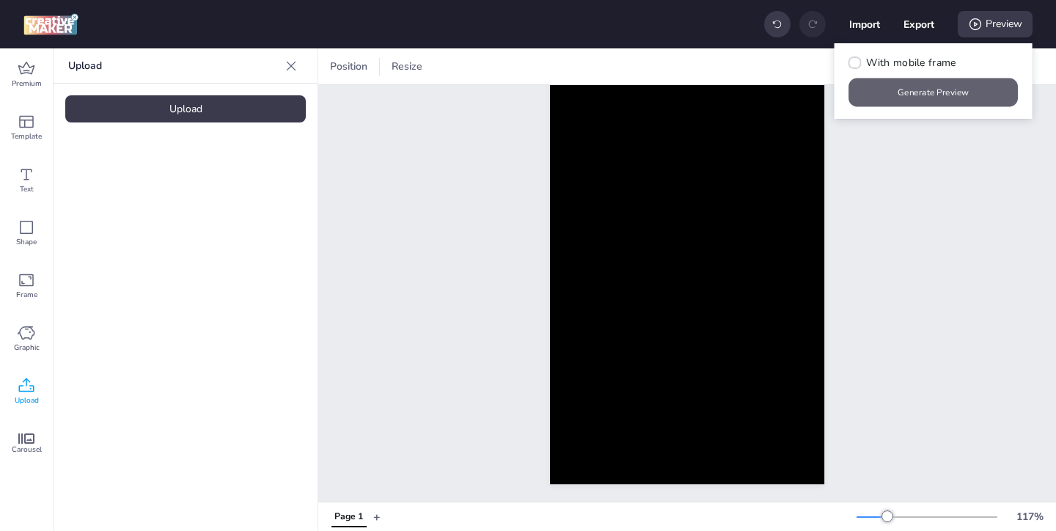
click at [933, 97] on button "Generate Preview" at bounding box center [933, 92] width 169 height 29
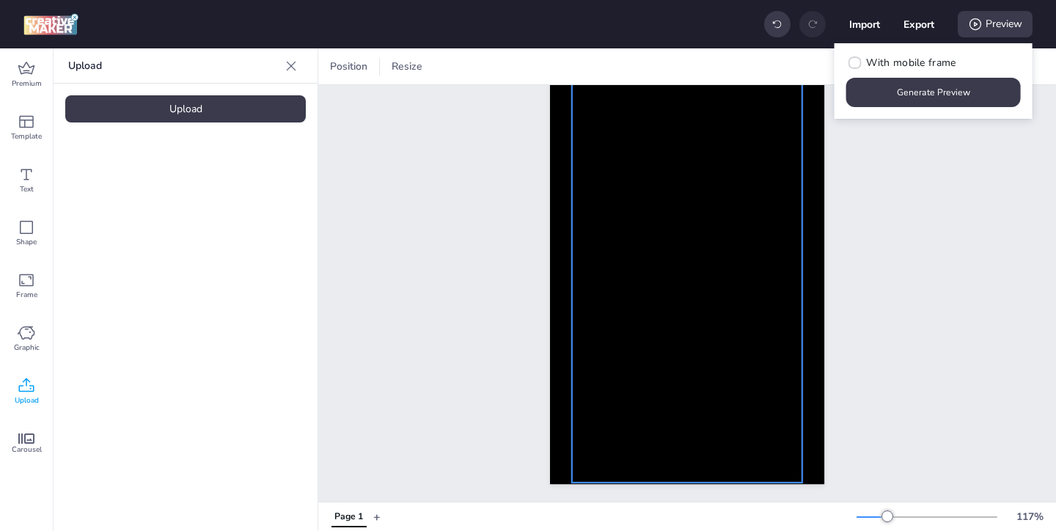
click at [601, 243] on video at bounding box center [687, 277] width 230 height 409
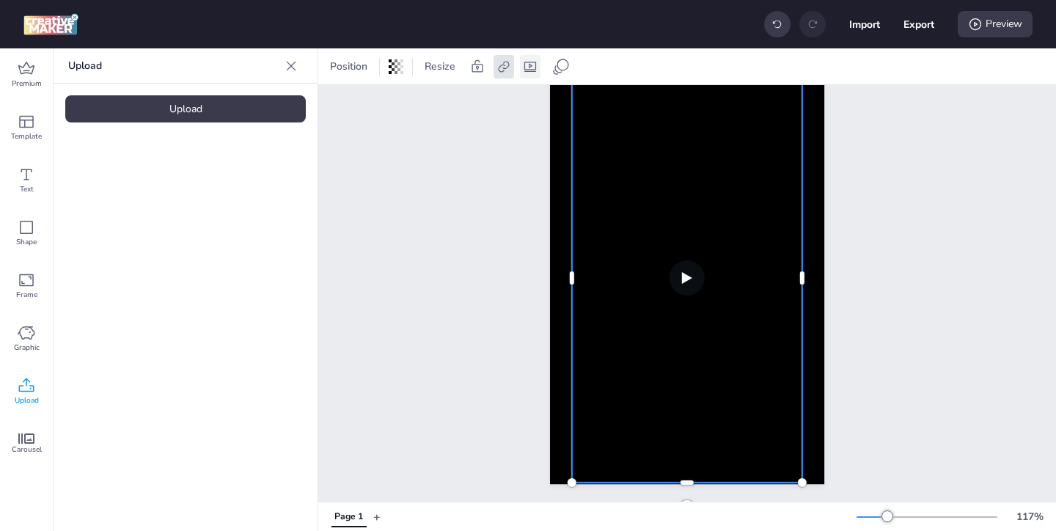
click at [538, 65] on div at bounding box center [530, 66] width 21 height 23
select select "contain"
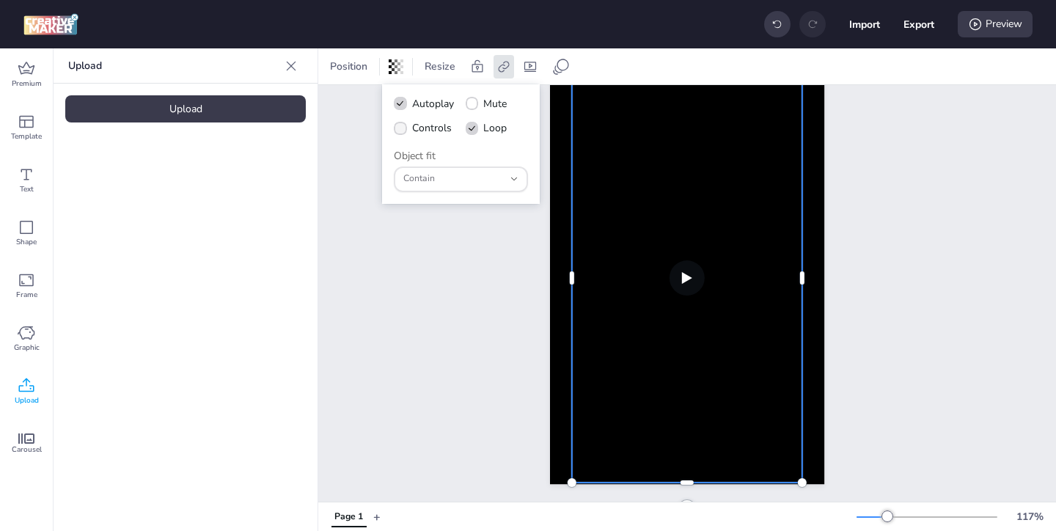
click at [414, 125] on span "Controls" at bounding box center [432, 127] width 40 height 15
click at [403, 129] on input "Controls" at bounding box center [398, 134] width 10 height 10
checkbox input "true"
click at [992, 28] on div "Preview" at bounding box center [995, 24] width 75 height 26
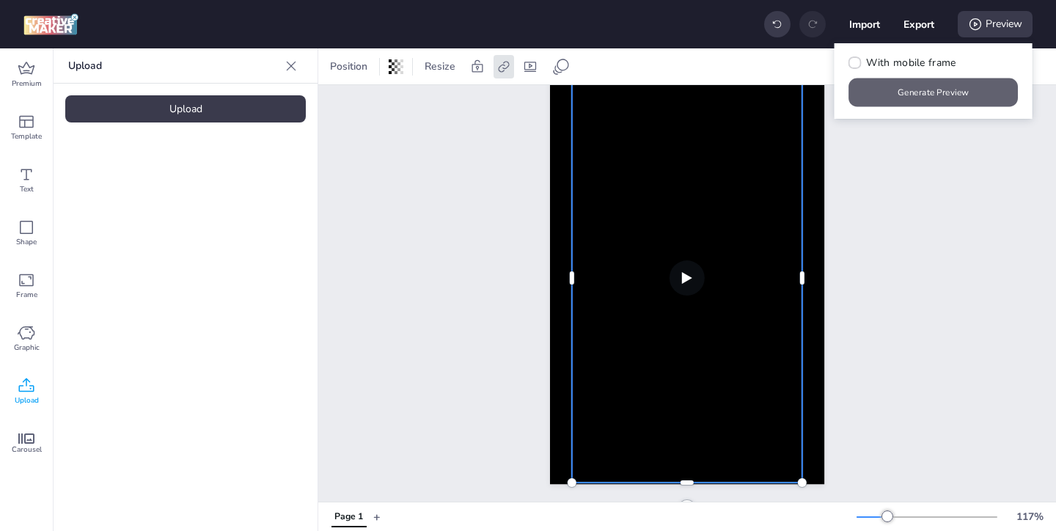
click at [954, 97] on button "Generate Preview" at bounding box center [933, 92] width 169 height 29
click at [997, 21] on div "Preview" at bounding box center [995, 24] width 75 height 26
click at [898, 93] on button "Generate Preview" at bounding box center [933, 92] width 169 height 29
click at [930, 24] on button "Export" at bounding box center [918, 24] width 31 height 31
select select "html"
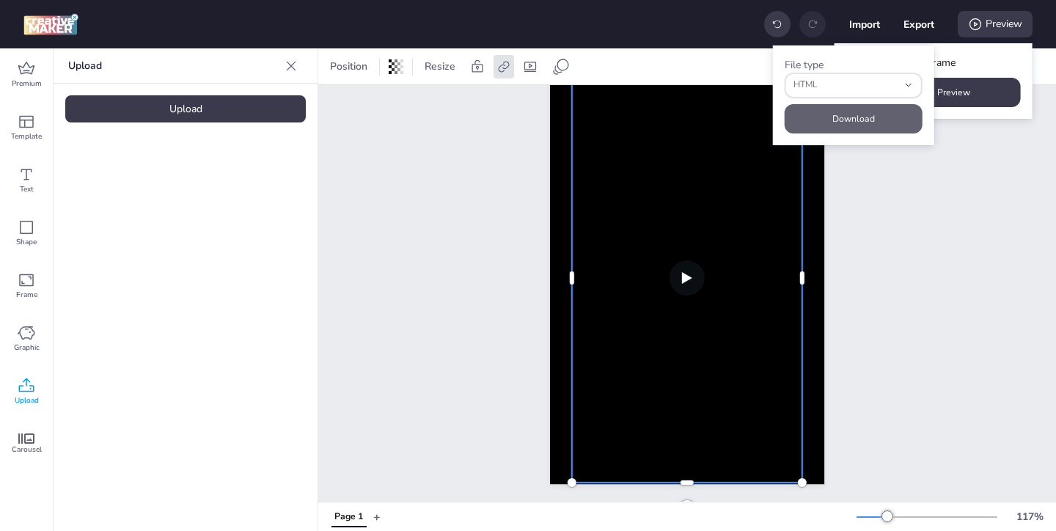
click at [897, 114] on button "Download" at bounding box center [854, 118] width 138 height 29
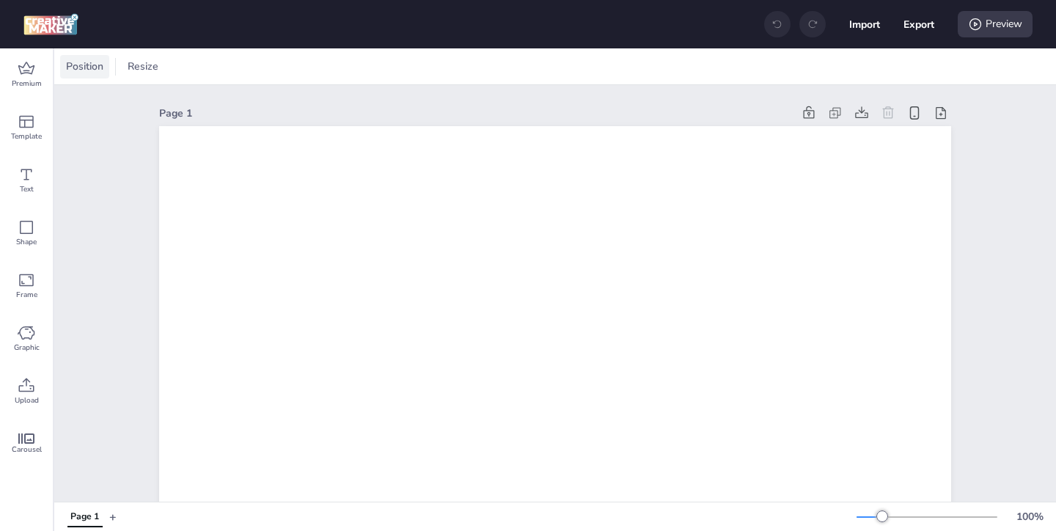
click at [98, 64] on span "Position" at bounding box center [84, 66] width 43 height 15
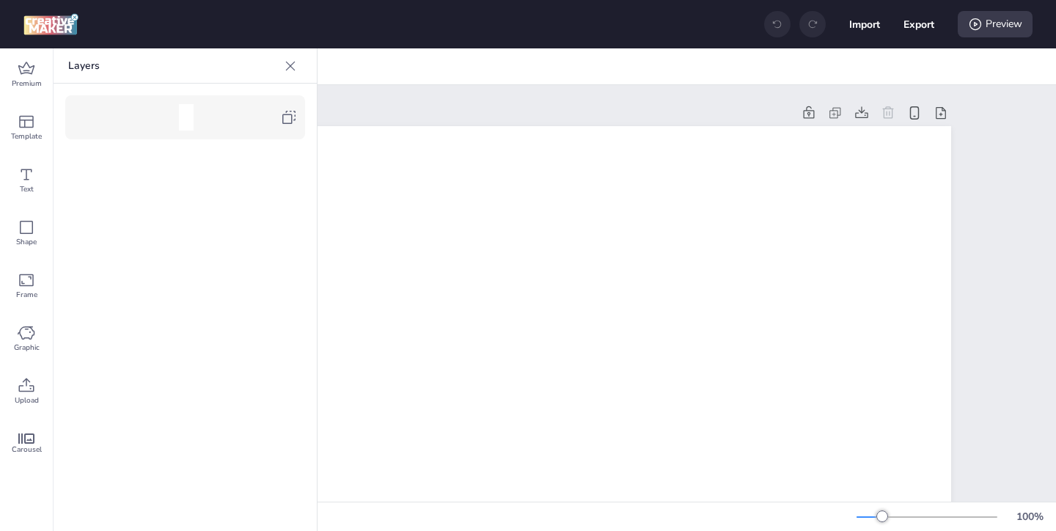
click at [280, 121] on icon at bounding box center [289, 118] width 18 height 18
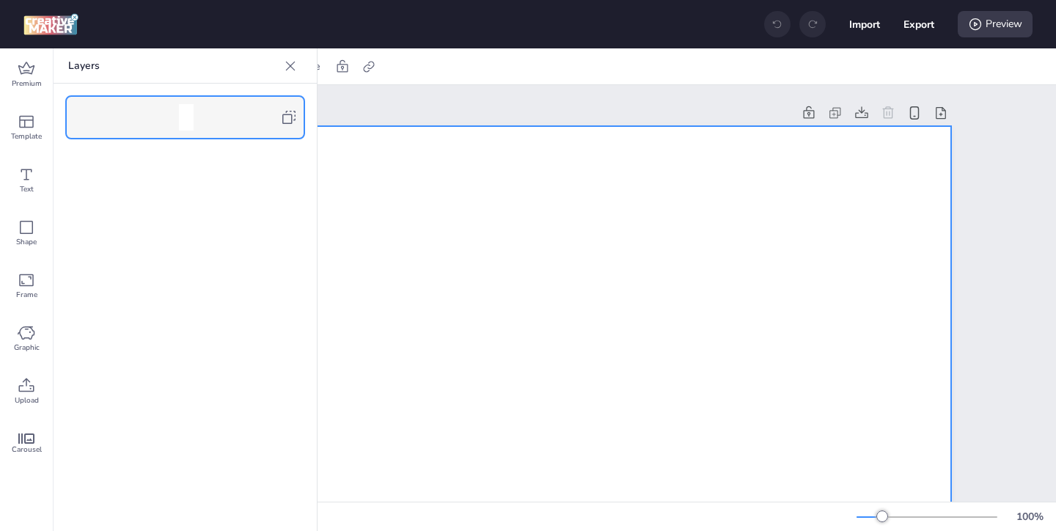
click at [290, 71] on icon at bounding box center [290, 66] width 15 height 15
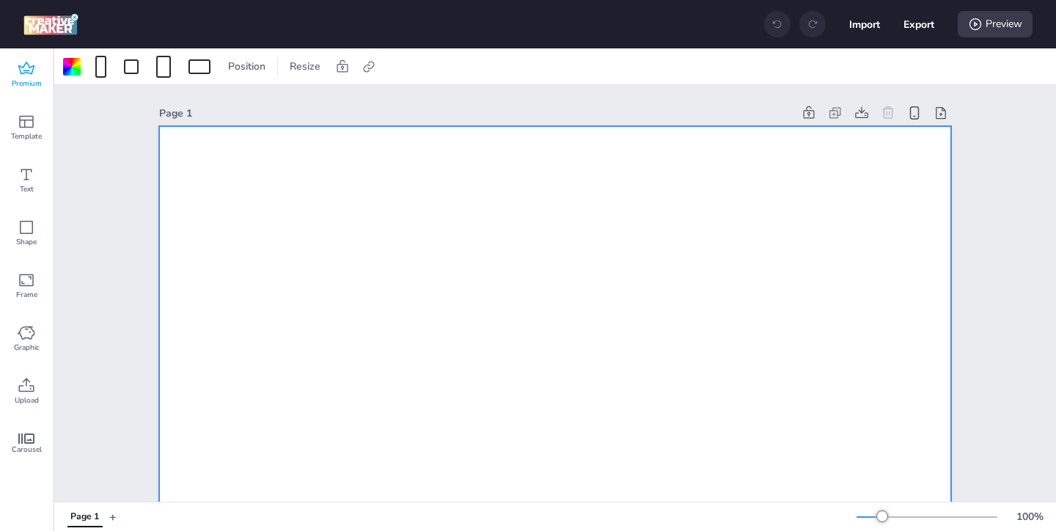
click at [29, 75] on icon at bounding box center [27, 69] width 18 height 18
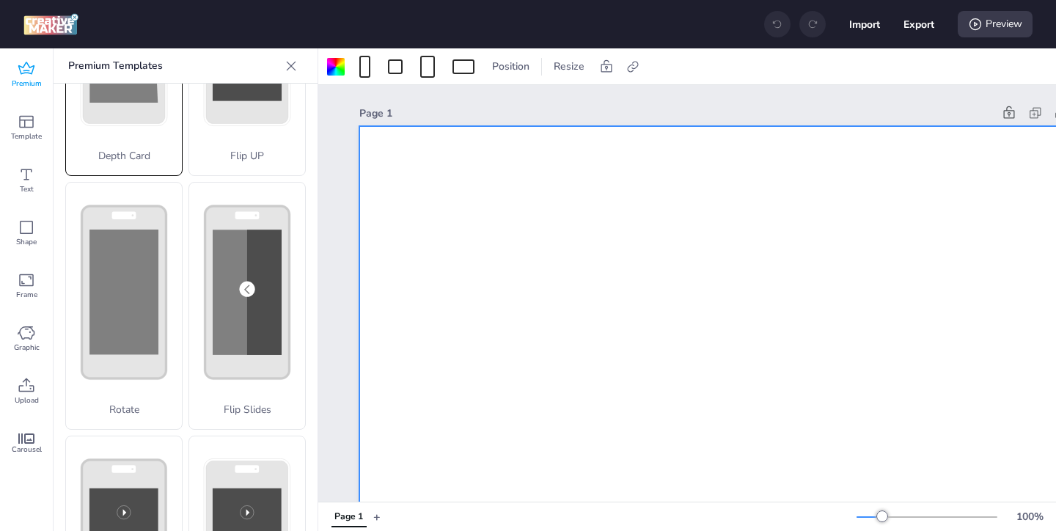
scroll to position [278, 0]
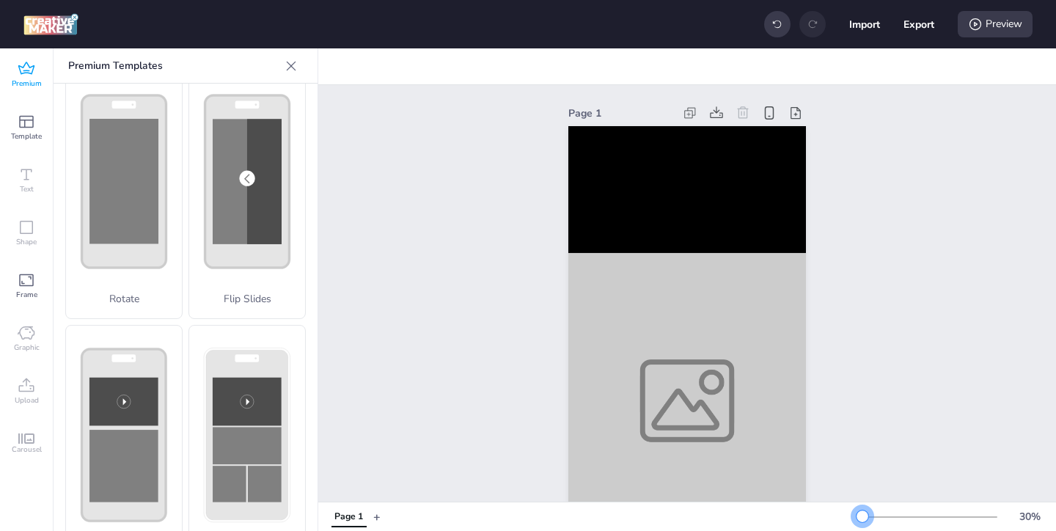
drag, startPoint x: 885, startPoint y: 515, endPoint x: 862, endPoint y: 514, distance: 22.7
click at [862, 515] on div at bounding box center [862, 516] width 12 height 12
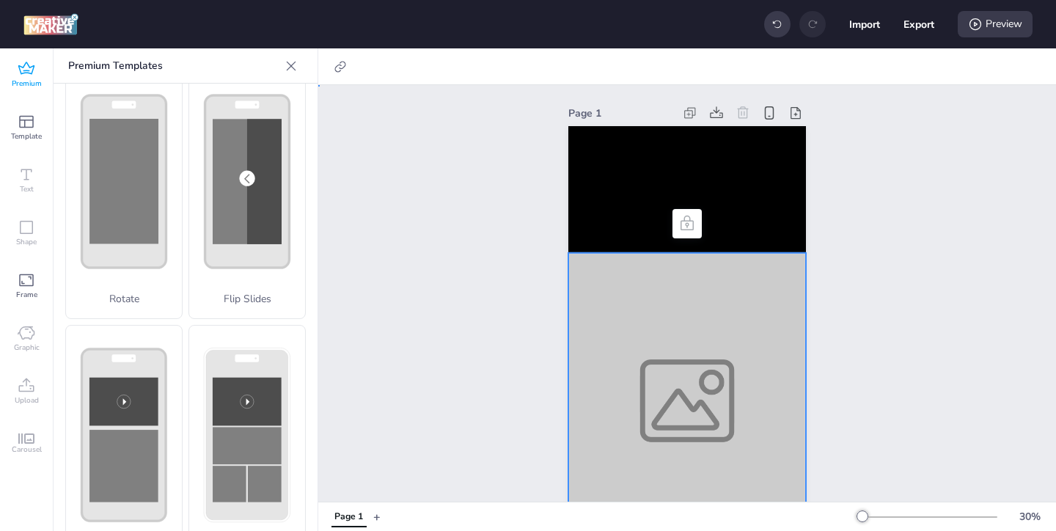
click at [718, 424] on div at bounding box center [687, 400] width 238 height 295
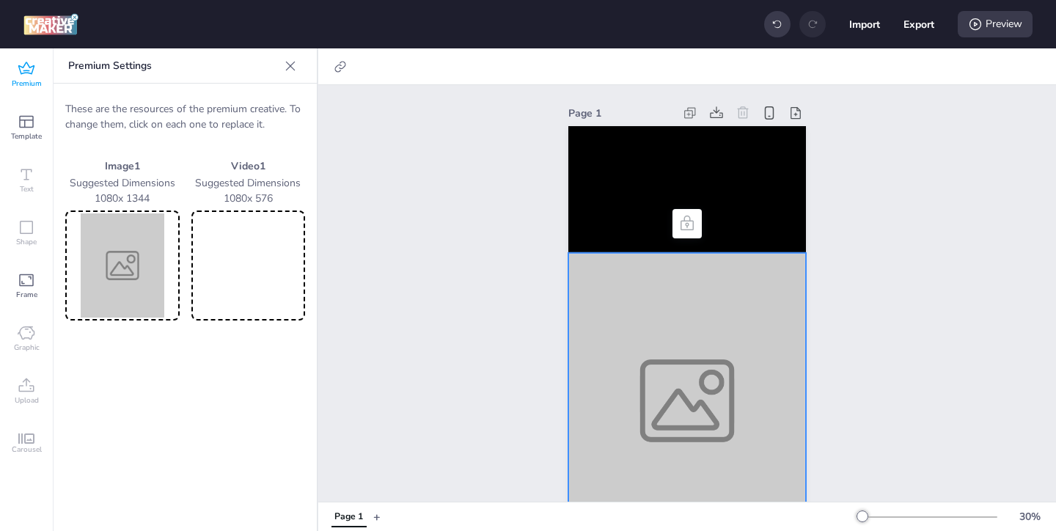
click at [146, 307] on img at bounding box center [122, 265] width 109 height 104
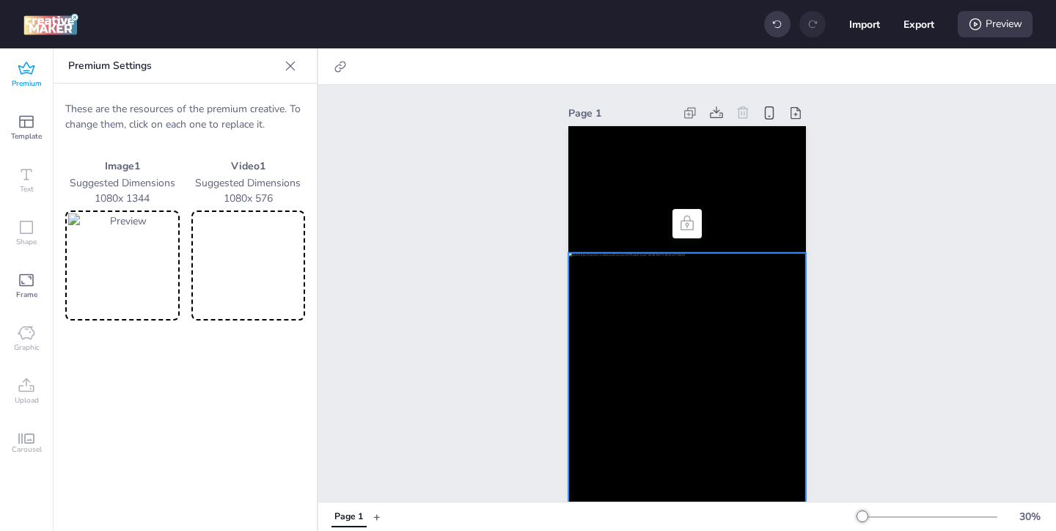
click at [261, 271] on video at bounding box center [248, 265] width 109 height 104
click at [623, 175] on video at bounding box center [687, 189] width 238 height 127
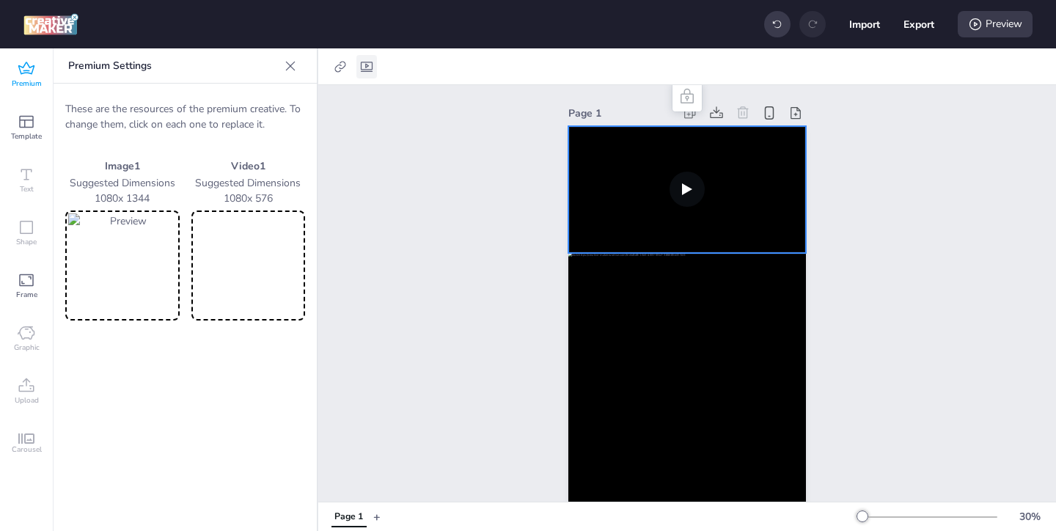
click at [367, 65] on icon at bounding box center [367, 67] width 12 height 10
select select "contain"
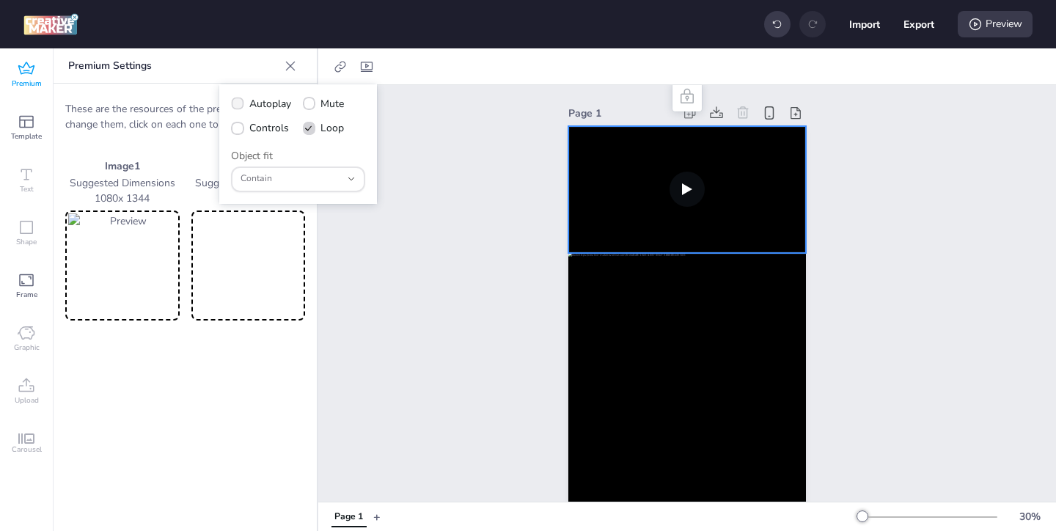
click at [243, 103] on span at bounding box center [237, 104] width 12 height 12
click at [240, 105] on input "Autoplay" at bounding box center [235, 110] width 10 height 10
checkbox input "true"
click at [239, 128] on icon at bounding box center [237, 128] width 10 height 7
click at [239, 129] on input "Controls" at bounding box center [235, 134] width 10 height 10
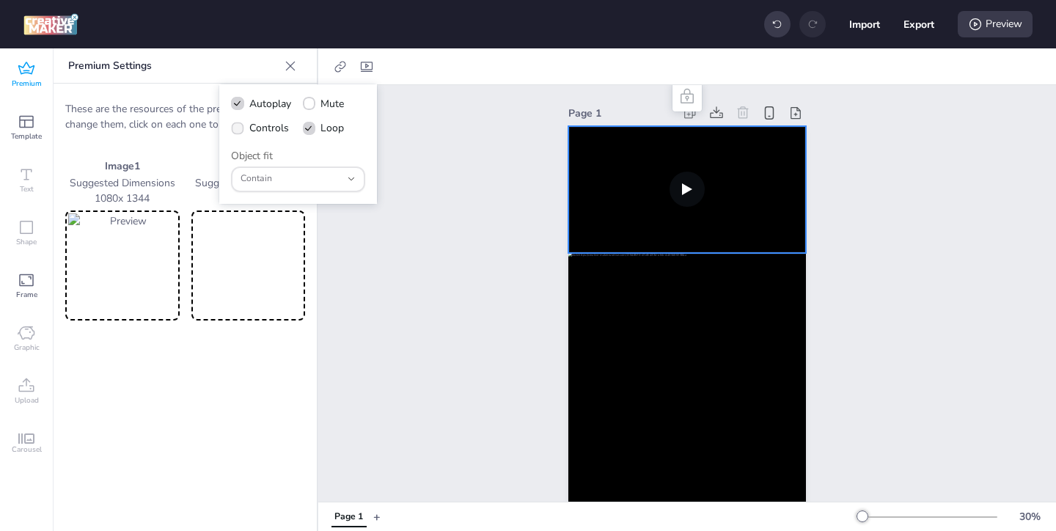
checkbox input "true"
click at [617, 292] on div at bounding box center [687, 400] width 238 height 295
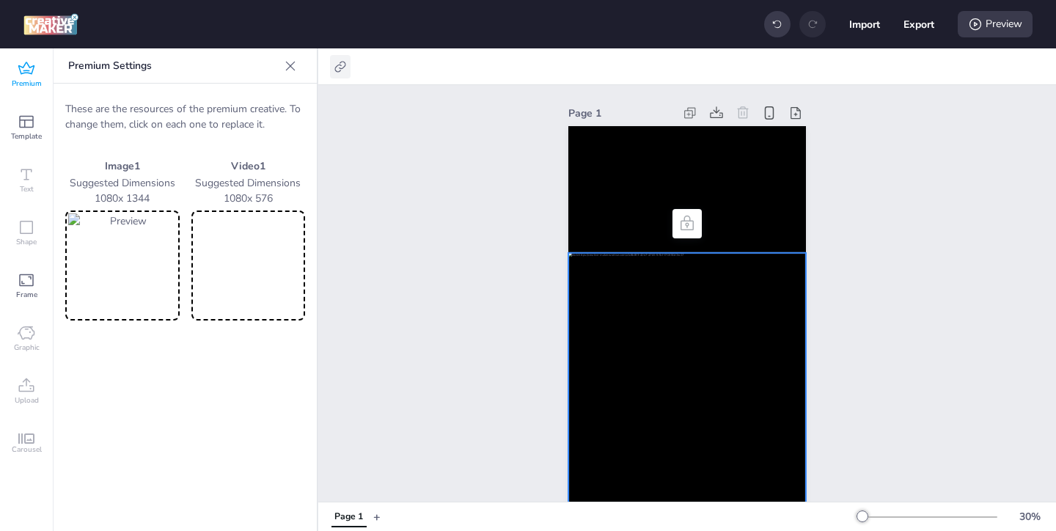
click at [347, 66] on icon at bounding box center [340, 66] width 15 height 15
click at [193, 103] on icon at bounding box center [193, 104] width 10 height 8
click at [193, 105] on input "Activate hyperlink" at bounding box center [190, 110] width 10 height 10
checkbox input "true"
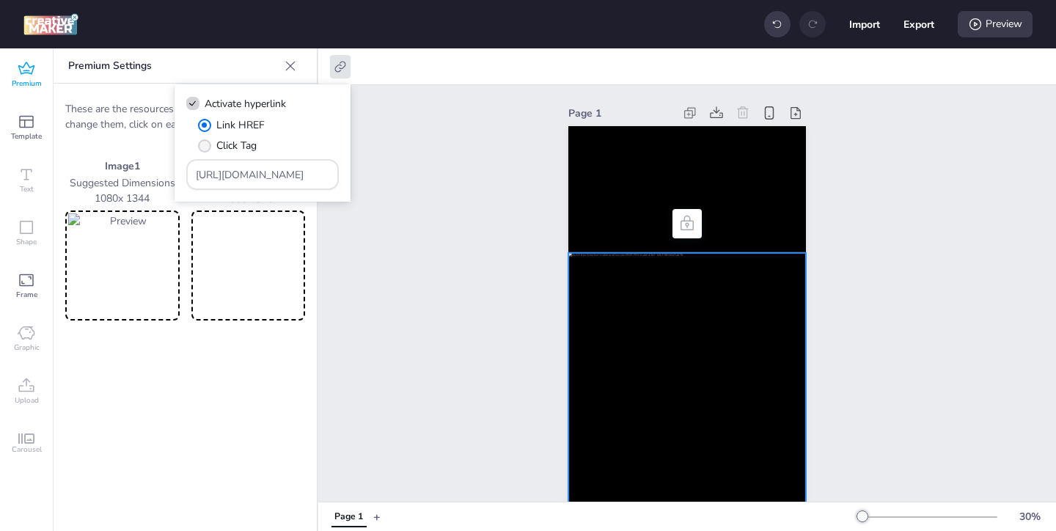
click at [251, 148] on span "Click Tag" at bounding box center [236, 145] width 40 height 15
click at [207, 148] on input "Click Tag" at bounding box center [202, 152] width 10 height 10
radio input "true"
drag, startPoint x: 302, startPoint y: 173, endPoint x: 246, endPoint y: 150, distance: 60.9
click at [248, 151] on div "Link HREF Click Tag https://wortise.com" at bounding box center [262, 153] width 153 height 73
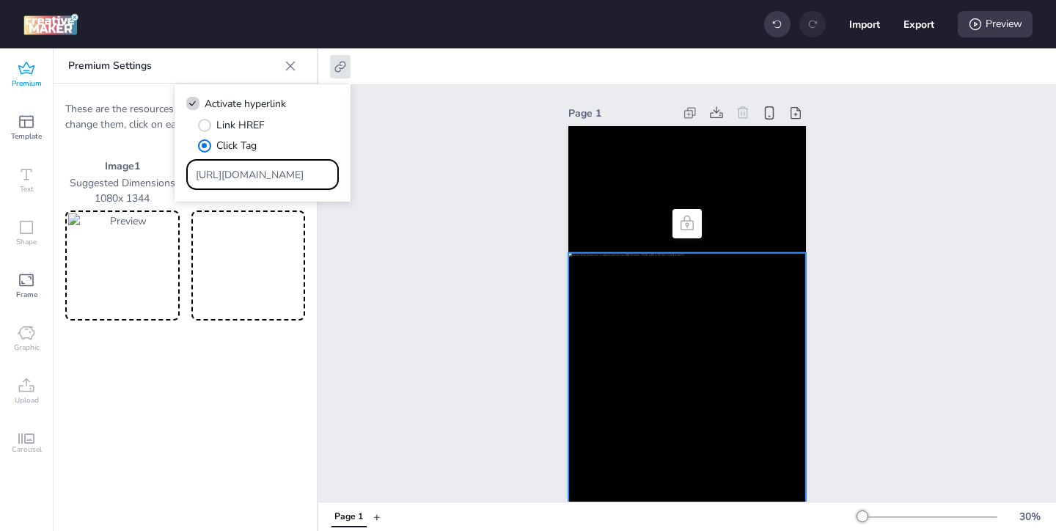
paste input "creatives.wortise.com/1755177395938.html"
drag, startPoint x: 330, startPoint y: 176, endPoint x: 200, endPoint y: 155, distance: 131.5
click at [200, 155] on div "Link HREF Click Tag https://creatives.wortise.com/1755177395938.html" at bounding box center [262, 153] width 153 height 73
drag, startPoint x: 191, startPoint y: 175, endPoint x: 499, endPoint y: 171, distance: 308.0
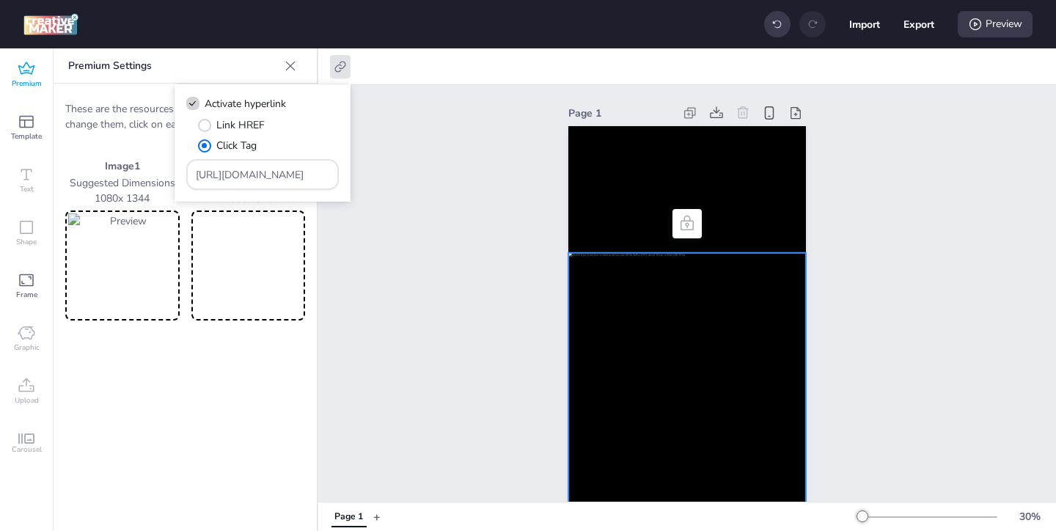
click at [496, 170] on body "Import Export Preview Premium Template Text Shape Frame Graphic Upload Carousel…" at bounding box center [528, 265] width 1056 height 531
click at [220, 167] on input "https://creatives.wortise.com/1755177395938.html" at bounding box center [263, 174] width 134 height 15
drag, startPoint x: 194, startPoint y: 174, endPoint x: 400, endPoint y: 175, distance: 206.0
click at [400, 175] on body "Import Export Preview Premium Template Text Shape Frame Graphic Upload Carousel…" at bounding box center [528, 265] width 1056 height 531
click at [333, 170] on div "https://creatives.wortise.com/1755177395938.html" at bounding box center [262, 174] width 153 height 31
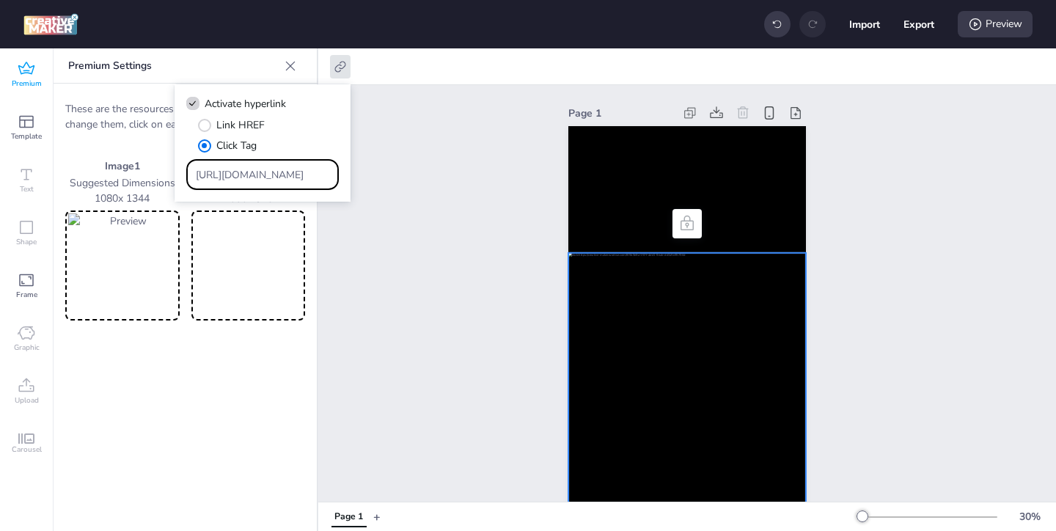
click at [333, 170] on div "https://creatives.wortise.com/1755177395938.html" at bounding box center [262, 174] width 153 height 31
drag, startPoint x: 327, startPoint y: 179, endPoint x: 239, endPoint y: 160, distance: 90.0
click at [239, 161] on div "https://creatives.wortise.com/1755177395938.html" at bounding box center [263, 175] width 134 height 28
type input "1755177395938.html"
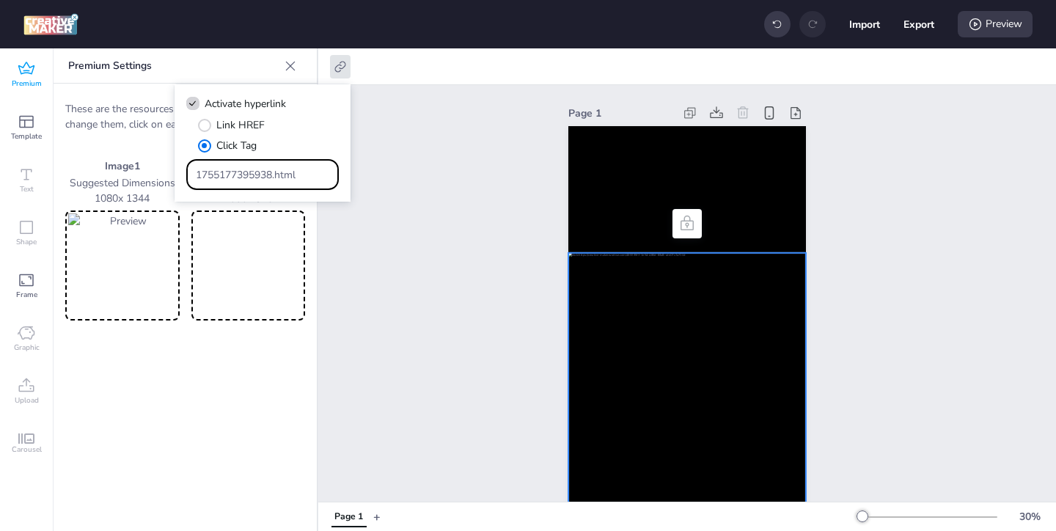
scroll to position [0, 0]
drag, startPoint x: 318, startPoint y: 175, endPoint x: 201, endPoint y: 153, distance: 119.2
click at [201, 153] on div "Link HREF Click Tag 1755177395938.html" at bounding box center [262, 153] width 153 height 73
click at [301, 177] on input "Type URL" at bounding box center [263, 174] width 134 height 15
paste input "https://ad.doubleclick.net/ddm/trackclk/N1957659.3999883WORTISE/B33793897.42626…"
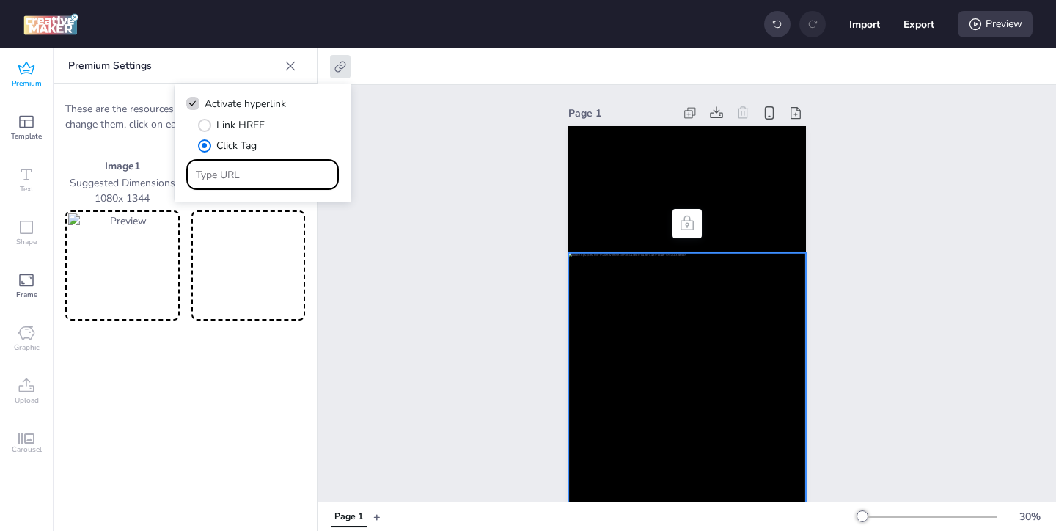
type input "https://ad.doubleclick.net/ddm/trackclk/N1957659.3999883WORTISE/B33793897.42626…"
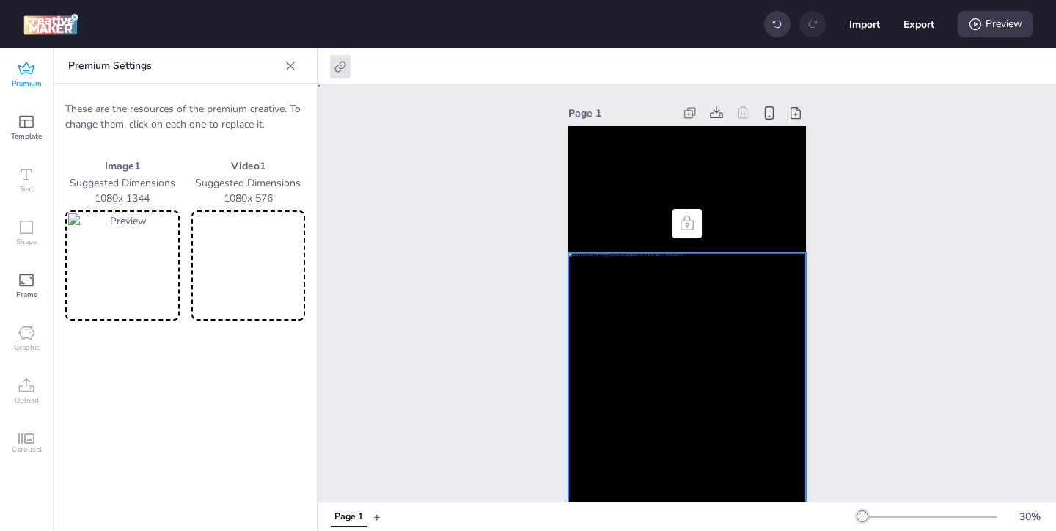
click at [416, 257] on div "Page 1" at bounding box center [687, 325] width 738 height 481
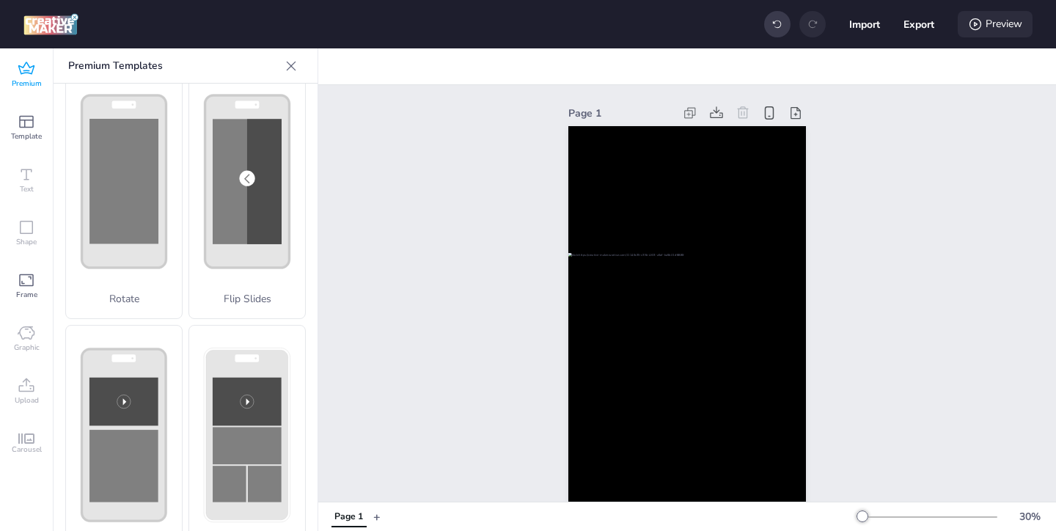
click at [999, 32] on div "Preview" at bounding box center [995, 24] width 75 height 26
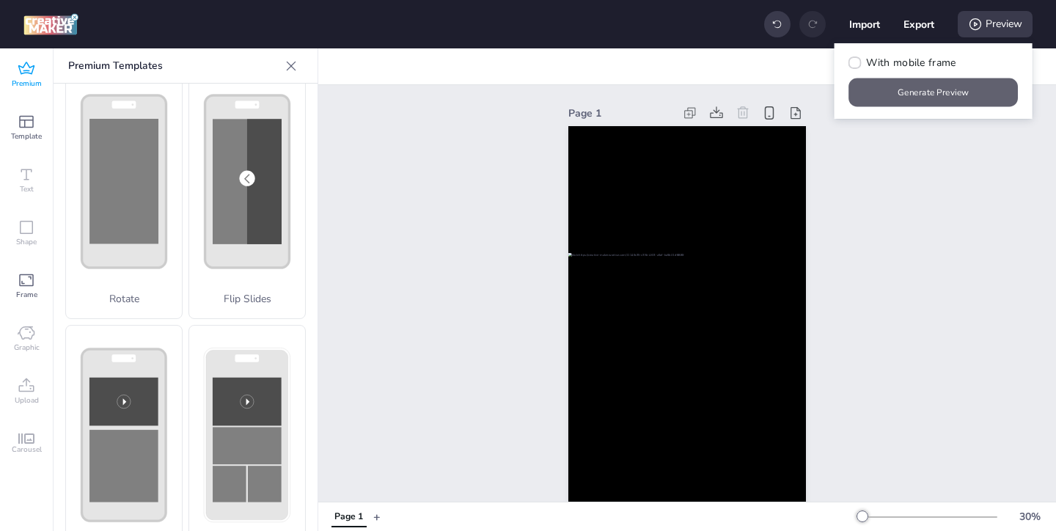
click at [920, 96] on button "Generate Preview" at bounding box center [933, 92] width 169 height 29
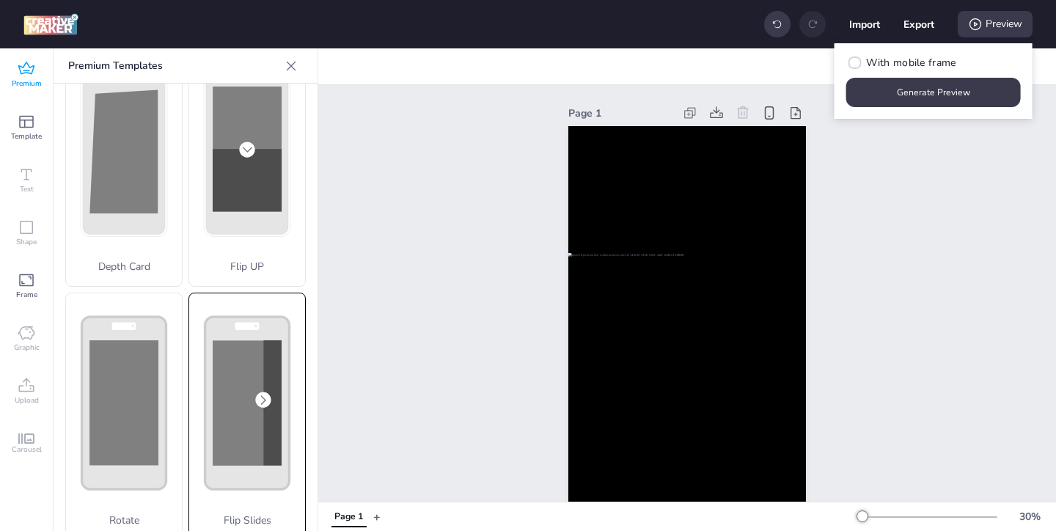
scroll to position [0, 0]
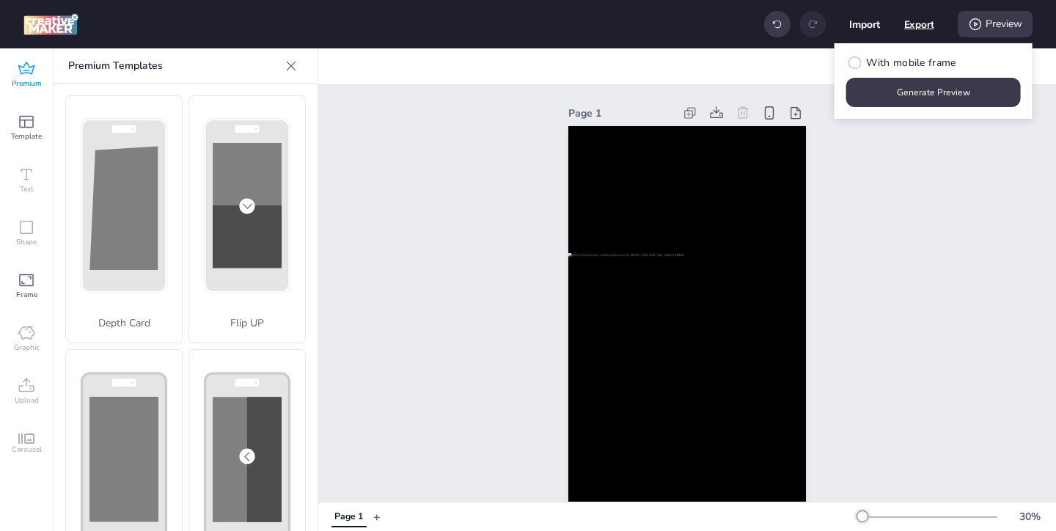
click at [920, 27] on button "Export" at bounding box center [919, 25] width 30 height 30
select select "html"
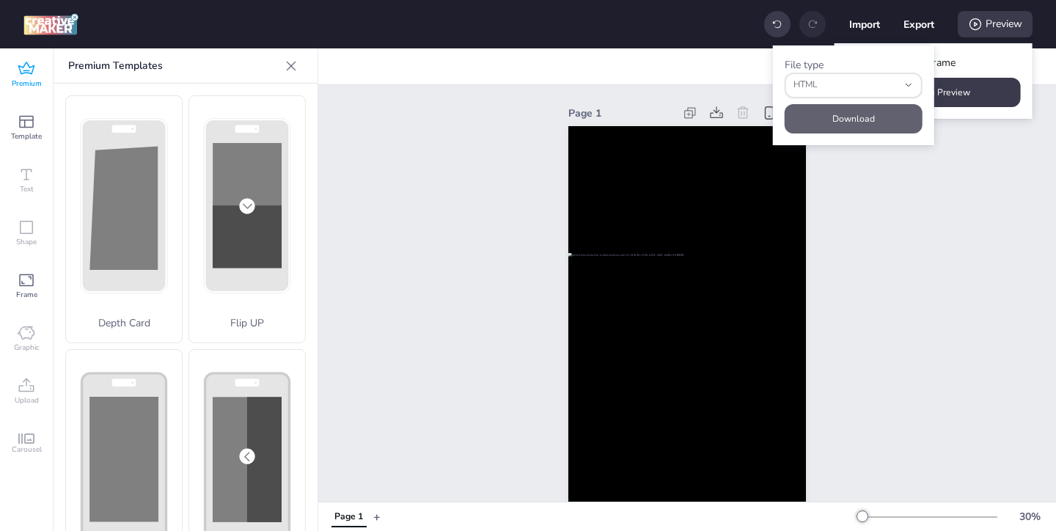
click at [870, 117] on button "Download" at bounding box center [854, 118] width 138 height 29
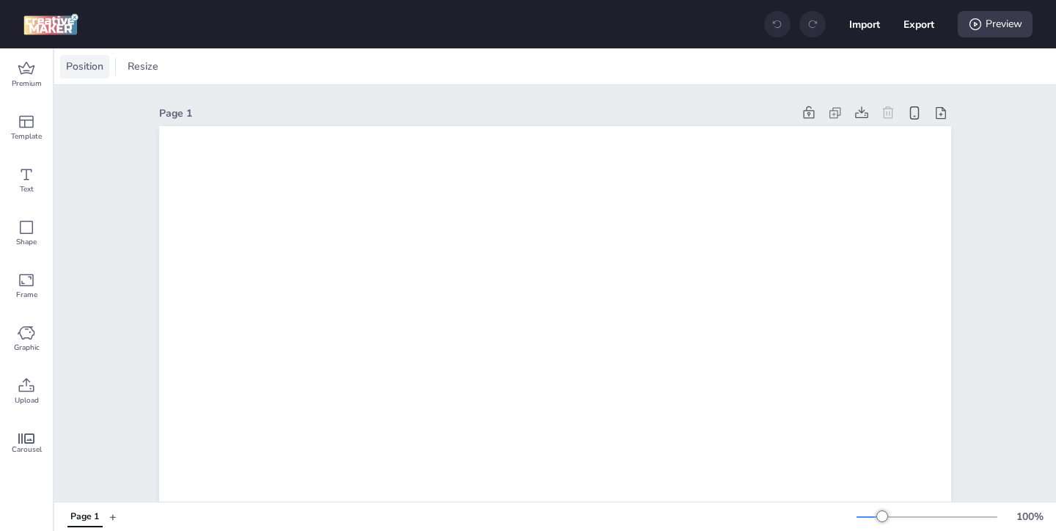
click at [98, 73] on span "Position" at bounding box center [84, 66] width 43 height 15
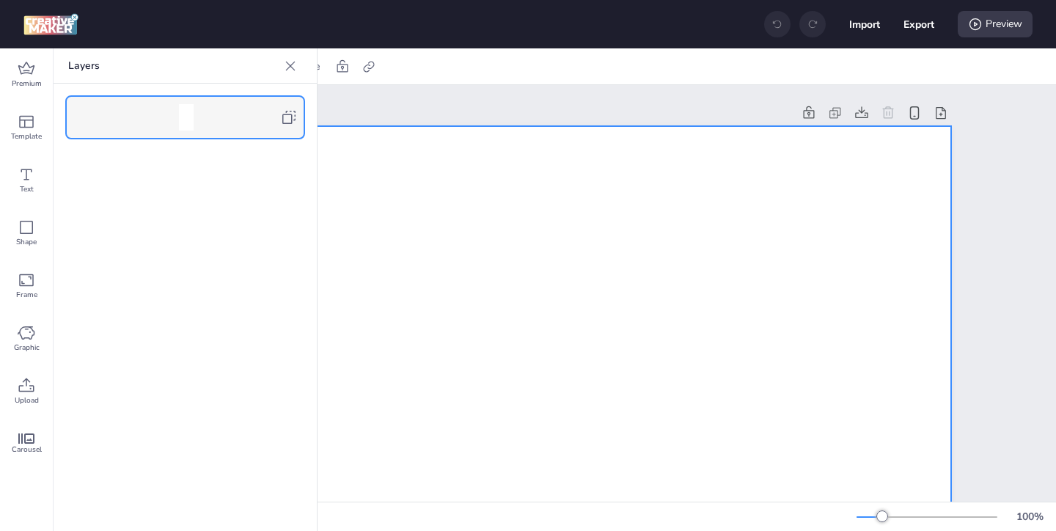
click at [281, 112] on icon at bounding box center [289, 118] width 18 height 18
click at [287, 67] on icon at bounding box center [290, 66] width 15 height 15
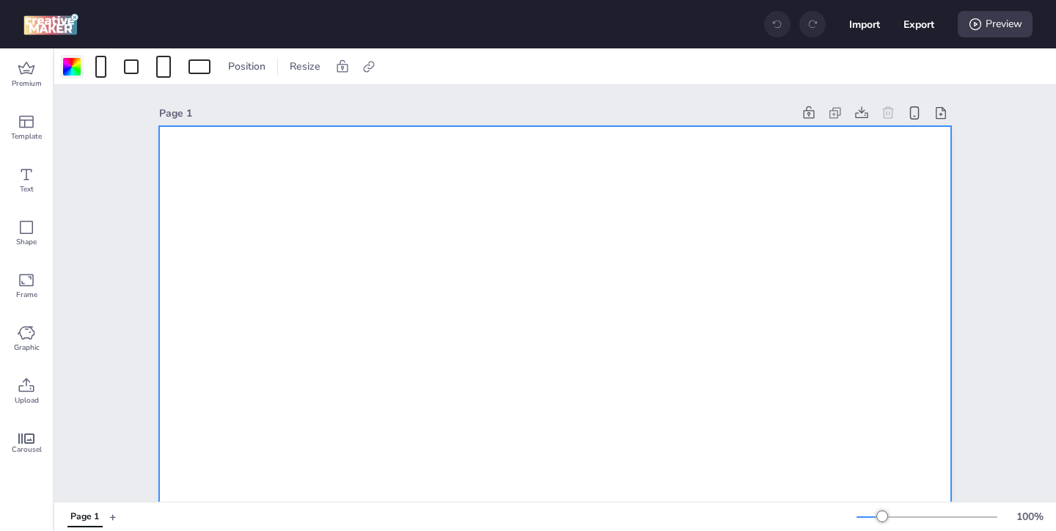
click at [78, 70] on div at bounding box center [72, 67] width 18 height 18
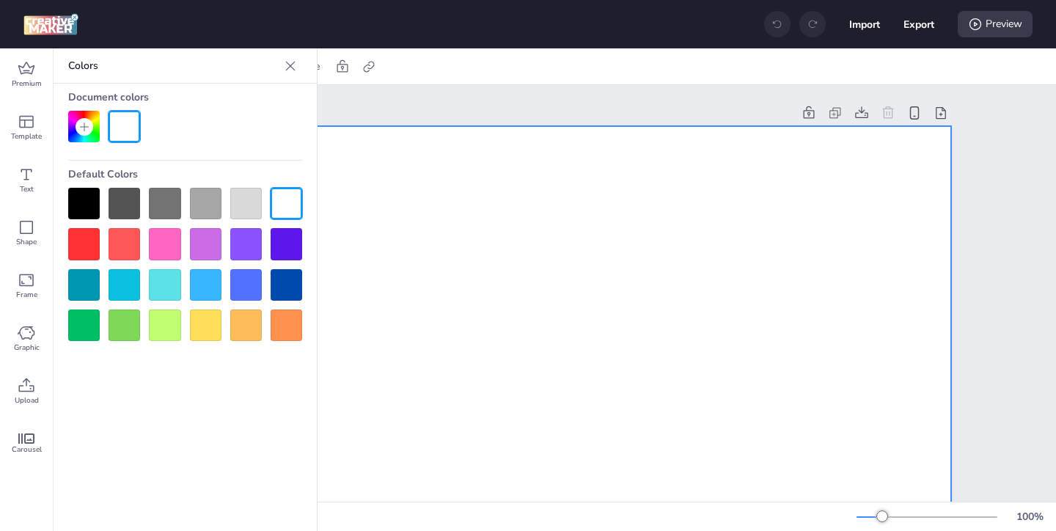
click at [94, 205] on div at bounding box center [84, 204] width 32 height 32
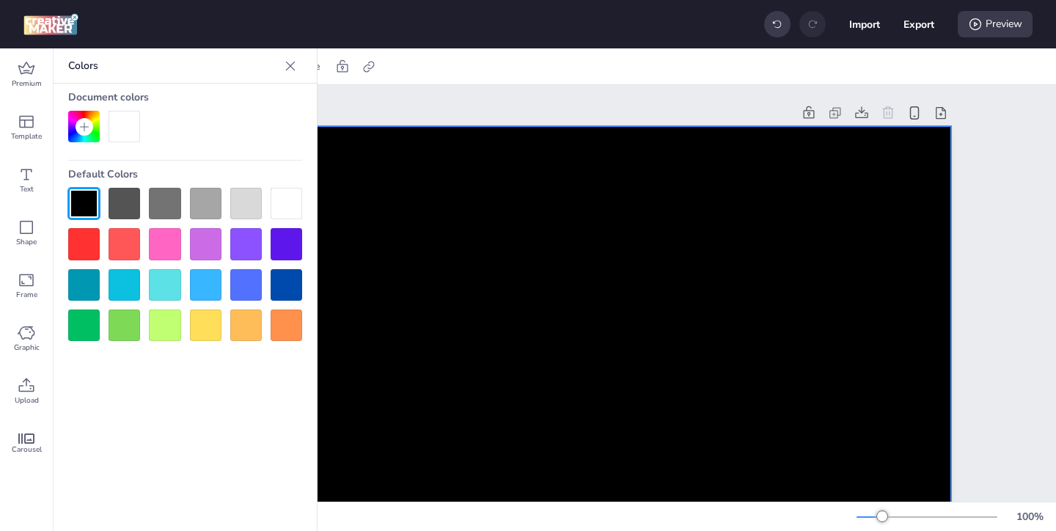
click at [295, 67] on icon at bounding box center [290, 66] width 15 height 15
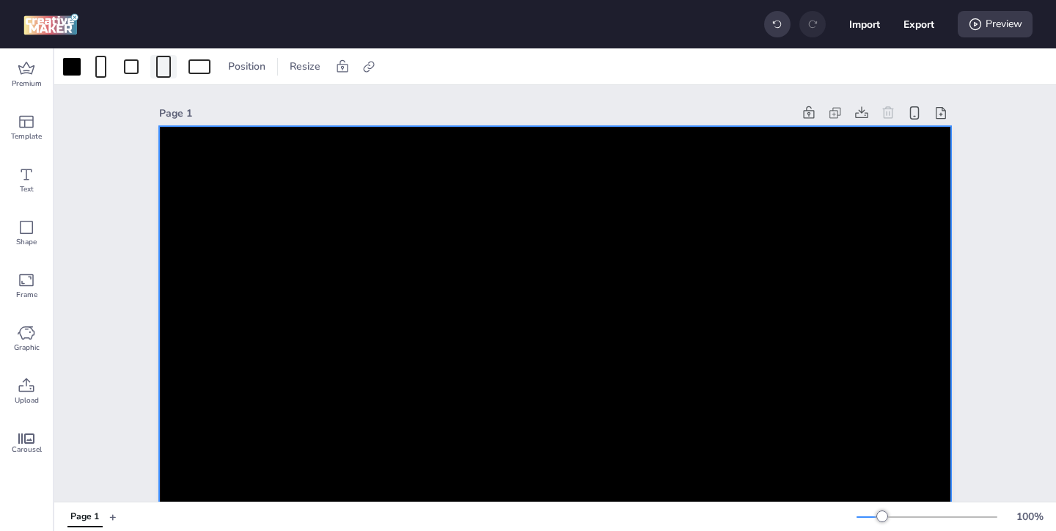
click at [161, 68] on div at bounding box center [163, 67] width 15 height 22
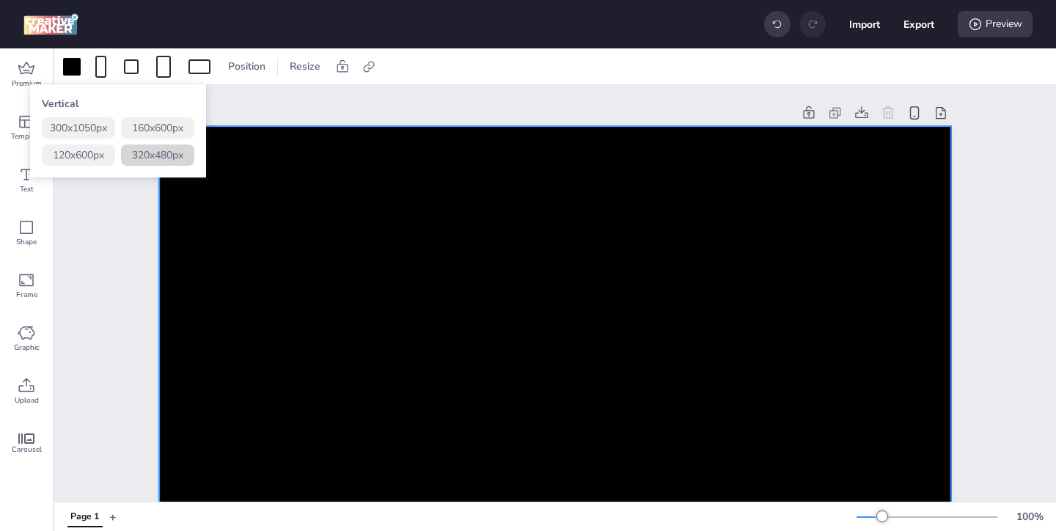
click at [173, 158] on button "320 x 480 px" at bounding box center [157, 154] width 73 height 21
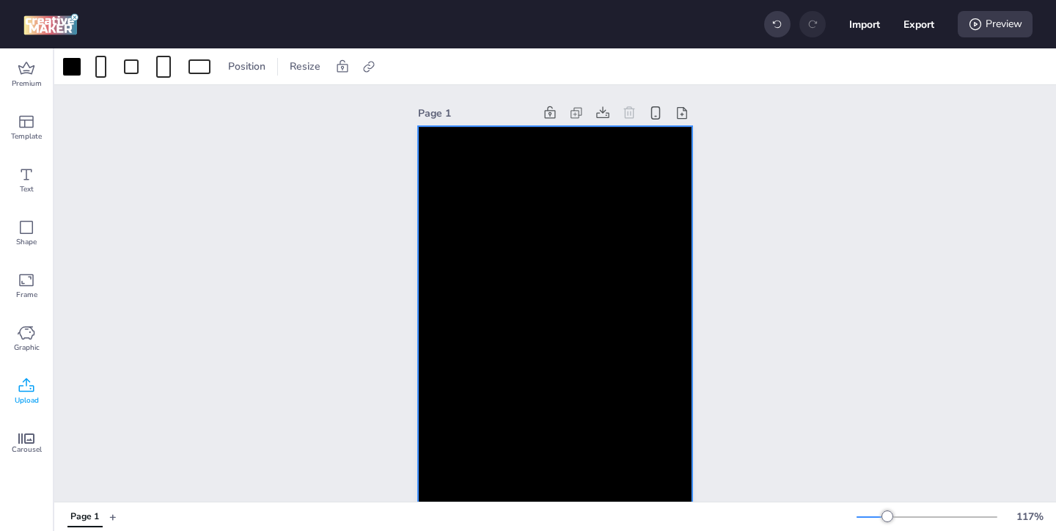
click at [23, 388] on icon at bounding box center [27, 386] width 18 height 18
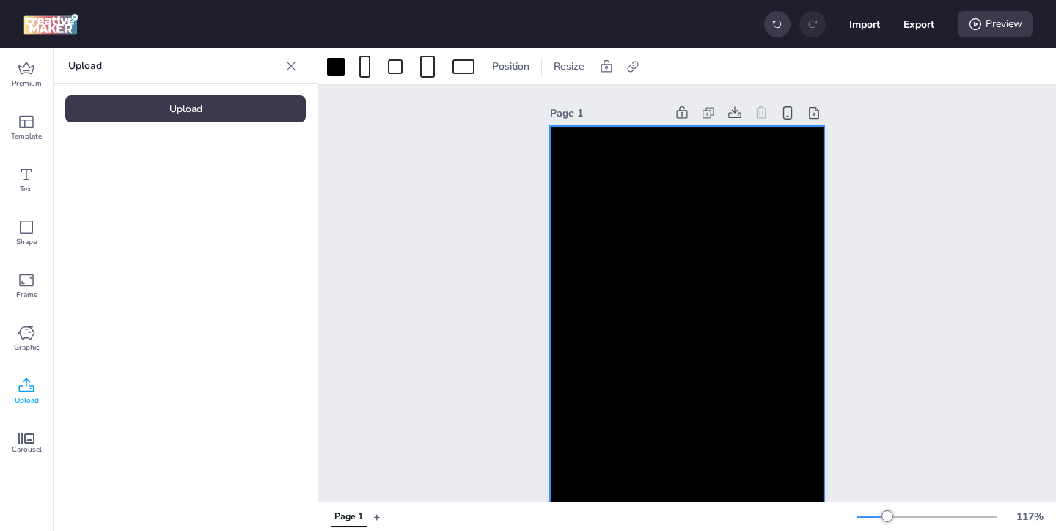
click at [260, 106] on div "Upload" at bounding box center [185, 108] width 240 height 27
click at [131, 234] on video at bounding box center [123, 204] width 117 height 59
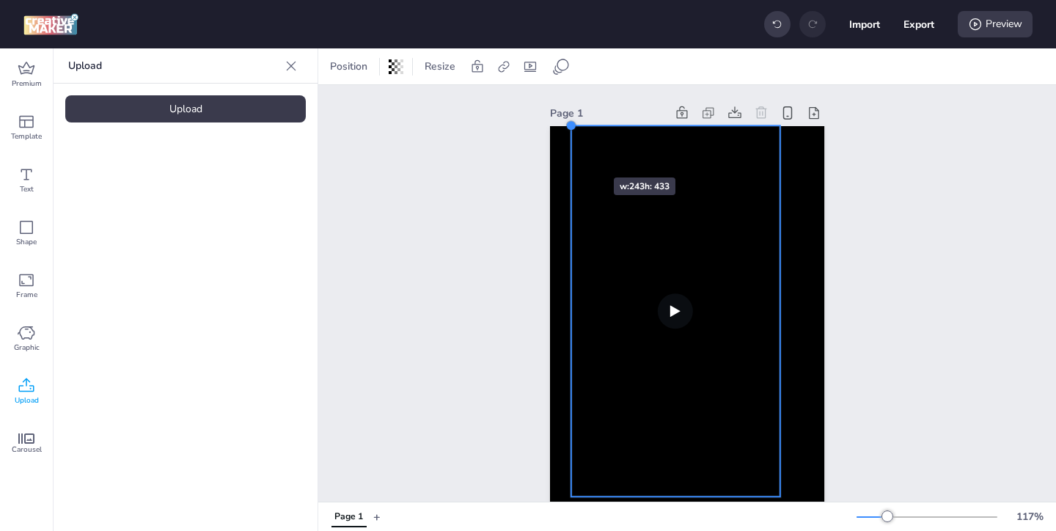
drag, startPoint x: 593, startPoint y: 166, endPoint x: 570, endPoint y: 151, distance: 28.1
click at [570, 151] on div at bounding box center [687, 332] width 274 height 412
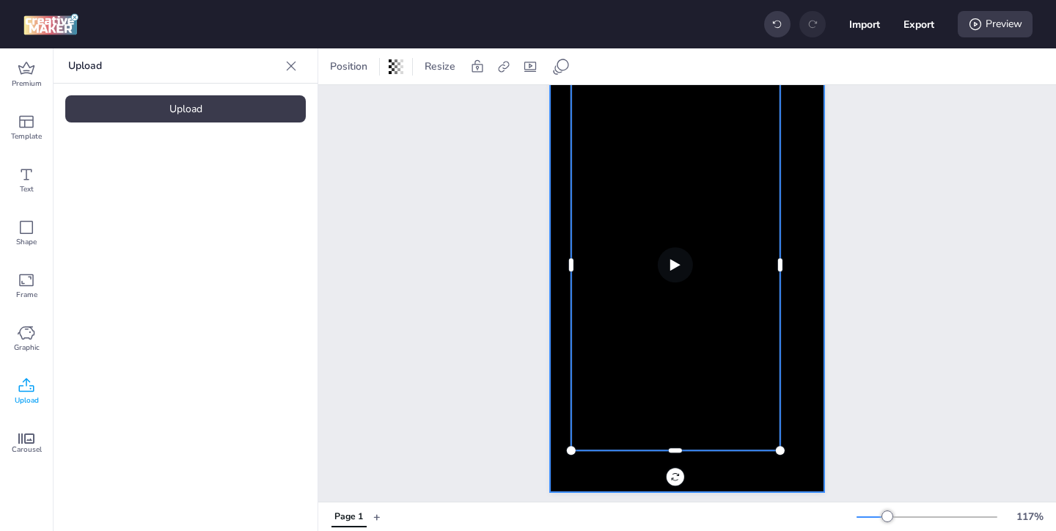
scroll to position [49, 0]
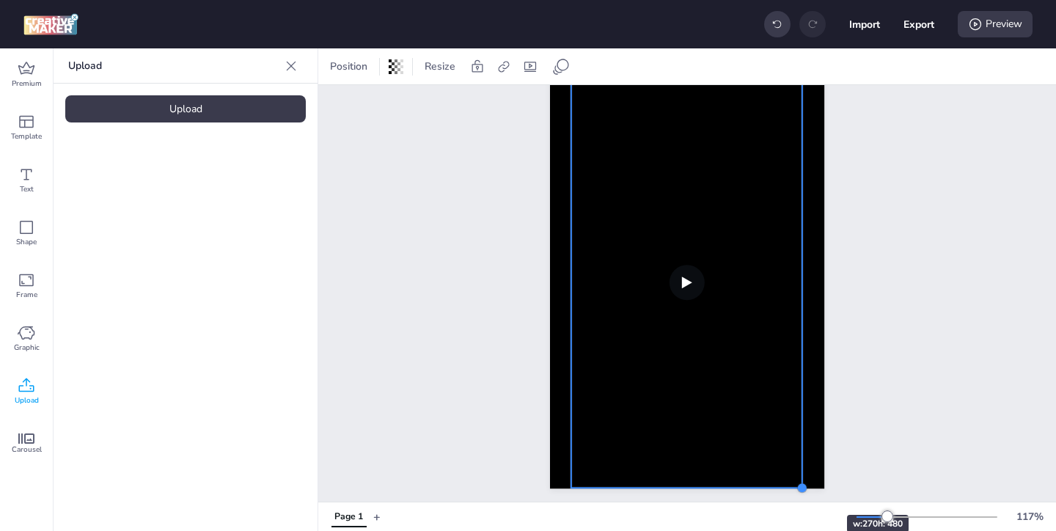
drag, startPoint x: 782, startPoint y: 448, endPoint x: 803, endPoint y: 488, distance: 45.3
click at [803, 488] on div at bounding box center [802, 488] width 12 height 12
click at [714, 246] on video at bounding box center [687, 281] width 232 height 411
click at [535, 65] on icon at bounding box center [530, 66] width 15 height 15
select select "contain"
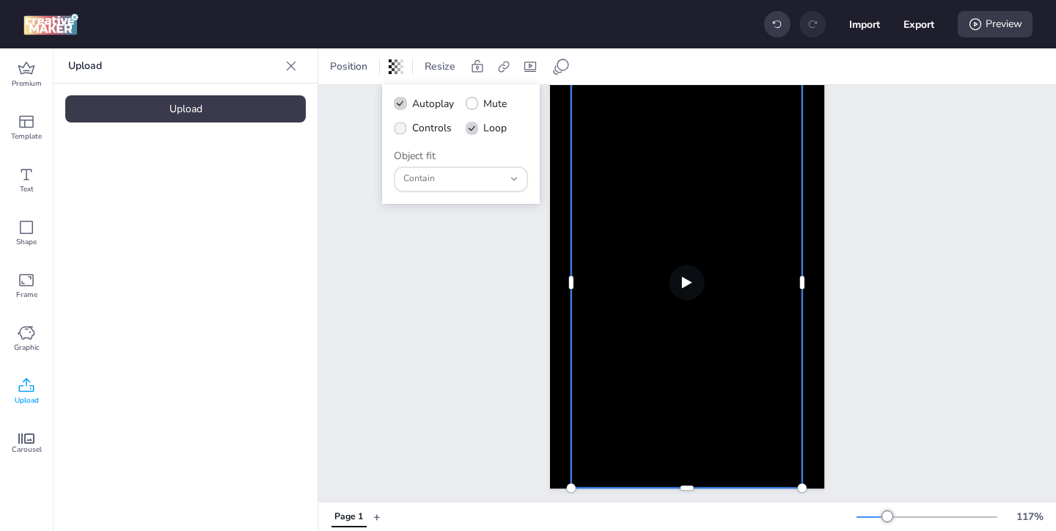
click at [400, 127] on icon at bounding box center [400, 128] width 10 height 7
click at [400, 129] on input "Controls" at bounding box center [398, 134] width 10 height 10
checkbox input "true"
click at [472, 128] on polyline at bounding box center [472, 128] width 6 height 4
click at [472, 129] on input "Loop" at bounding box center [470, 134] width 10 height 10
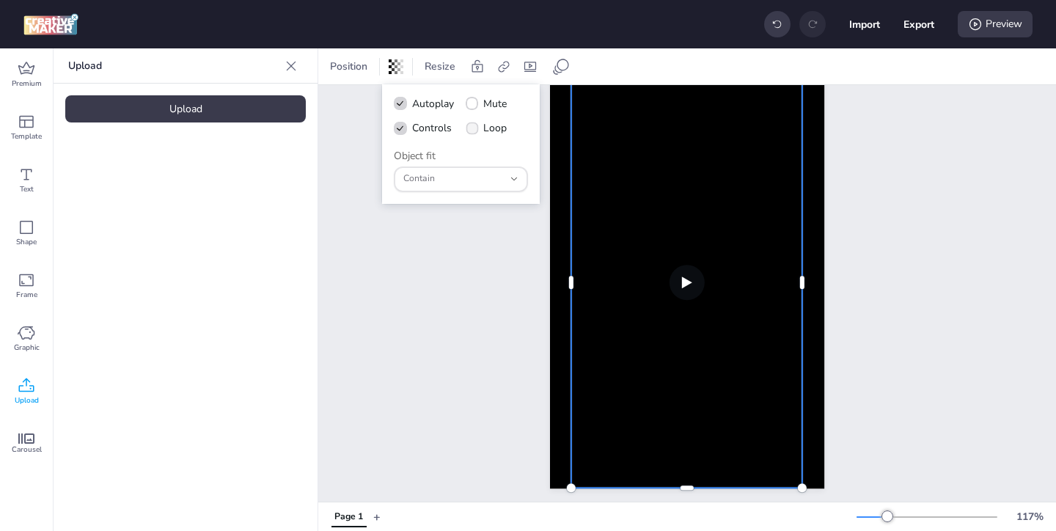
click at [472, 128] on icon at bounding box center [472, 128] width 10 height 7
click at [472, 129] on input "Loop" at bounding box center [470, 134] width 10 height 10
checkbox input "true"
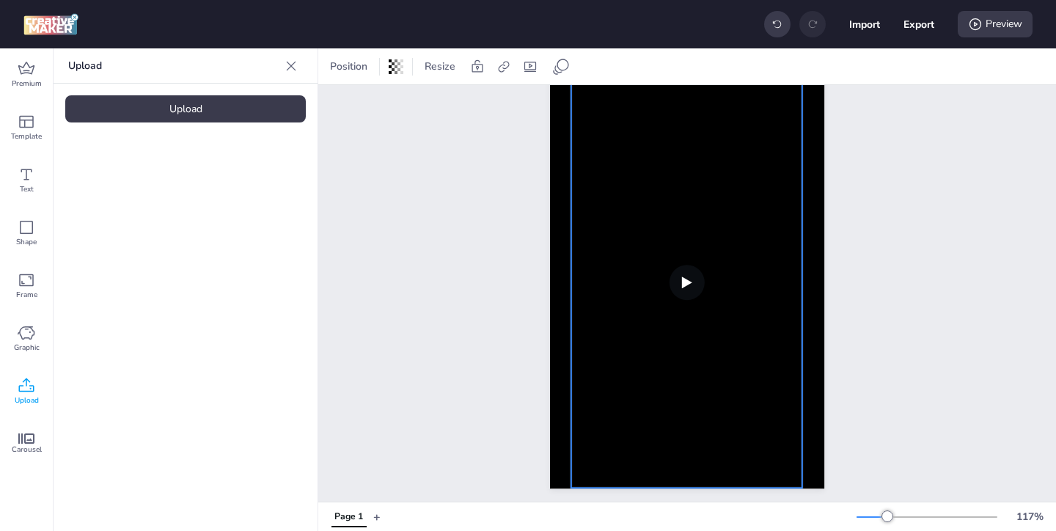
click at [919, 376] on div "Page 1" at bounding box center [687, 271] width 738 height 471
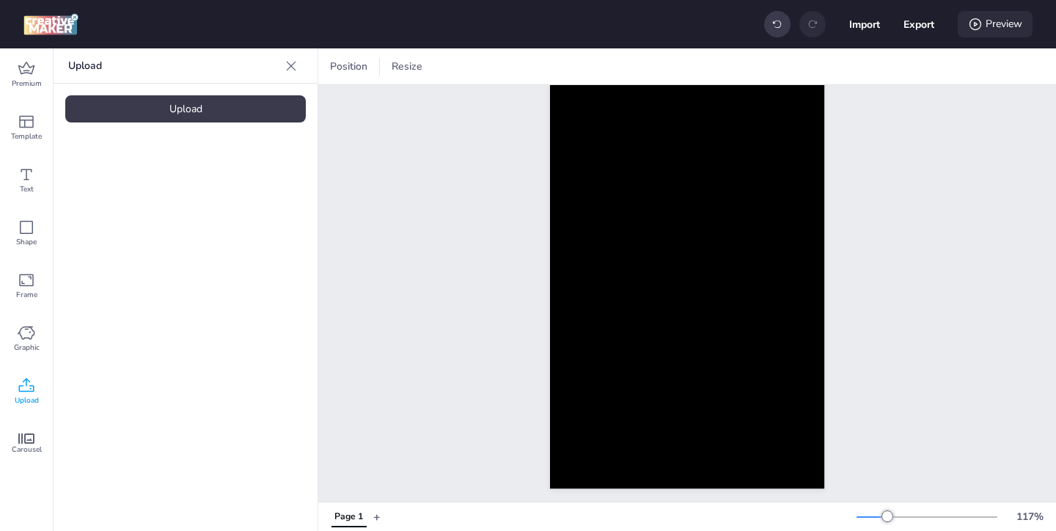
click at [985, 18] on div "Preview" at bounding box center [995, 24] width 75 height 26
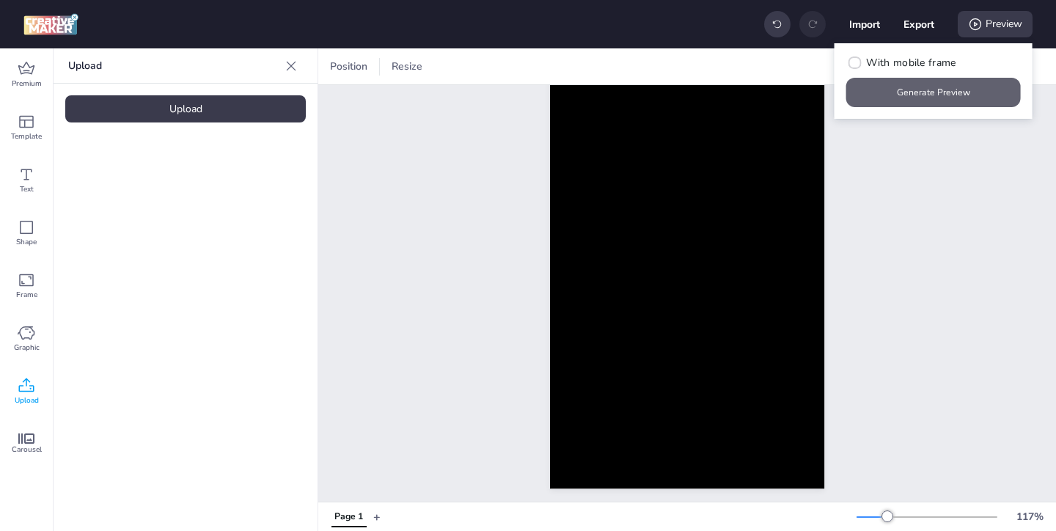
click at [899, 88] on button "Generate Preview" at bounding box center [933, 92] width 175 height 29
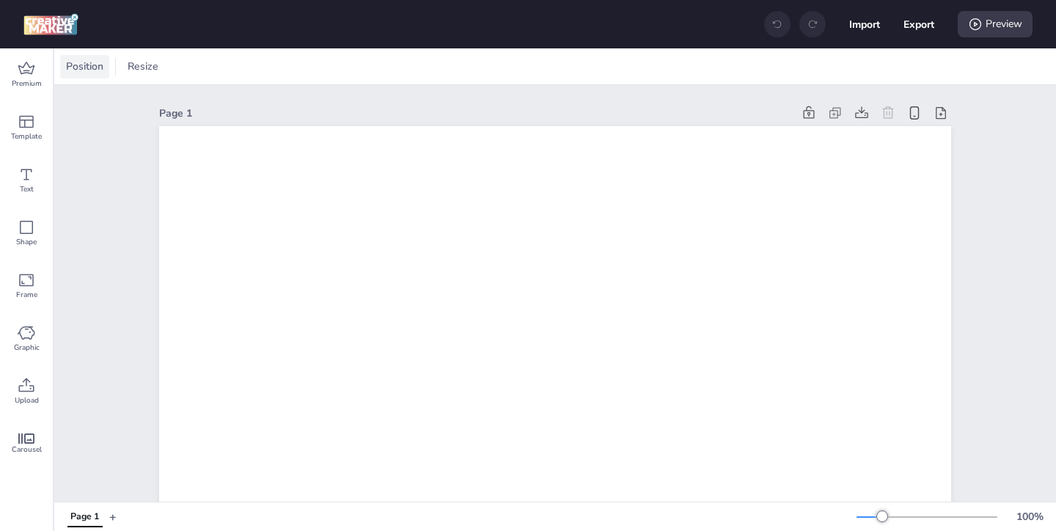
click at [92, 74] on div "Position" at bounding box center [84, 66] width 49 height 23
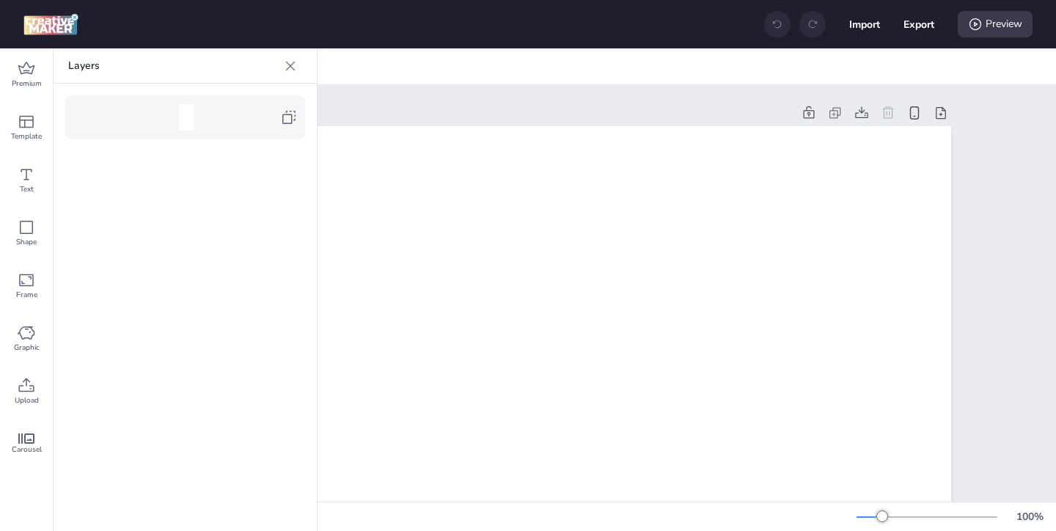
click at [284, 125] on icon at bounding box center [289, 118] width 18 height 18
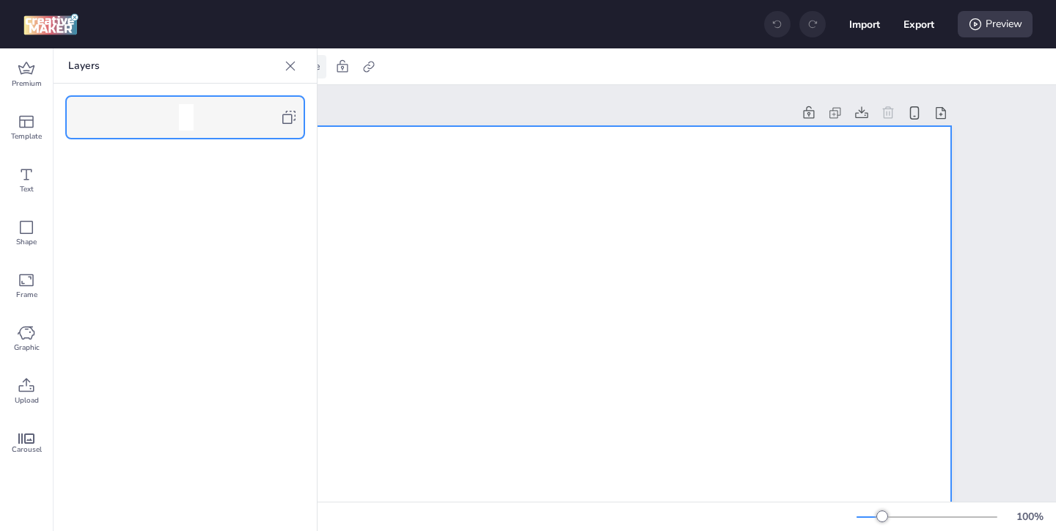
click at [290, 70] on icon at bounding box center [290, 66] width 15 height 15
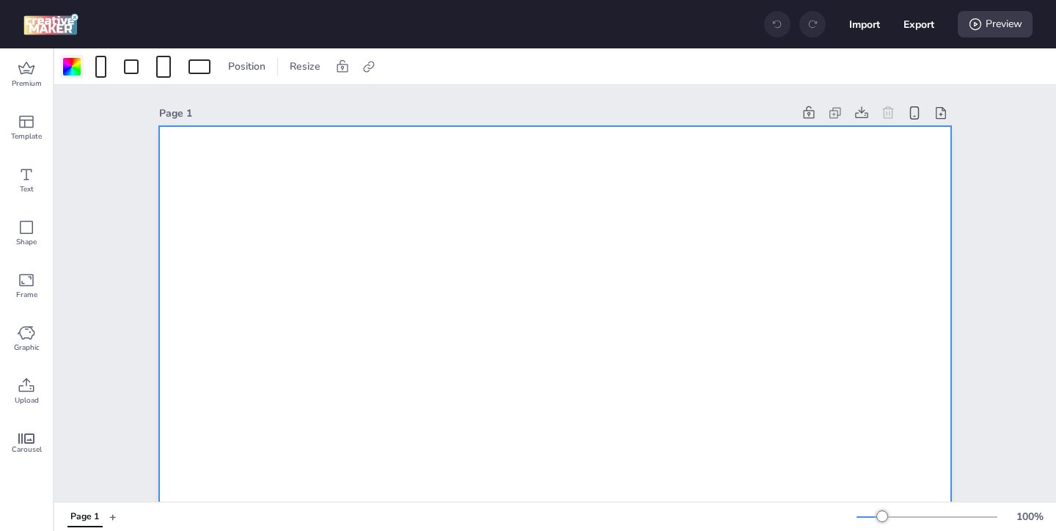
click at [73, 67] on div at bounding box center [72, 67] width 18 height 18
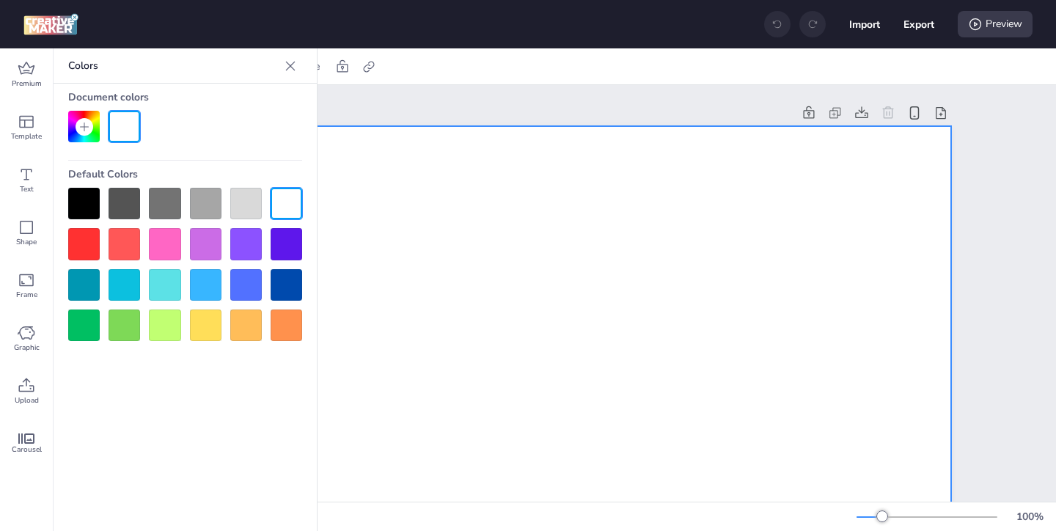
click at [72, 207] on div at bounding box center [84, 204] width 32 height 32
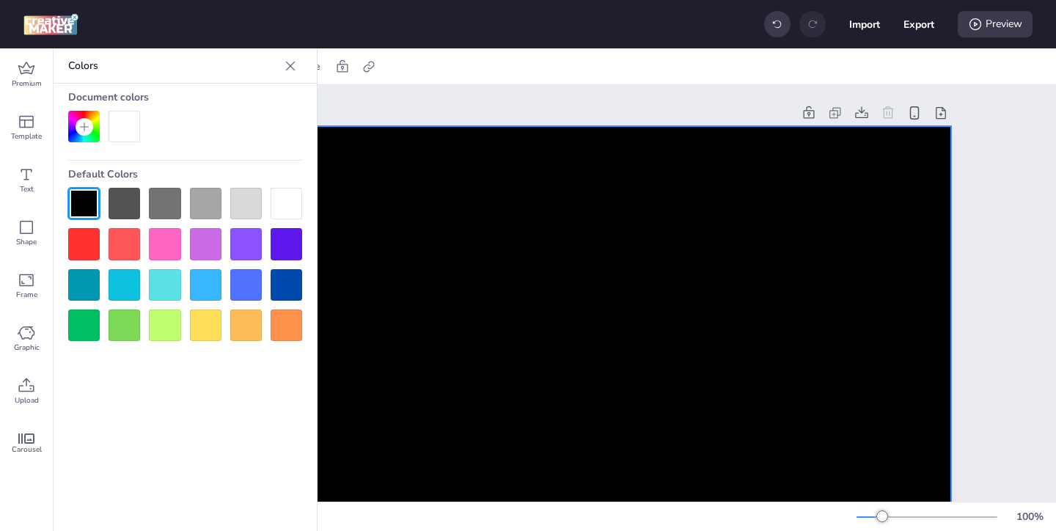
click at [295, 64] on icon at bounding box center [290, 66] width 15 height 15
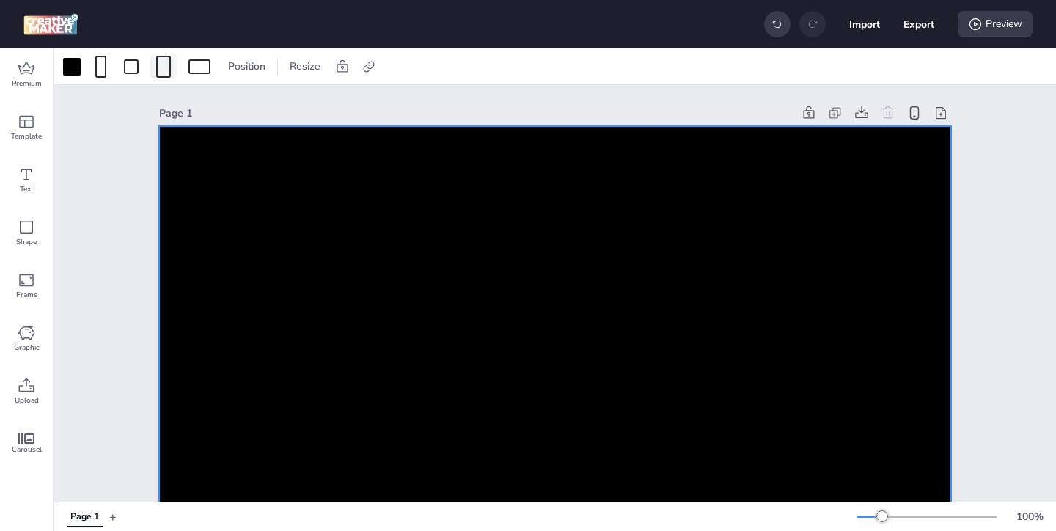
click at [165, 70] on div at bounding box center [163, 67] width 15 height 22
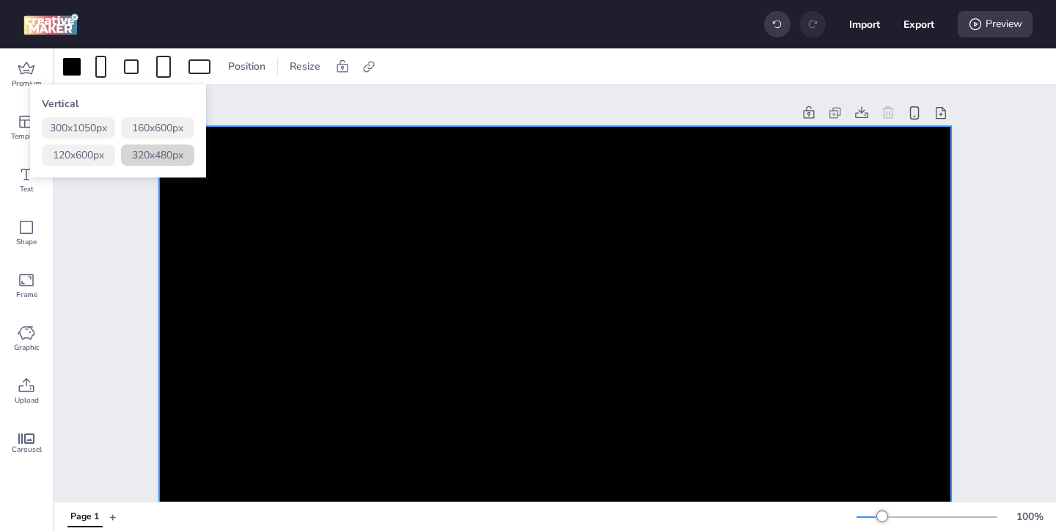
click at [173, 153] on button "320 x 480 px" at bounding box center [157, 154] width 73 height 21
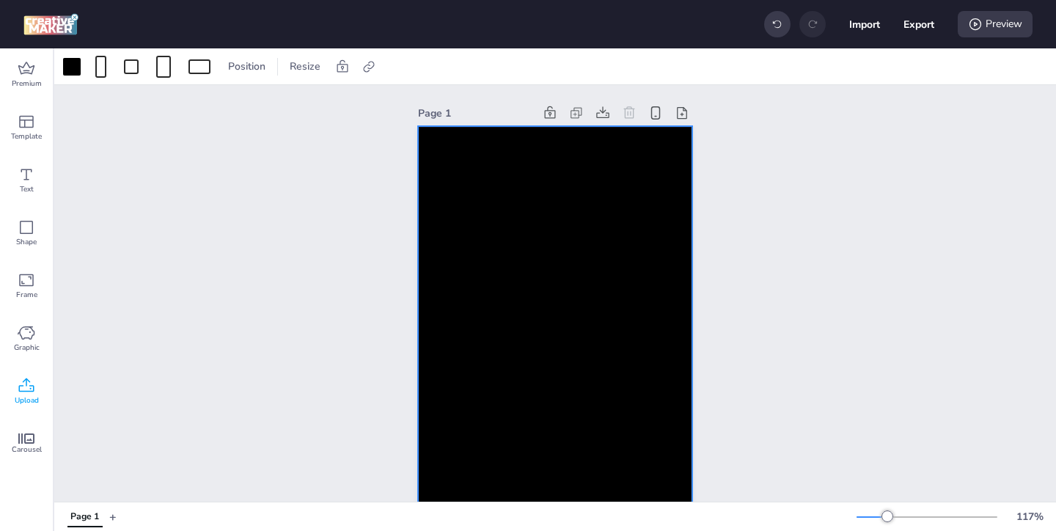
click at [30, 385] on icon at bounding box center [26, 385] width 15 height 14
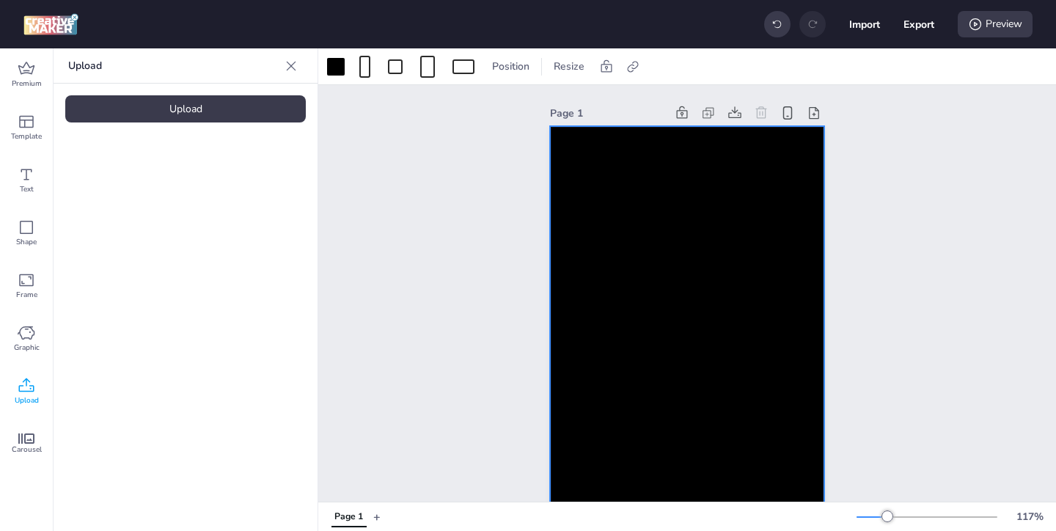
click at [228, 116] on div "Upload" at bounding box center [185, 108] width 240 height 27
click at [144, 204] on video at bounding box center [123, 204] width 117 height 59
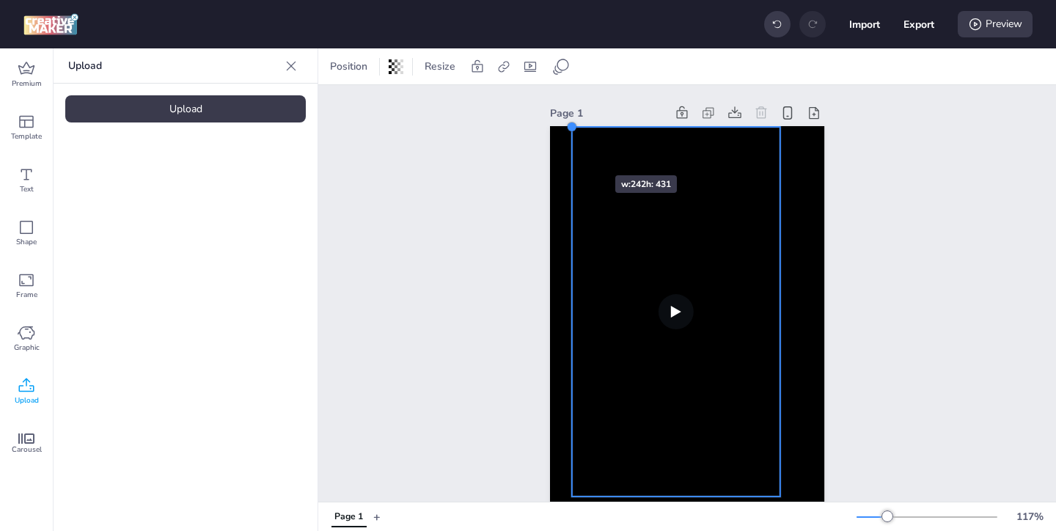
drag, startPoint x: 594, startPoint y: 169, endPoint x: 571, endPoint y: 149, distance: 30.6
click at [571, 149] on div at bounding box center [687, 332] width 274 height 412
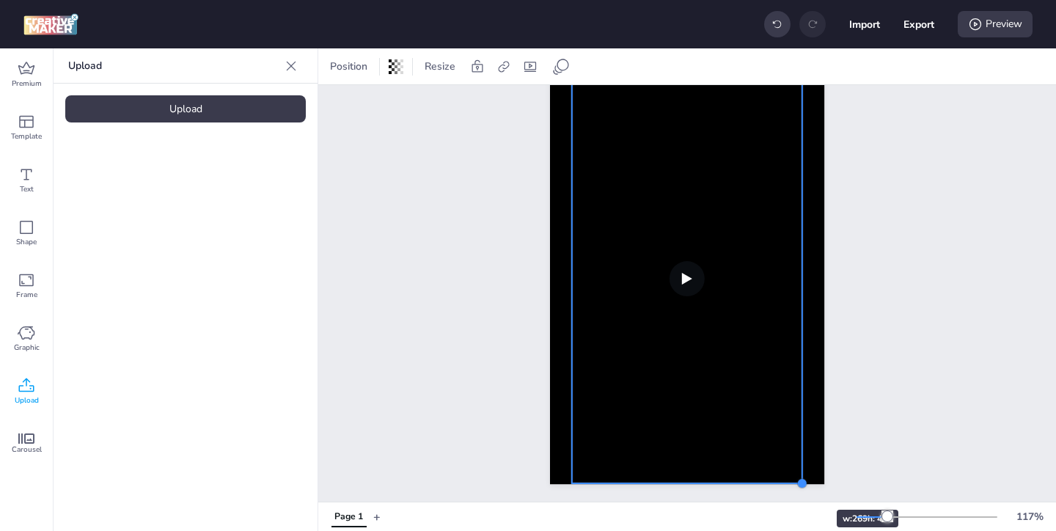
drag, startPoint x: 780, startPoint y: 443, endPoint x: 793, endPoint y: 483, distance: 42.2
click at [793, 483] on div at bounding box center [687, 279] width 274 height 412
click at [579, 158] on video at bounding box center [687, 278] width 231 height 410
click at [520, 70] on div at bounding box center [530, 66] width 21 height 23
select select "contain"
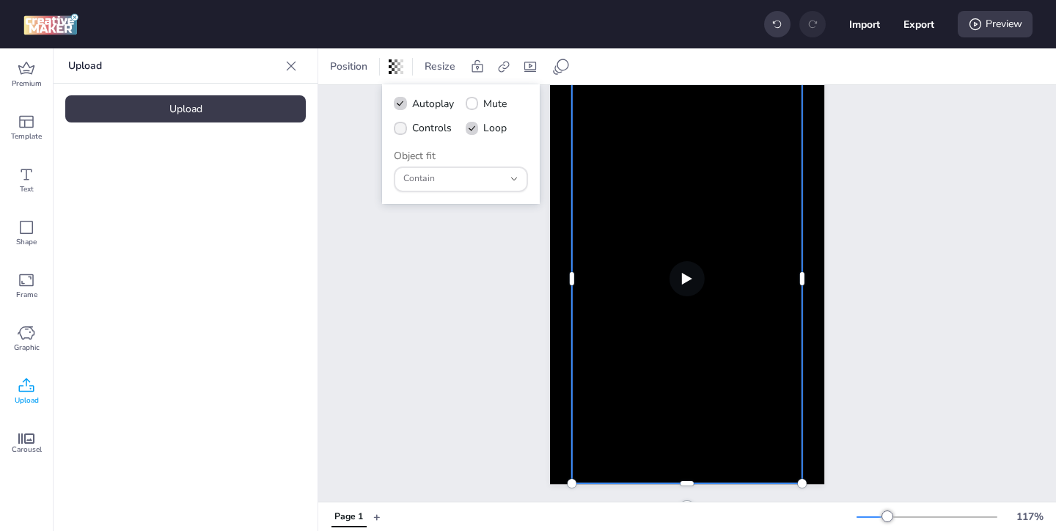
click at [405, 131] on span at bounding box center [400, 128] width 13 height 13
click at [403, 131] on input "Controls" at bounding box center [398, 134] width 10 height 10
checkbox input "true"
click at [987, 26] on div "Preview" at bounding box center [995, 24] width 75 height 26
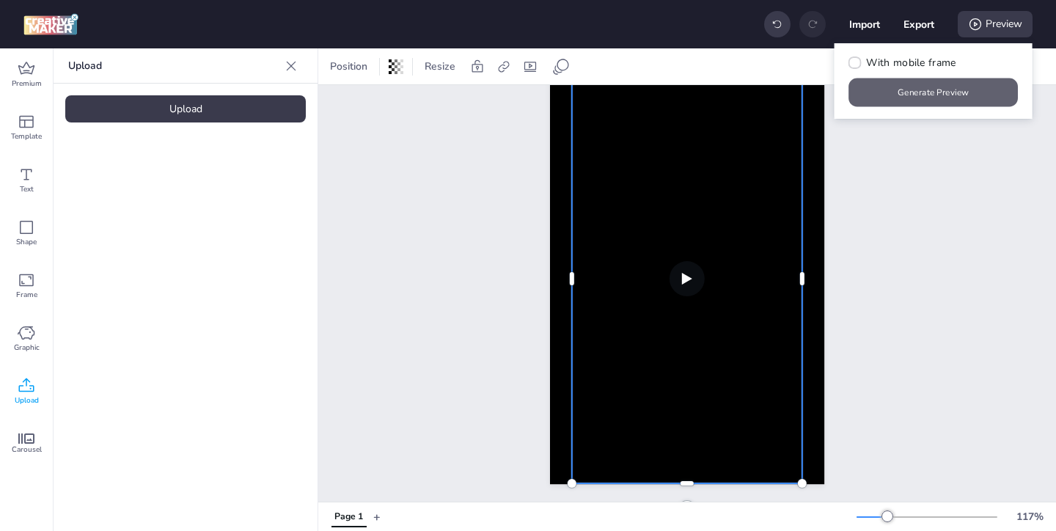
click at [950, 91] on button "Generate Preview" at bounding box center [933, 92] width 169 height 29
